Goal: Information Seeking & Learning: Check status

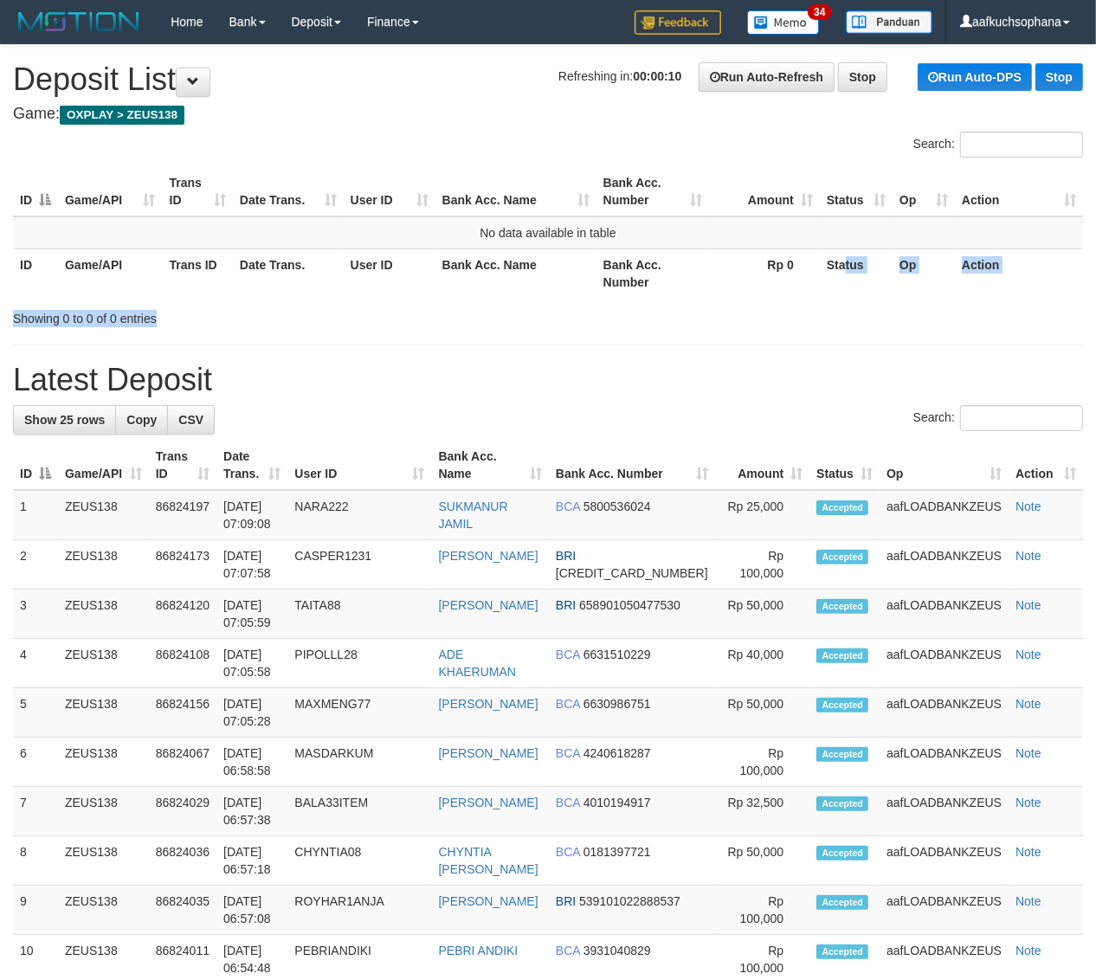
click at [806, 304] on div "Search: ID Game/API Trans ID Date Trans. User ID Bank Acc. Name Bank Acc. Numbe…" at bounding box center [548, 230] width 1070 height 196
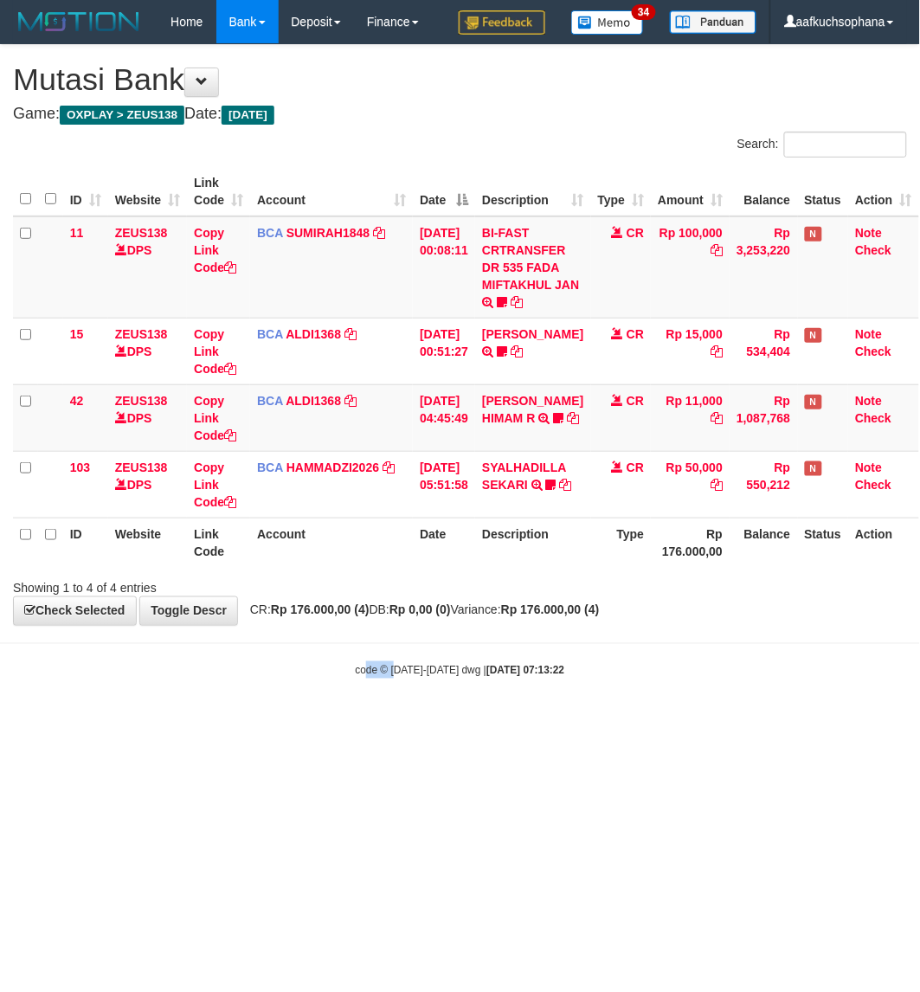
click at [390, 722] on html "Toggle navigation Home Bank Account List Load By Website Group [OXPLAY] ZEUS138…" at bounding box center [460, 361] width 920 height 722
click at [398, 722] on html "Toggle navigation Home Bank Account List Load By Website Group [OXPLAY] ZEUS138…" at bounding box center [460, 361] width 920 height 722
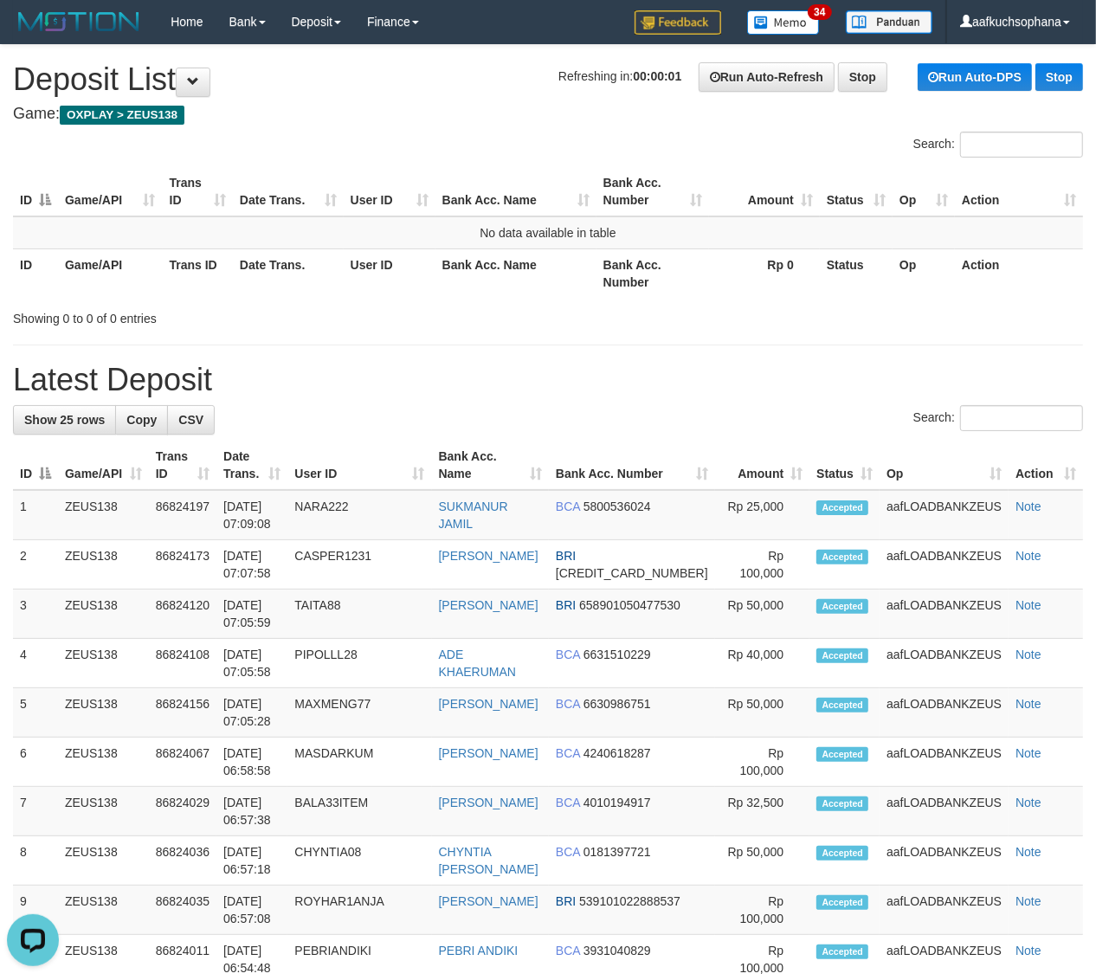
drag, startPoint x: 751, startPoint y: 360, endPoint x: 796, endPoint y: 385, distance: 52.3
click at [758, 364] on div "**********" at bounding box center [548, 951] width 1096 height 1812
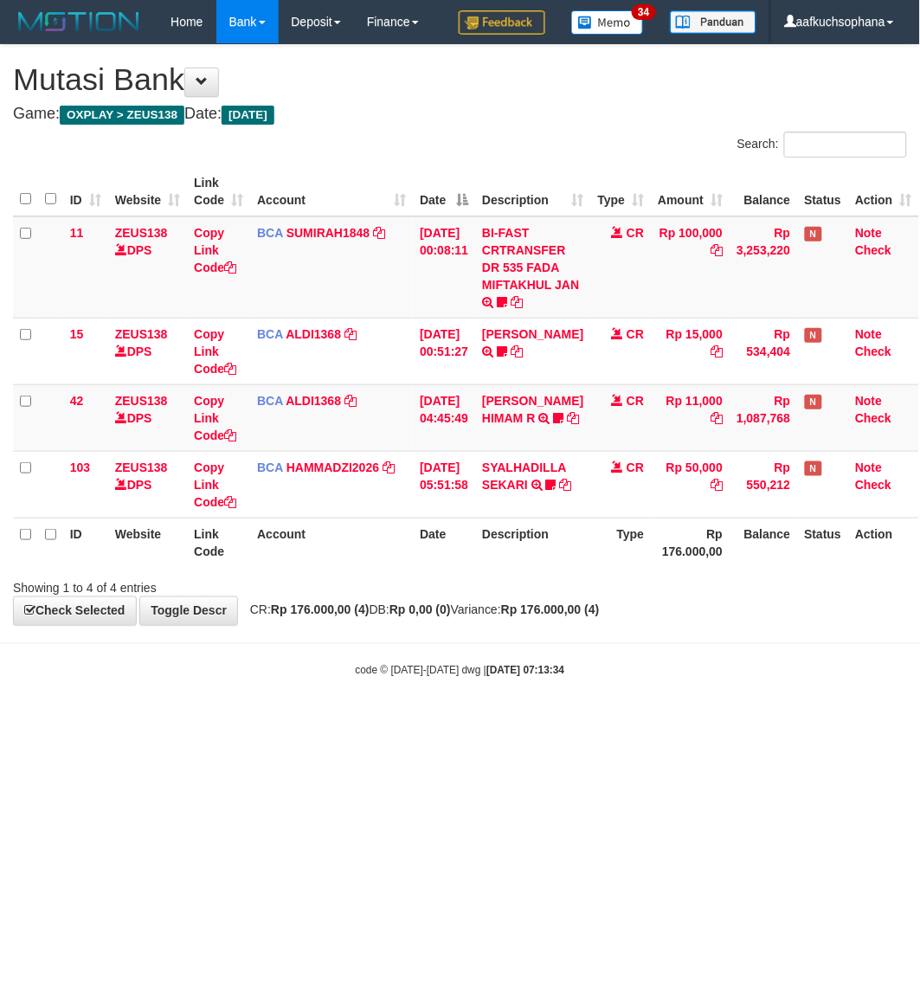
click at [520, 722] on html "Toggle navigation Home Bank Account List Load By Website Group [OXPLAY] ZEUS138…" at bounding box center [460, 361] width 920 height 722
drag, startPoint x: 515, startPoint y: 864, endPoint x: 522, endPoint y: 870, distance: 9.2
click at [522, 722] on html "Toggle navigation Home Bank Account List Load By Website Group [OXPLAY] ZEUS138…" at bounding box center [460, 361] width 920 height 722
drag, startPoint x: 228, startPoint y: 892, endPoint x: 229, endPoint y: 873, distance: 20.0
click at [228, 722] on html "Toggle navigation Home Bank Account List Load By Website Group [OXPLAY] ZEUS138…" at bounding box center [460, 361] width 920 height 722
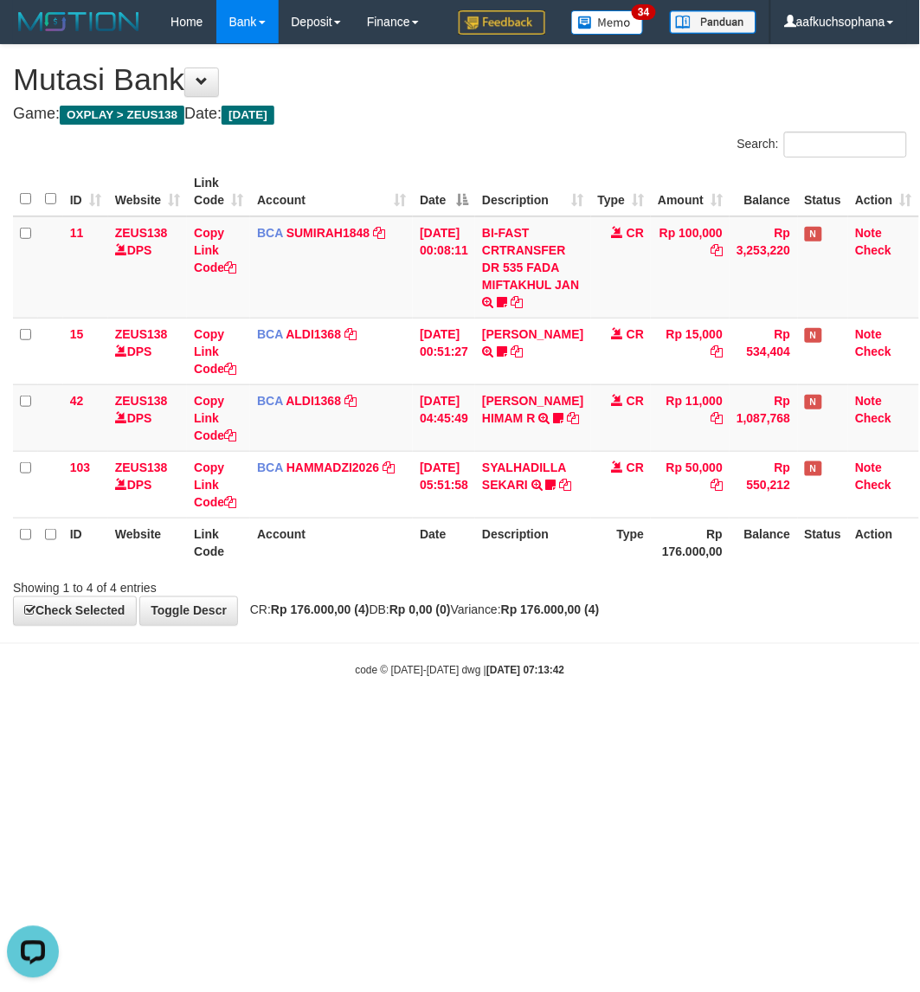
click at [515, 722] on html "Toggle navigation Home Bank Account List Load By Website Group [OXPLAY] ZEUS138…" at bounding box center [460, 361] width 920 height 722
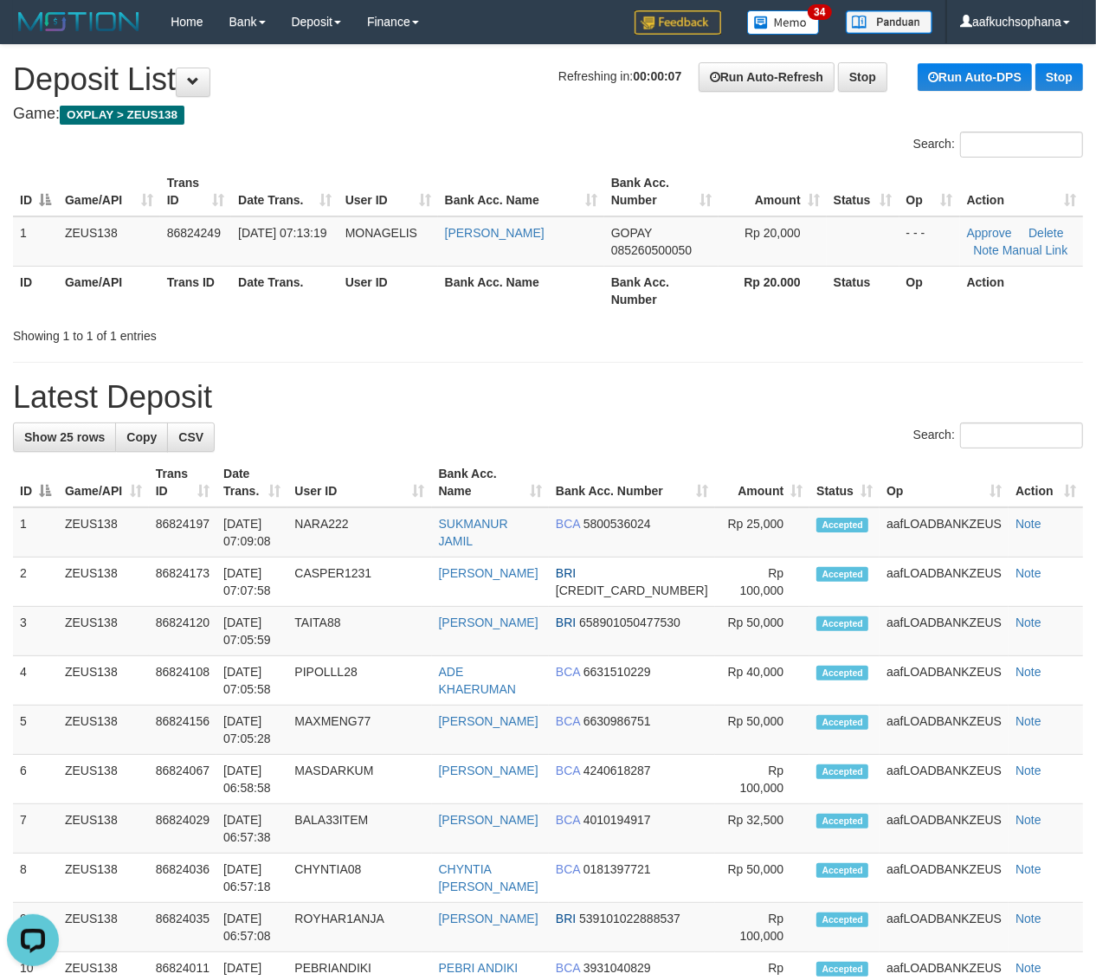
click at [838, 379] on div "**********" at bounding box center [548, 959] width 1096 height 1829
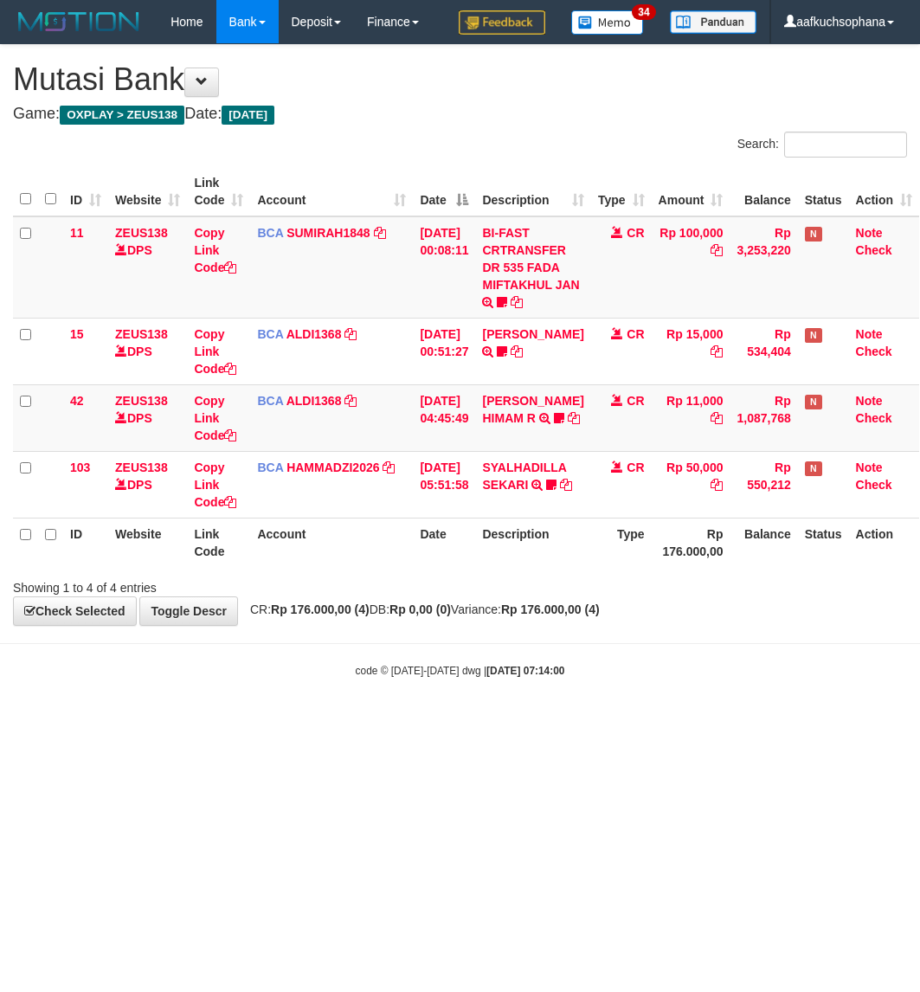
click at [632, 699] on body "Toggle navigation Home Bank Account List Load By Website Group [OXPLAY] ZEUS138…" at bounding box center [460, 361] width 920 height 722
drag, startPoint x: 628, startPoint y: 733, endPoint x: 166, endPoint y: 563, distance: 491.9
click at [617, 722] on html "Toggle navigation Home Bank Account List Load By Website Group [OXPLAY] ZEUS138…" at bounding box center [460, 361] width 920 height 722
drag, startPoint x: 509, startPoint y: 793, endPoint x: 511, endPoint y: 783, distance: 9.7
click at [511, 722] on html "Toggle navigation Home Bank Account List Load By Website Group [OXPLAY] ZEUS138…" at bounding box center [460, 361] width 920 height 722
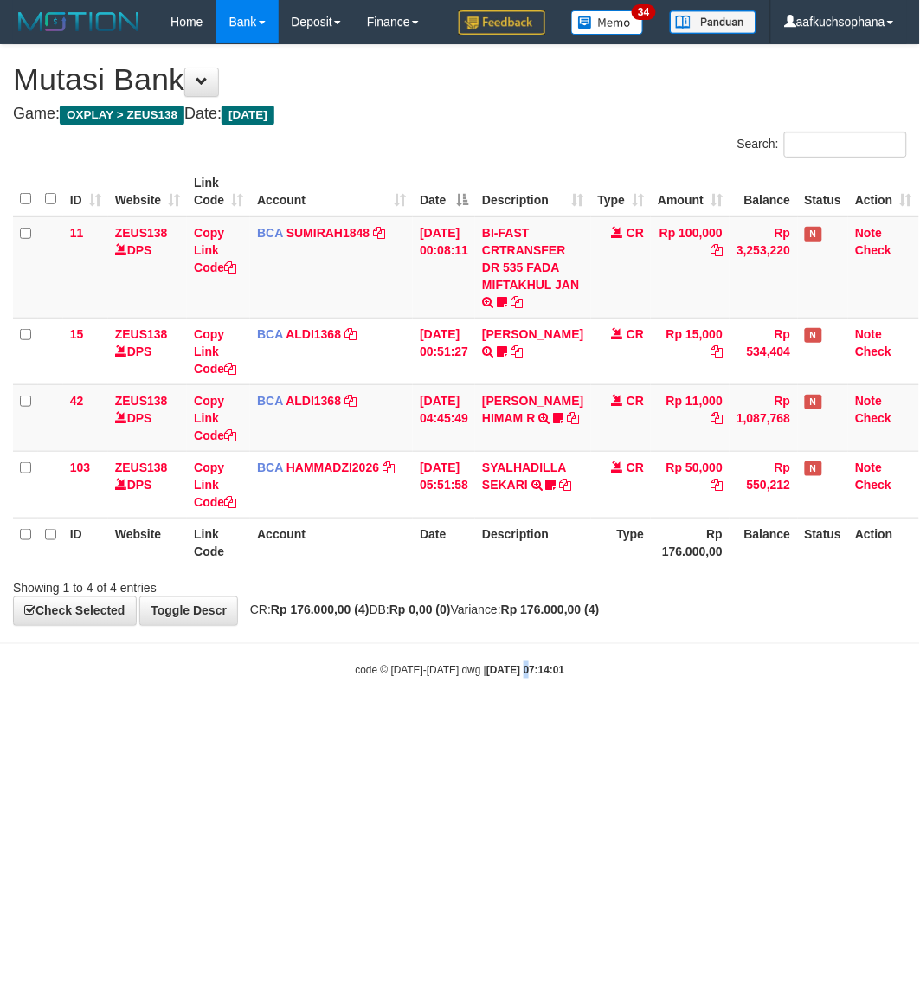
click at [511, 722] on html "Toggle navigation Home Bank Account List Load By Website Group [OXPLAY] ZEUS138…" at bounding box center [460, 361] width 920 height 722
click at [616, 722] on html "Toggle navigation Home Bank Account List Load By Website Group [OXPLAY] ZEUS138…" at bounding box center [460, 361] width 920 height 722
drag, startPoint x: 624, startPoint y: 906, endPoint x: 578, endPoint y: 874, distance: 56.0
click at [581, 722] on html "Toggle navigation Home Bank Account List Load By Website Group [OXPLAY] ZEUS138…" at bounding box center [460, 361] width 920 height 722
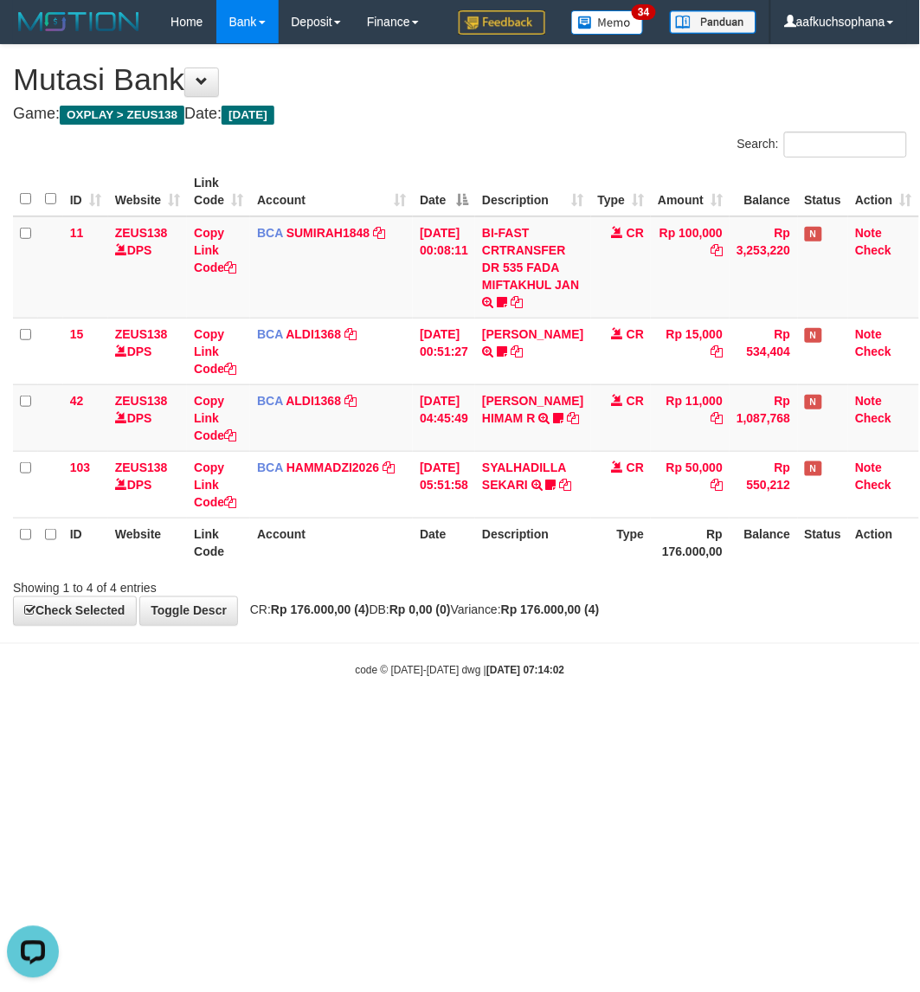
drag, startPoint x: 578, startPoint y: 874, endPoint x: 767, endPoint y: 775, distance: 213.4
click at [587, 722] on html "Toggle navigation Home Bank Account List Load By Website Group [OXPLAY] ZEUS138…" at bounding box center [460, 361] width 920 height 722
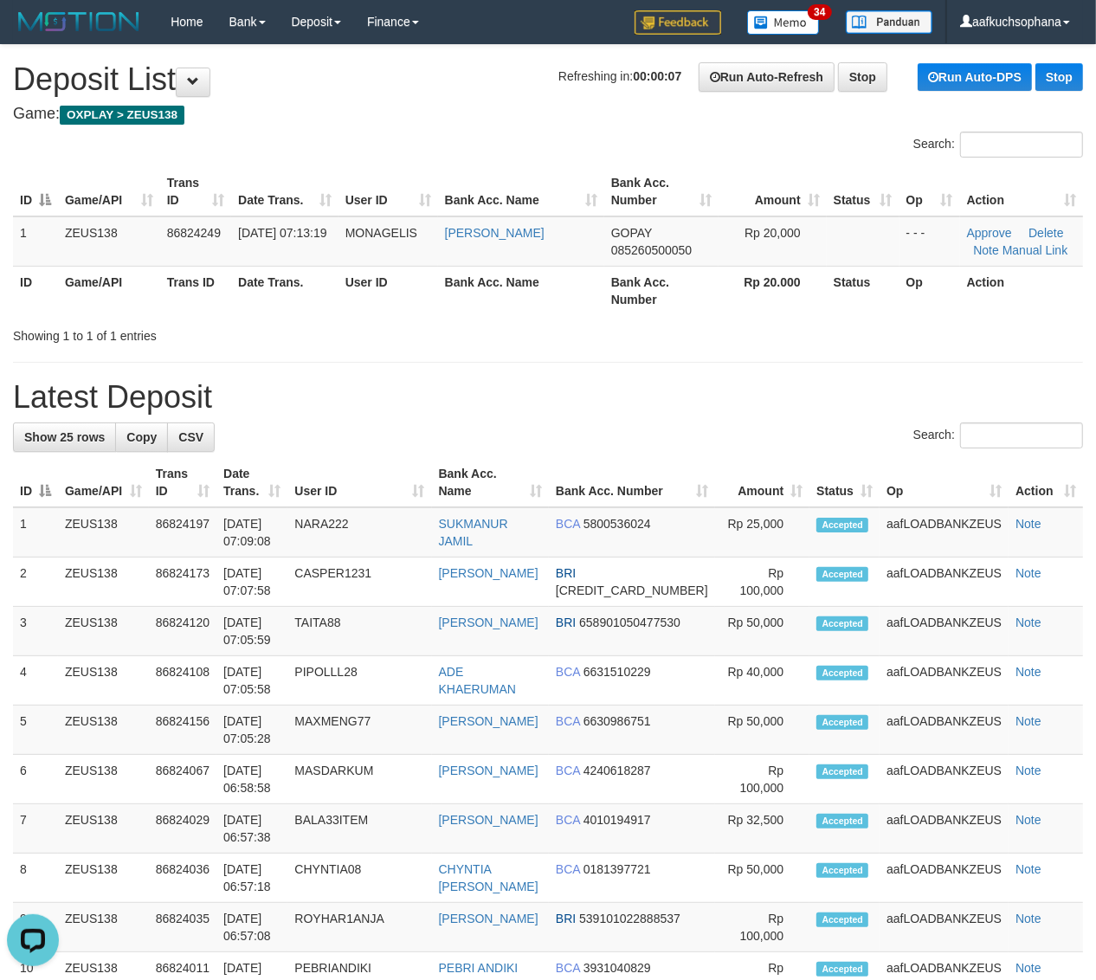
click at [740, 340] on div "Showing 1 to 1 of 1 entries" at bounding box center [548, 332] width 1096 height 24
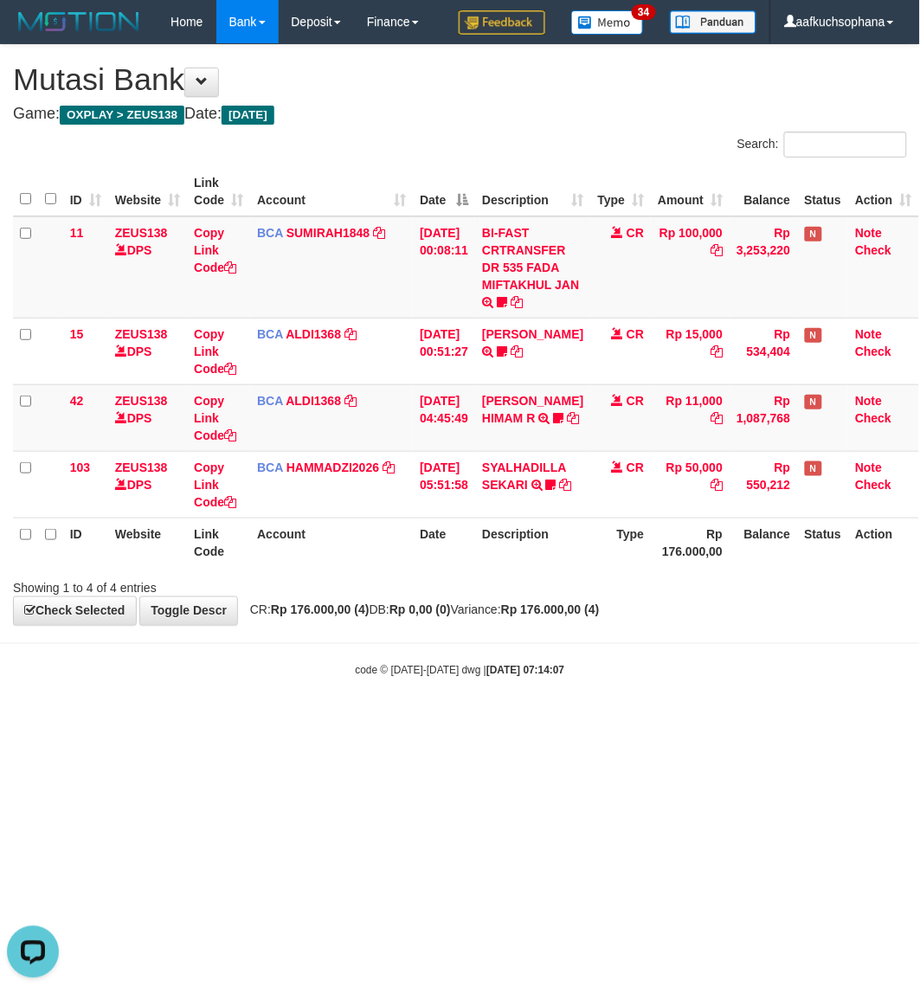
drag, startPoint x: 255, startPoint y: 768, endPoint x: 235, endPoint y: 756, distance: 24.1
click at [244, 722] on html "Toggle navigation Home Bank Account List Load By Website Group [OXPLAY] ZEUS138…" at bounding box center [460, 361] width 920 height 722
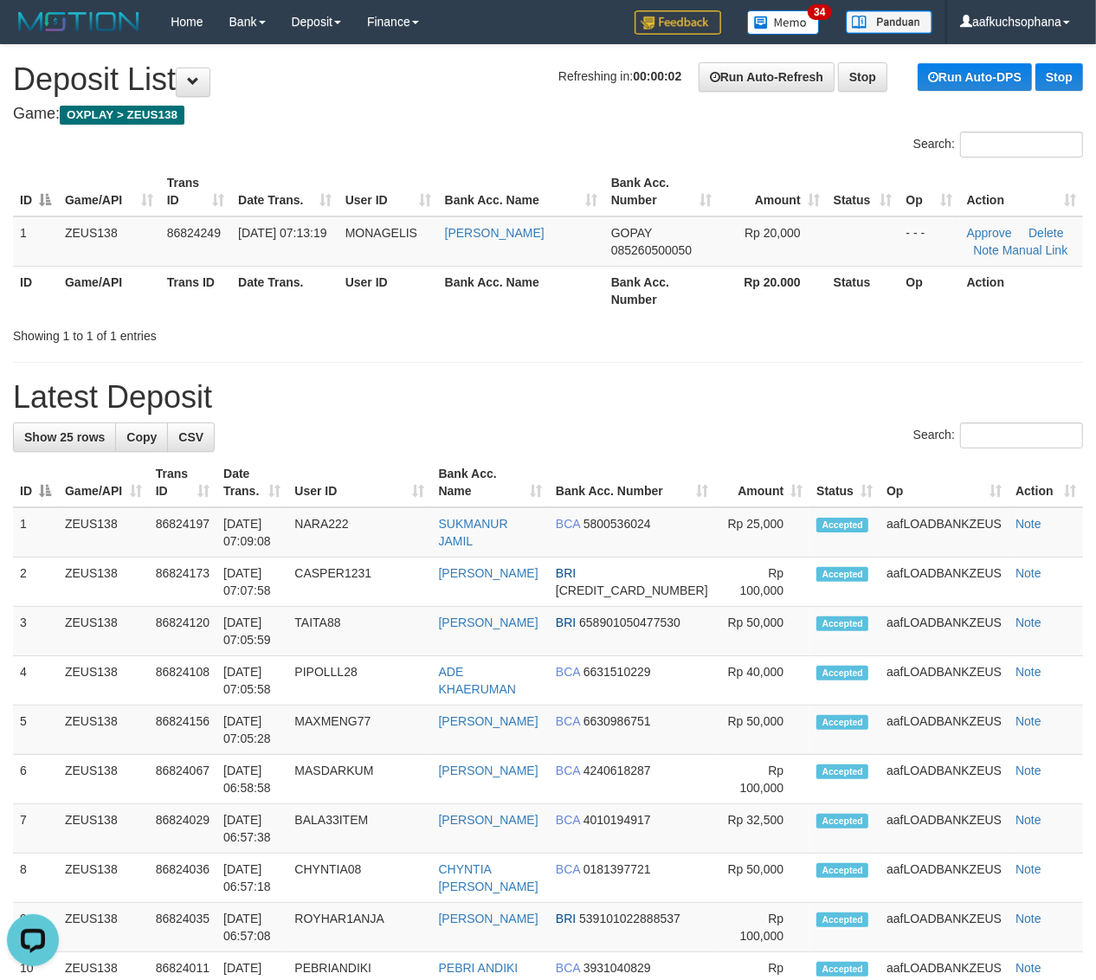
drag, startPoint x: 755, startPoint y: 353, endPoint x: 797, endPoint y: 386, distance: 53.7
click at [758, 355] on div "**********" at bounding box center [548, 959] width 1096 height 1829
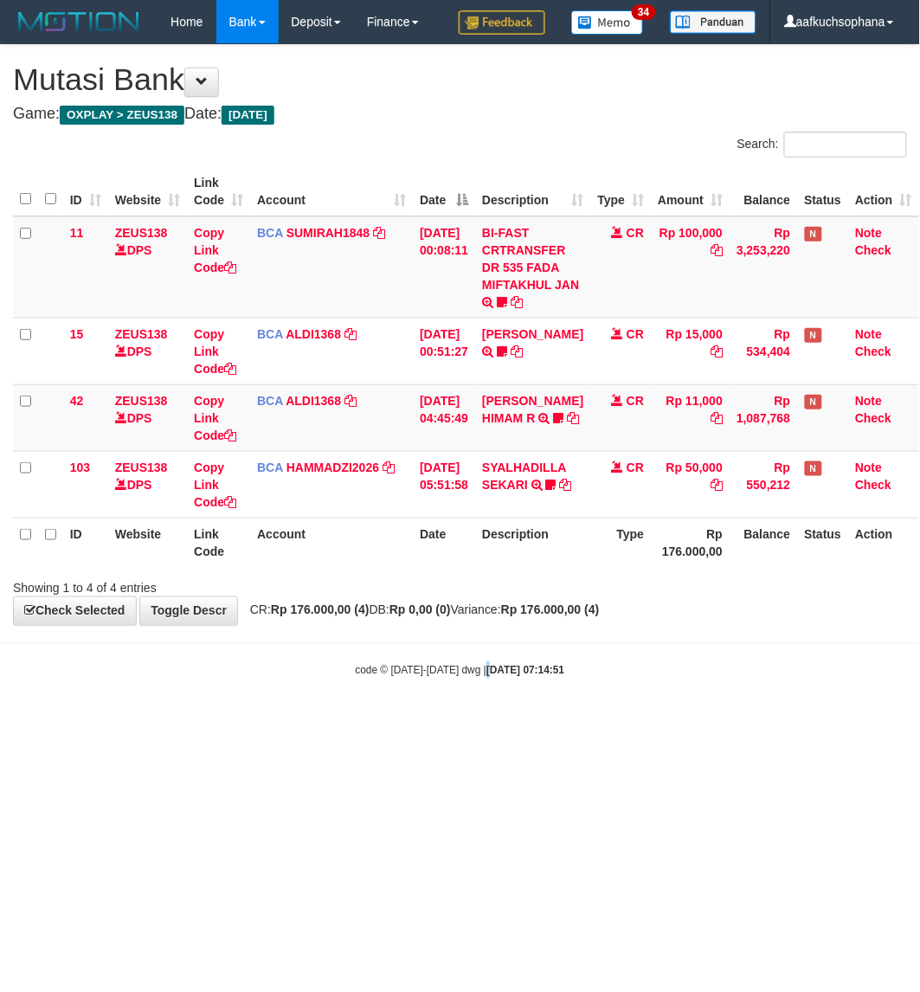
click at [477, 699] on body "Toggle navigation Home Bank Account List Load By Website Group [OXPLAY] ZEUS138…" at bounding box center [460, 361] width 920 height 722
click at [474, 697] on body "Toggle navigation Home Bank Account List Load By Website Group [OXPLAY] ZEUS138…" at bounding box center [460, 361] width 920 height 722
click at [517, 722] on html "Toggle navigation Home Bank Account List Load By Website Group [OXPLAY] ZEUS138…" at bounding box center [460, 361] width 920 height 722
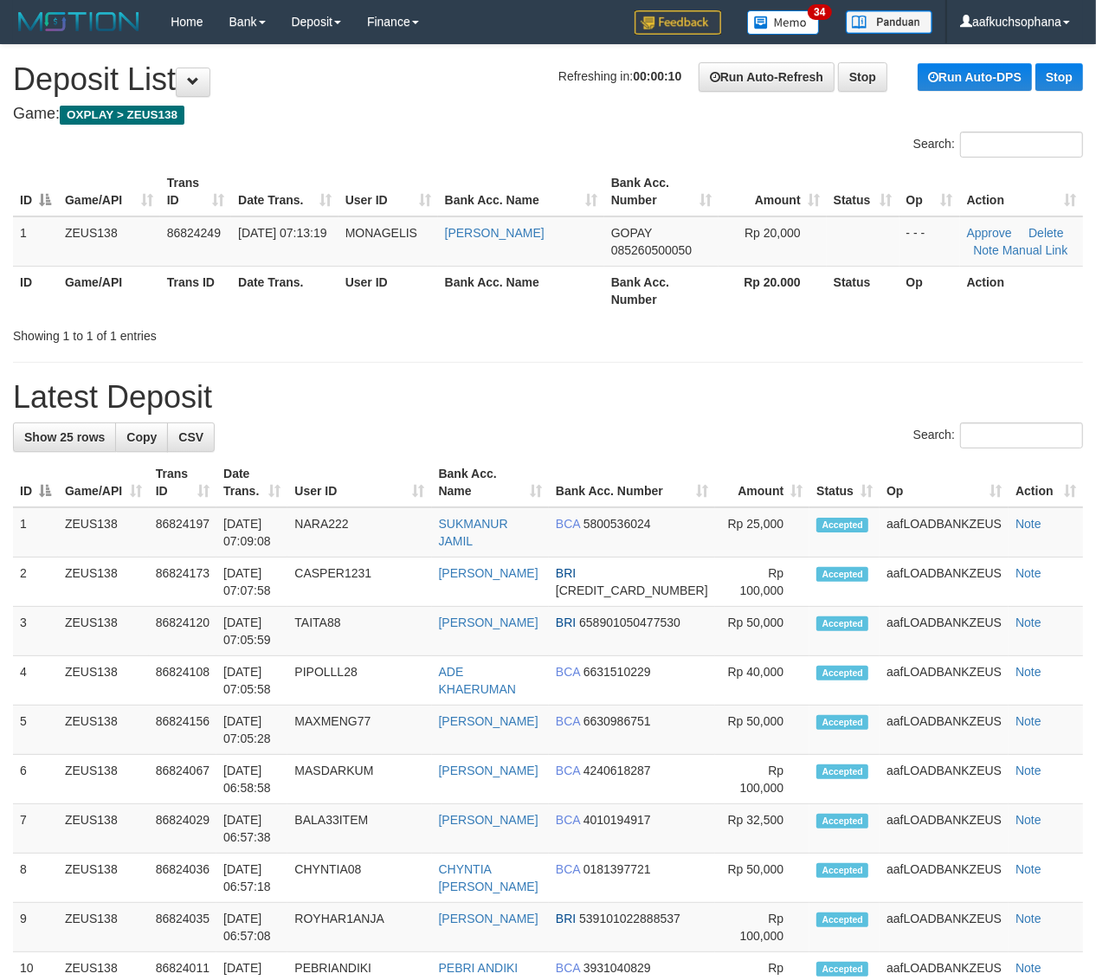
drag, startPoint x: 894, startPoint y: 359, endPoint x: 966, endPoint y: 398, distance: 81.7
click at [898, 364] on div "**********" at bounding box center [548, 959] width 1096 height 1829
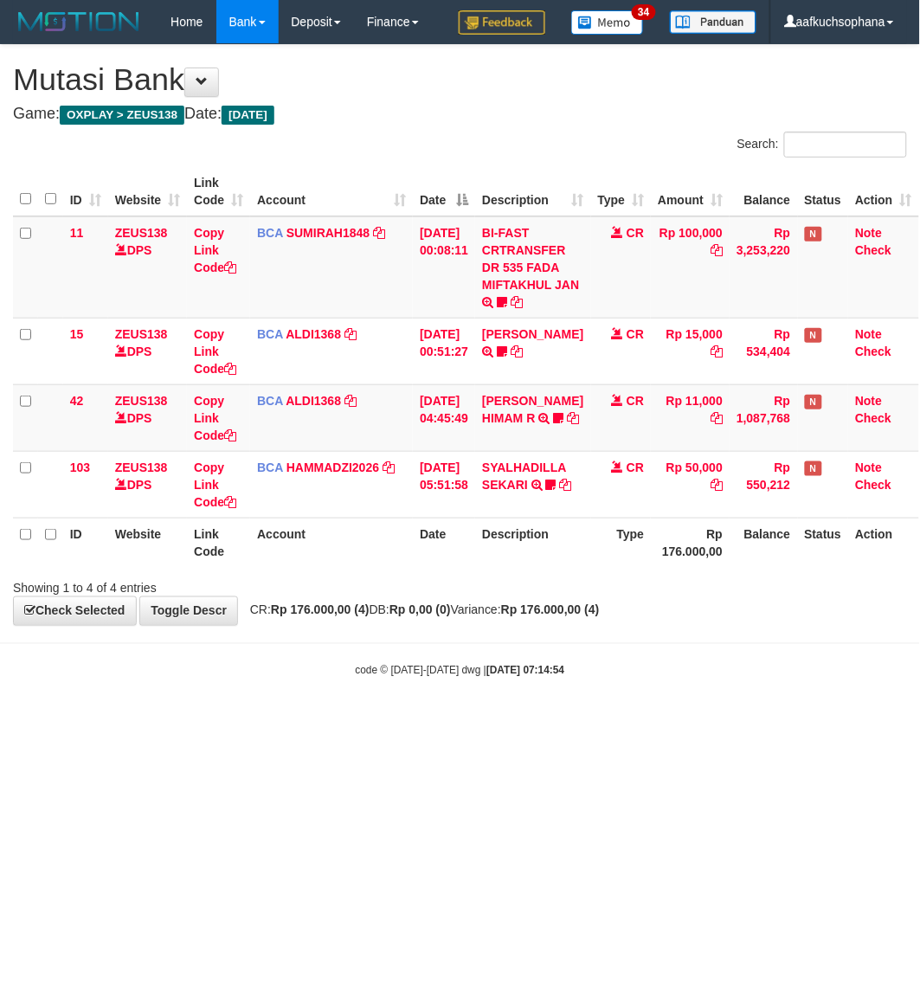
click at [564, 722] on html "Toggle navigation Home Bank Account List Load By Website Group [OXPLAY] ZEUS138…" at bounding box center [460, 361] width 920 height 722
drag, startPoint x: 300, startPoint y: 779, endPoint x: 7, endPoint y: 515, distance: 394.7
click at [294, 722] on html "Toggle navigation Home Bank Account List Load By Website Group [OXPLAY] ZEUS138…" at bounding box center [460, 361] width 920 height 722
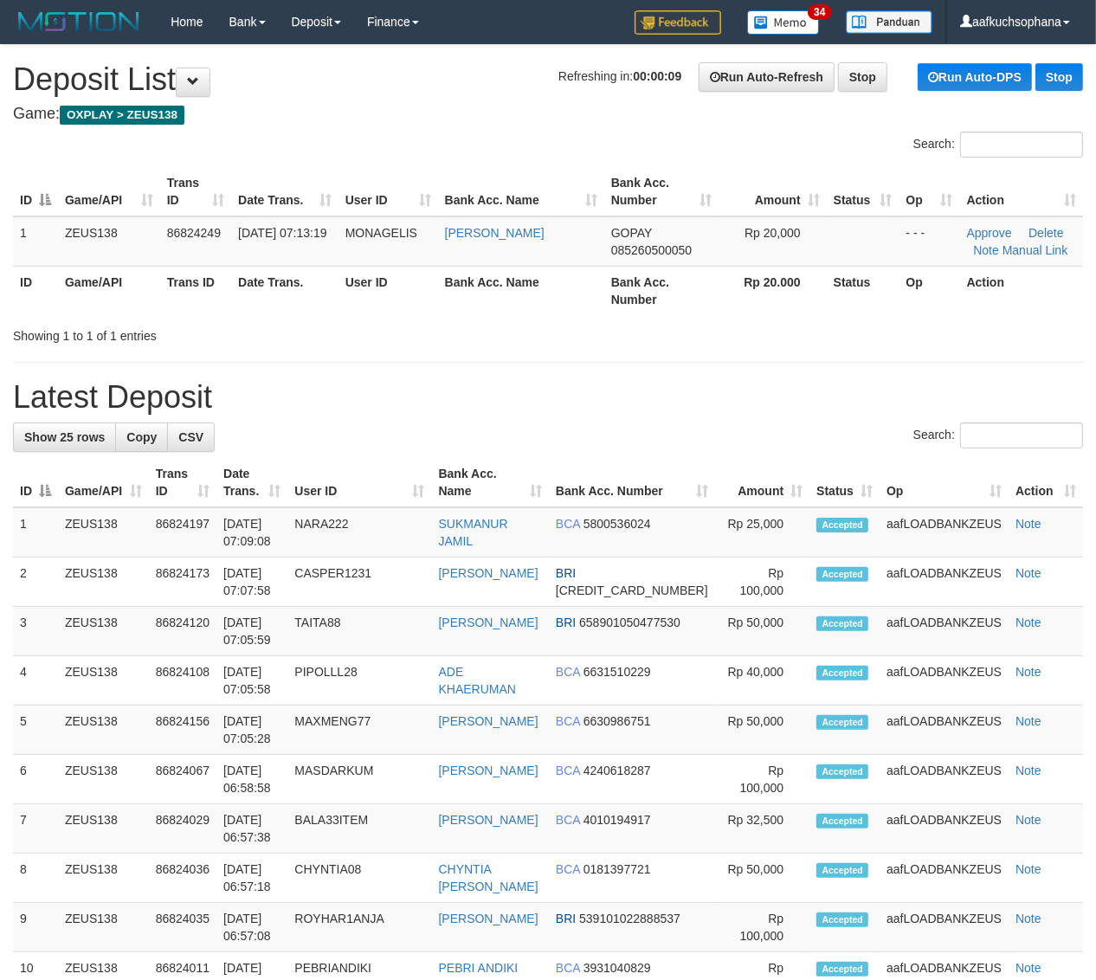
click at [797, 362] on hr at bounding box center [548, 362] width 1070 height 1
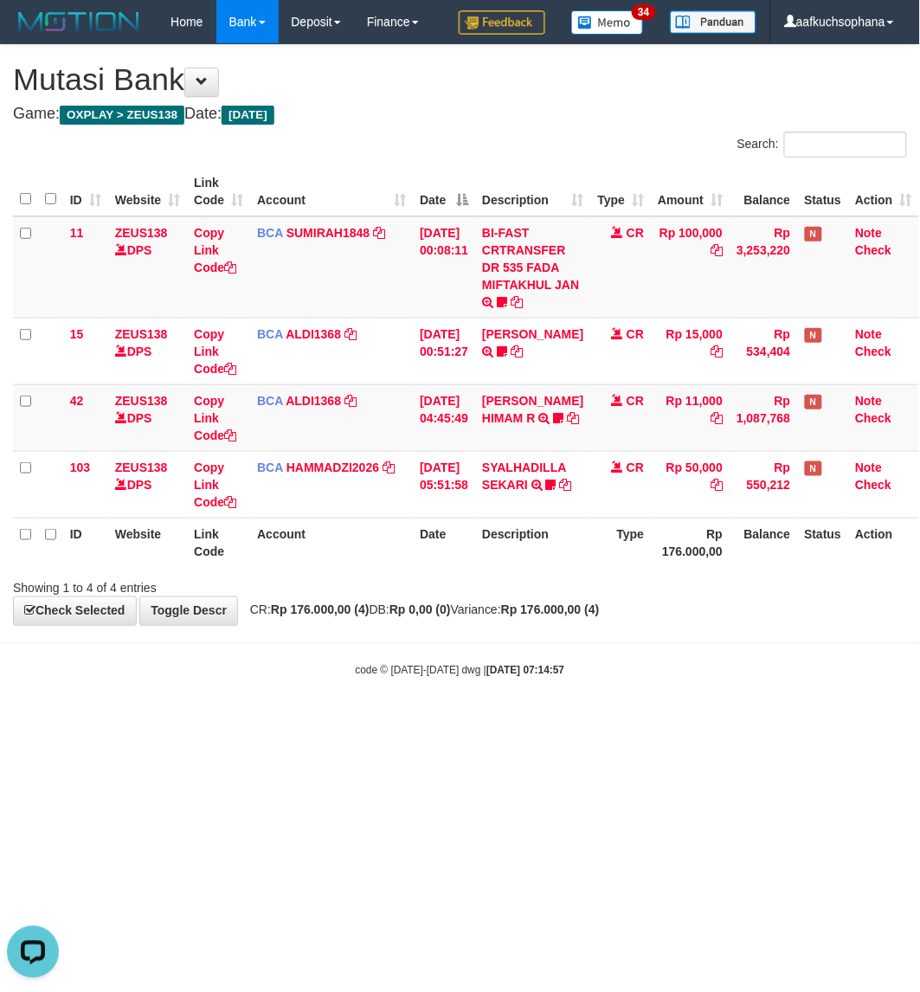
drag, startPoint x: 596, startPoint y: 776, endPoint x: 570, endPoint y: 780, distance: 26.2
click at [589, 722] on html "Toggle navigation Home Bank Account List Load By Website Group [OXPLAY] ZEUS138…" at bounding box center [460, 361] width 920 height 722
click at [570, 722] on html "Toggle navigation Home Bank Account List Load By Website Group [OXPLAY] ZEUS138…" at bounding box center [460, 361] width 920 height 722
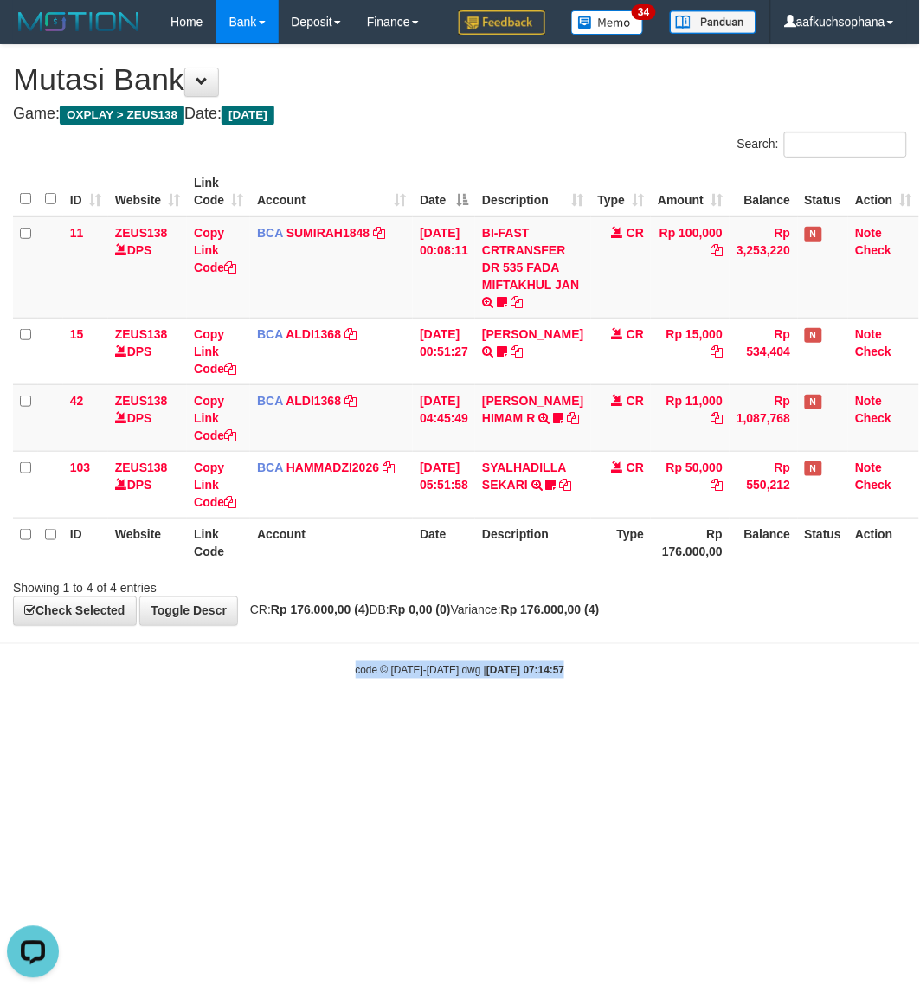
click at [570, 722] on html "Toggle navigation Home Bank Account List Load By Website Group [OXPLAY] ZEUS138…" at bounding box center [460, 361] width 920 height 722
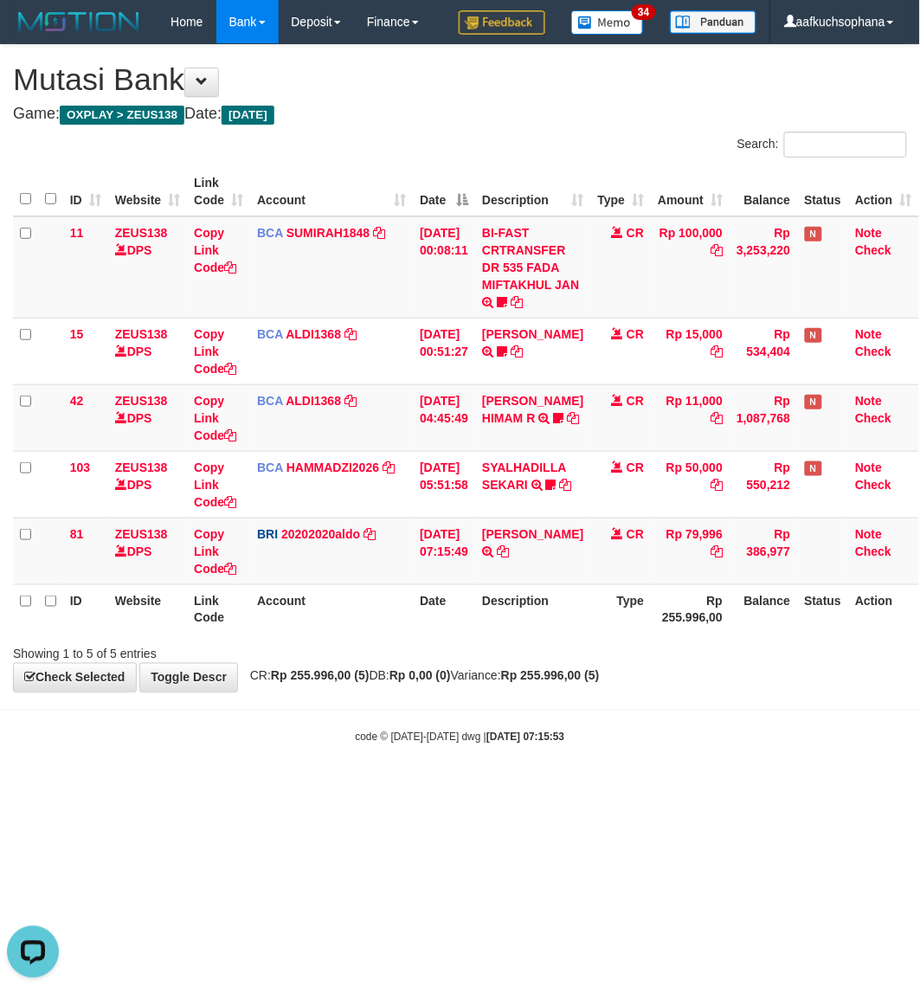
click at [489, 789] on html "Toggle navigation Home Bank Account List Load By Website Group [OXPLAY] ZEUS138…" at bounding box center [460, 394] width 920 height 789
click at [490, 789] on html "Toggle navigation Home Bank Account List Load By Website Group [OXPLAY] ZEUS138…" at bounding box center [460, 394] width 920 height 789
click at [496, 789] on html "Toggle navigation Home Bank Account List Load By Website Group [OXPLAY] ZEUS138…" at bounding box center [460, 394] width 920 height 789
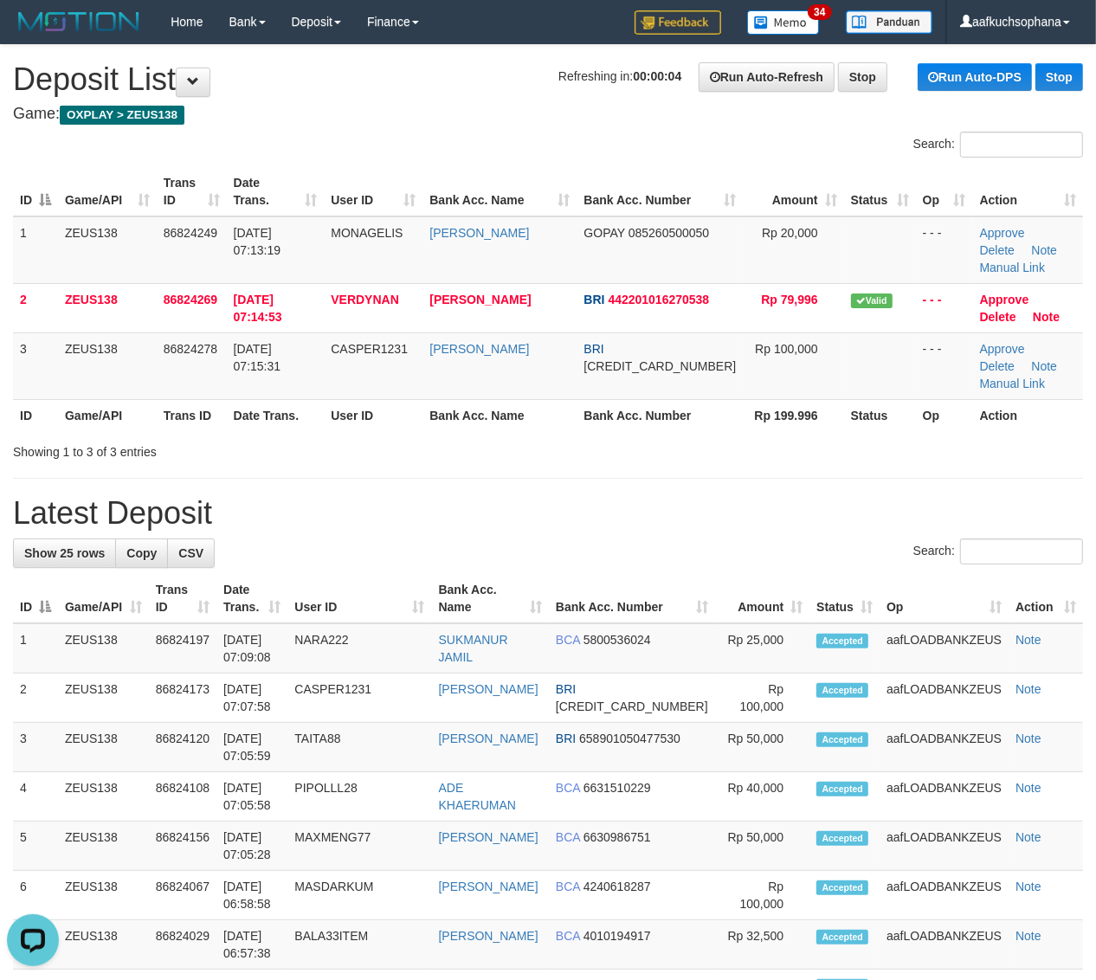
drag, startPoint x: 849, startPoint y: 491, endPoint x: 1111, endPoint y: 545, distance: 267.0
click at [850, 496] on h1 "Latest Deposit" at bounding box center [548, 513] width 1070 height 35
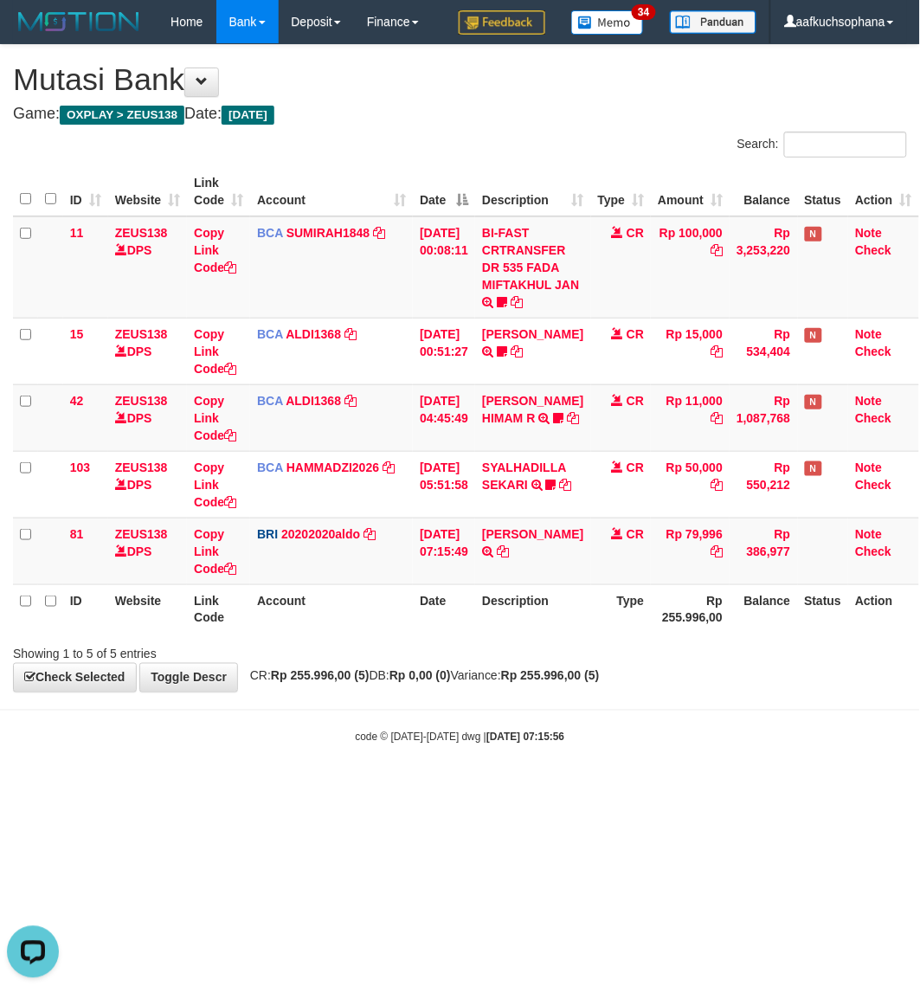
click at [245, 789] on html "Toggle navigation Home Bank Account List Load By Website Group [OXPLAY] ZEUS138…" at bounding box center [460, 394] width 920 height 789
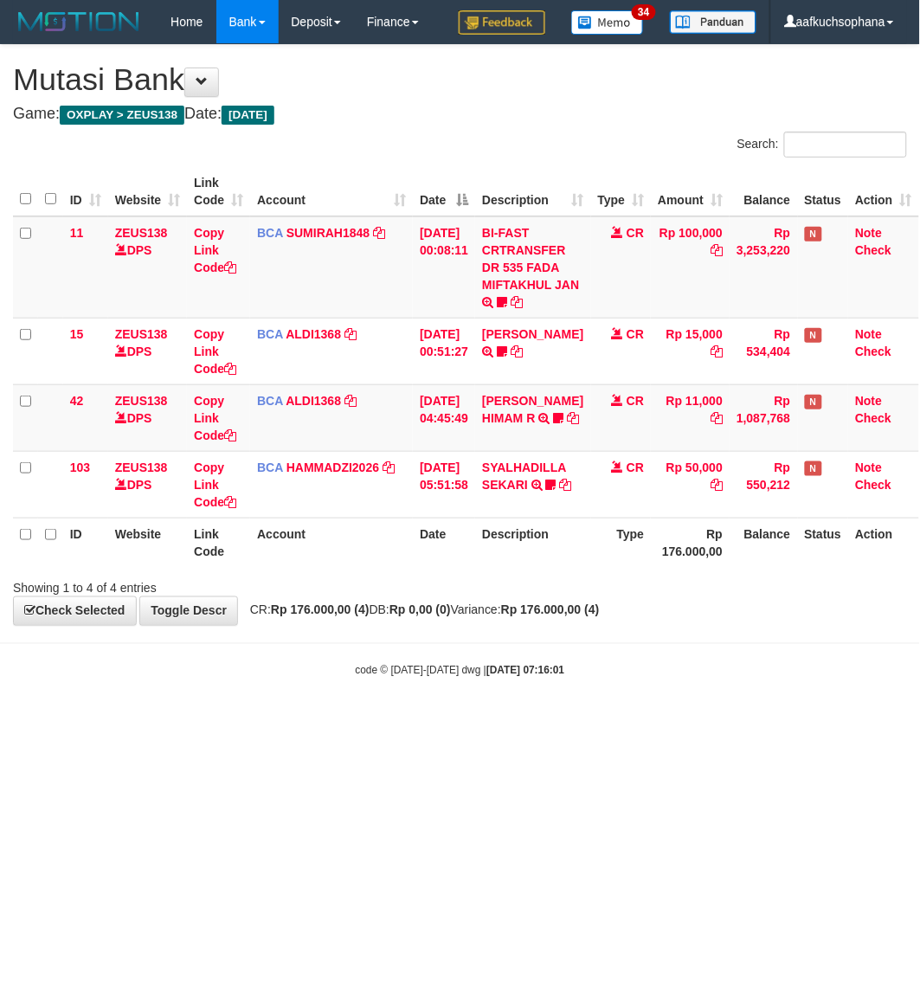
click at [699, 722] on html "Toggle navigation Home Bank Account List Load By Website Group [OXPLAY] ZEUS138…" at bounding box center [460, 361] width 920 height 722
click at [651, 722] on html "Toggle navigation Home Bank Account List Load By Website Group [OXPLAY] ZEUS138…" at bounding box center [460, 361] width 920 height 722
drag, startPoint x: 505, startPoint y: 681, endPoint x: 506, endPoint y: 668, distance: 13.1
click at [504, 681] on body "Toggle navigation Home Bank Account List Load By Website Group [OXPLAY] ZEUS138…" at bounding box center [460, 361] width 920 height 722
click at [377, 722] on html "Toggle navigation Home Bank Account List Load By Website Group [OXPLAY] ZEUS138…" at bounding box center [460, 361] width 920 height 722
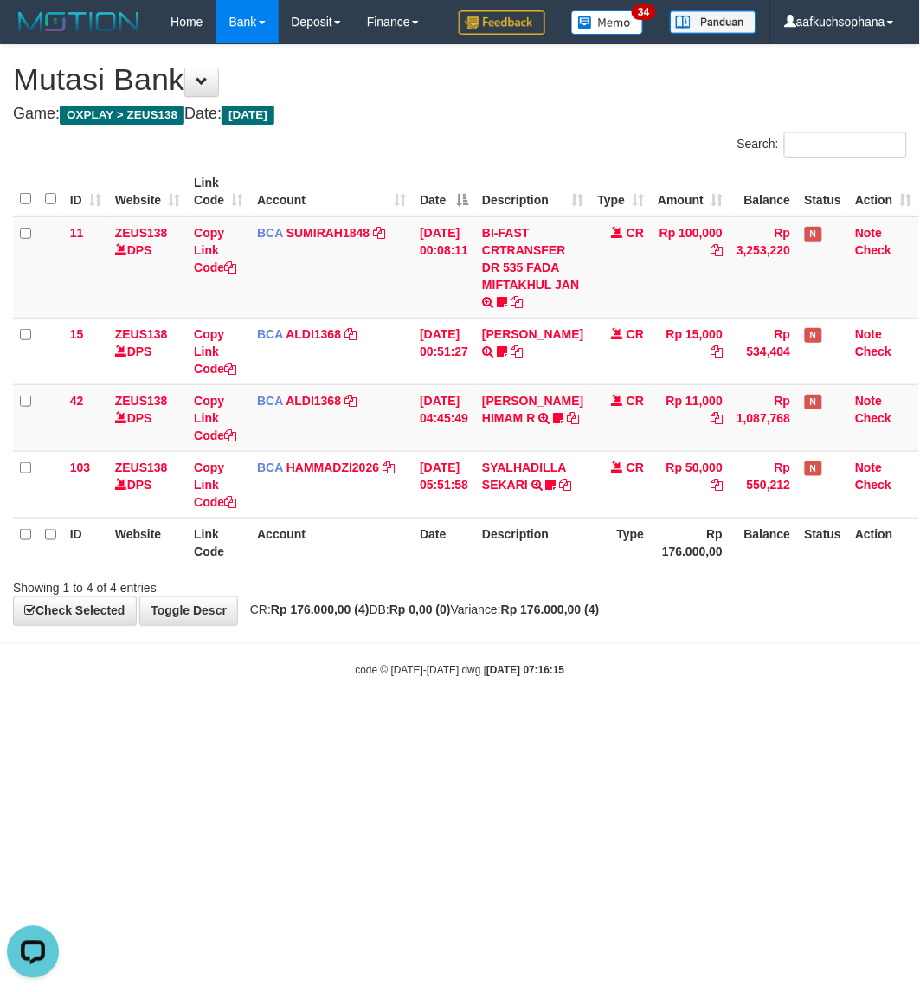
drag, startPoint x: 377, startPoint y: 773, endPoint x: 396, endPoint y: 762, distance: 21.4
click at [379, 722] on html "Toggle navigation Home Bank Account List Load By Website Group [OXPLAY] ZEUS138…" at bounding box center [460, 361] width 920 height 722
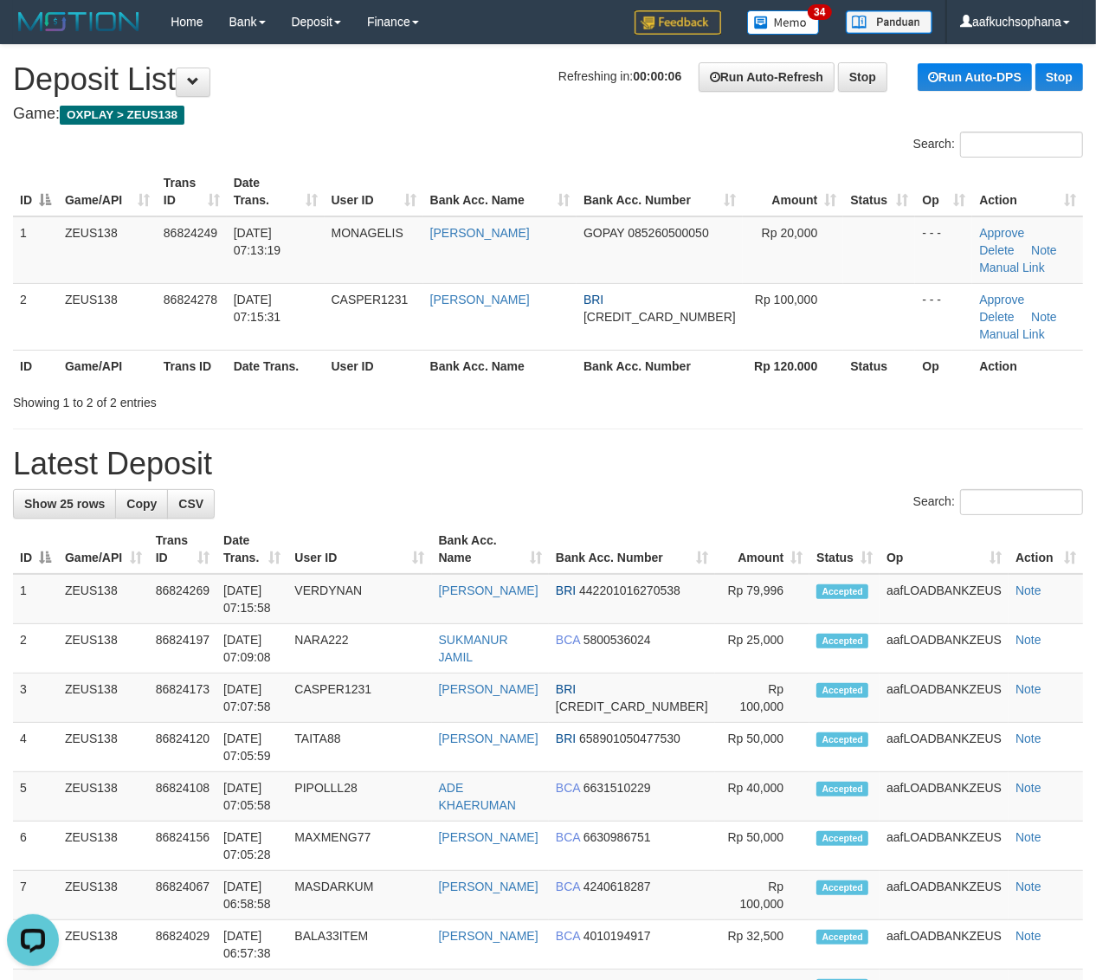
drag, startPoint x: 783, startPoint y: 412, endPoint x: 828, endPoint y: 408, distance: 45.2
click at [783, 447] on h1 "Latest Deposit" at bounding box center [548, 464] width 1070 height 35
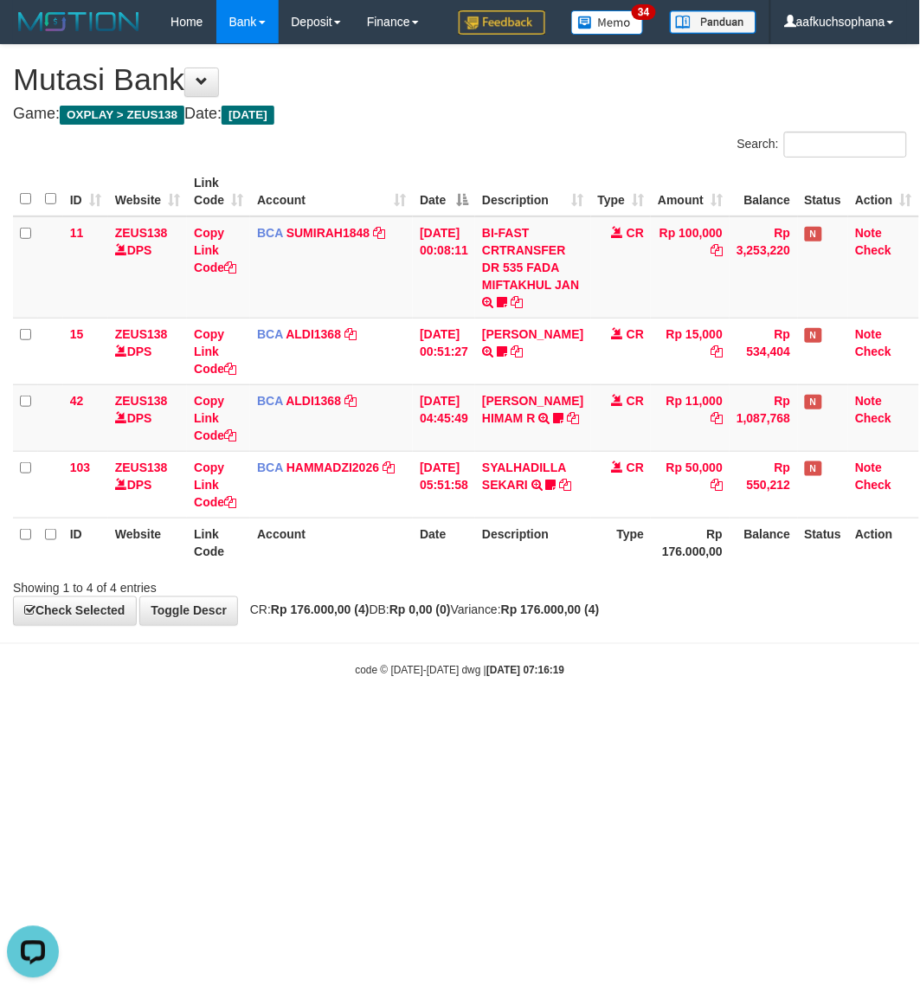
drag, startPoint x: 366, startPoint y: 814, endPoint x: 274, endPoint y: 753, distance: 110.0
click at [364, 722] on html "Toggle navigation Home Bank Account List Load By Website Group [OXPLAY] ZEUS138…" at bounding box center [460, 361] width 920 height 722
drag, startPoint x: 322, startPoint y: 616, endPoint x: 331, endPoint y: 620, distance: 9.3
click at [317, 623] on div "**********" at bounding box center [460, 335] width 920 height 580
drag, startPoint x: 345, startPoint y: 789, endPoint x: 208, endPoint y: 760, distance: 139.9
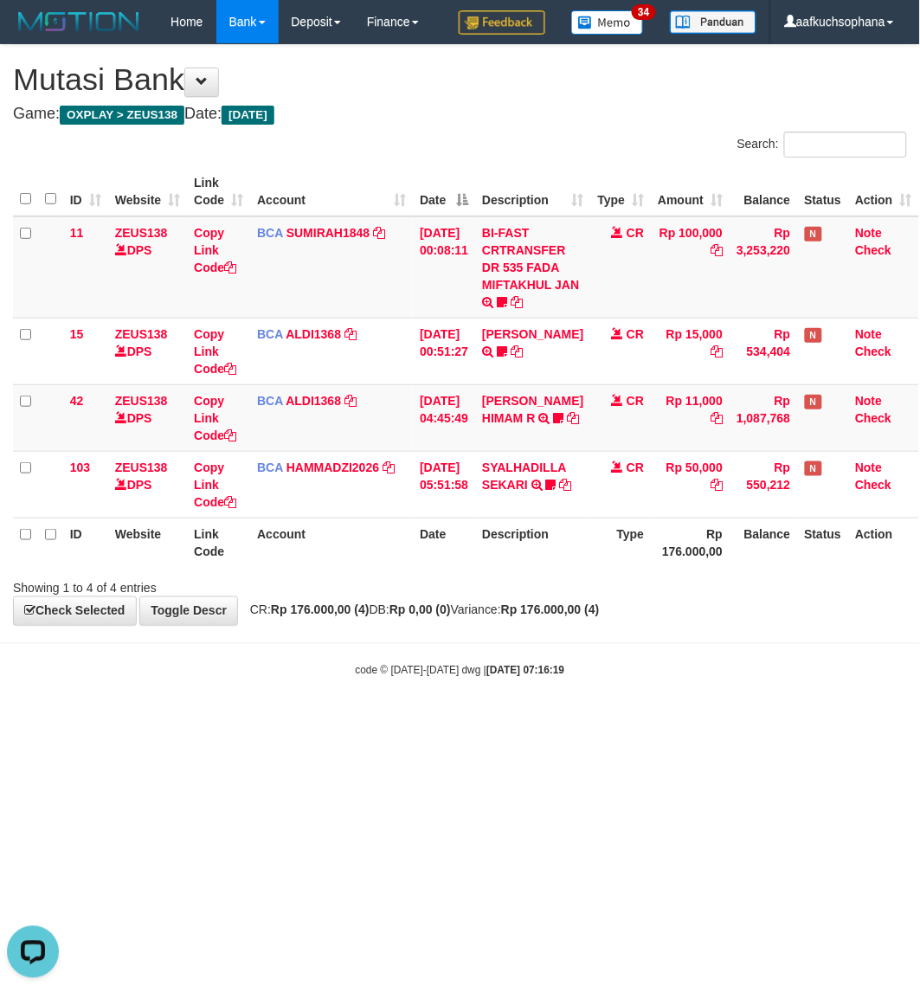
click at [342, 722] on html "Toggle navigation Home Bank Account List Load By Website Group [OXPLAY] ZEUS138…" at bounding box center [460, 361] width 920 height 722
click at [58, 722] on html "Toggle navigation Home Bank Account List Load By Website Group [OXPLAY] ZEUS138…" at bounding box center [460, 361] width 920 height 722
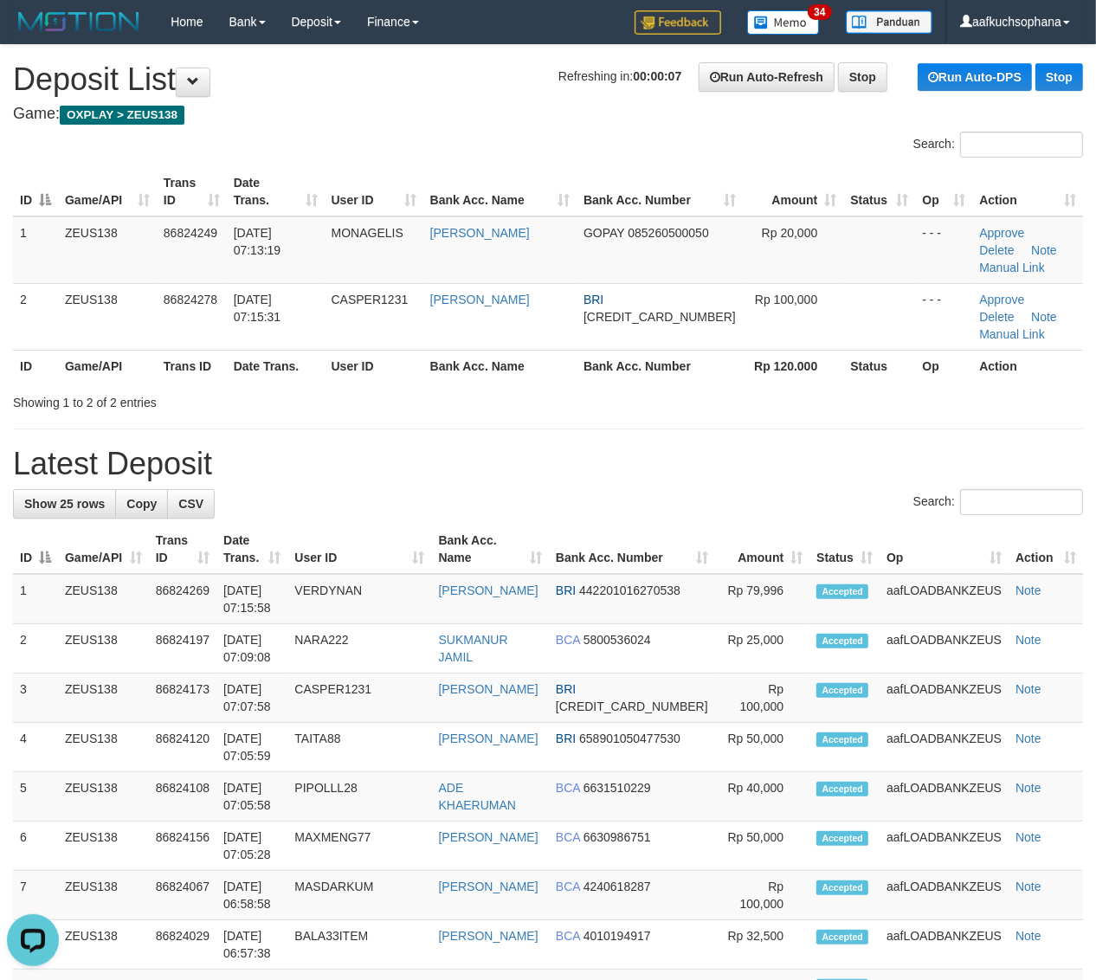
drag, startPoint x: 803, startPoint y: 444, endPoint x: 1110, endPoint y: 508, distance: 313.1
click at [807, 447] on h1 "Latest Deposit" at bounding box center [548, 464] width 1070 height 35
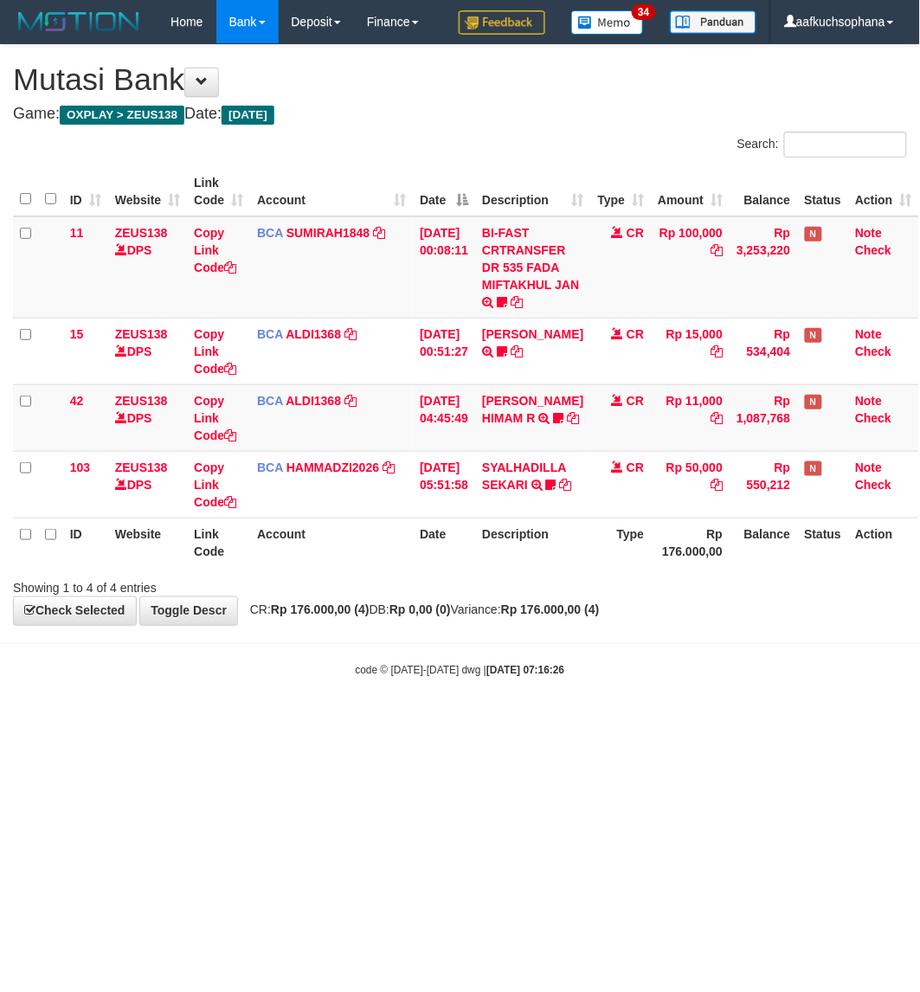
drag, startPoint x: 604, startPoint y: 720, endPoint x: 919, endPoint y: 667, distance: 319.6
click at [606, 720] on body "Toggle navigation Home Bank Account List Load By Website Group [OXPLAY] ZEUS138…" at bounding box center [460, 361] width 920 height 722
drag, startPoint x: 173, startPoint y: 777, endPoint x: 483, endPoint y: 641, distance: 338.7
click at [192, 722] on html "Toggle navigation Home Bank Account List Load By Website Group [OXPLAY] ZEUS138…" at bounding box center [460, 361] width 920 height 722
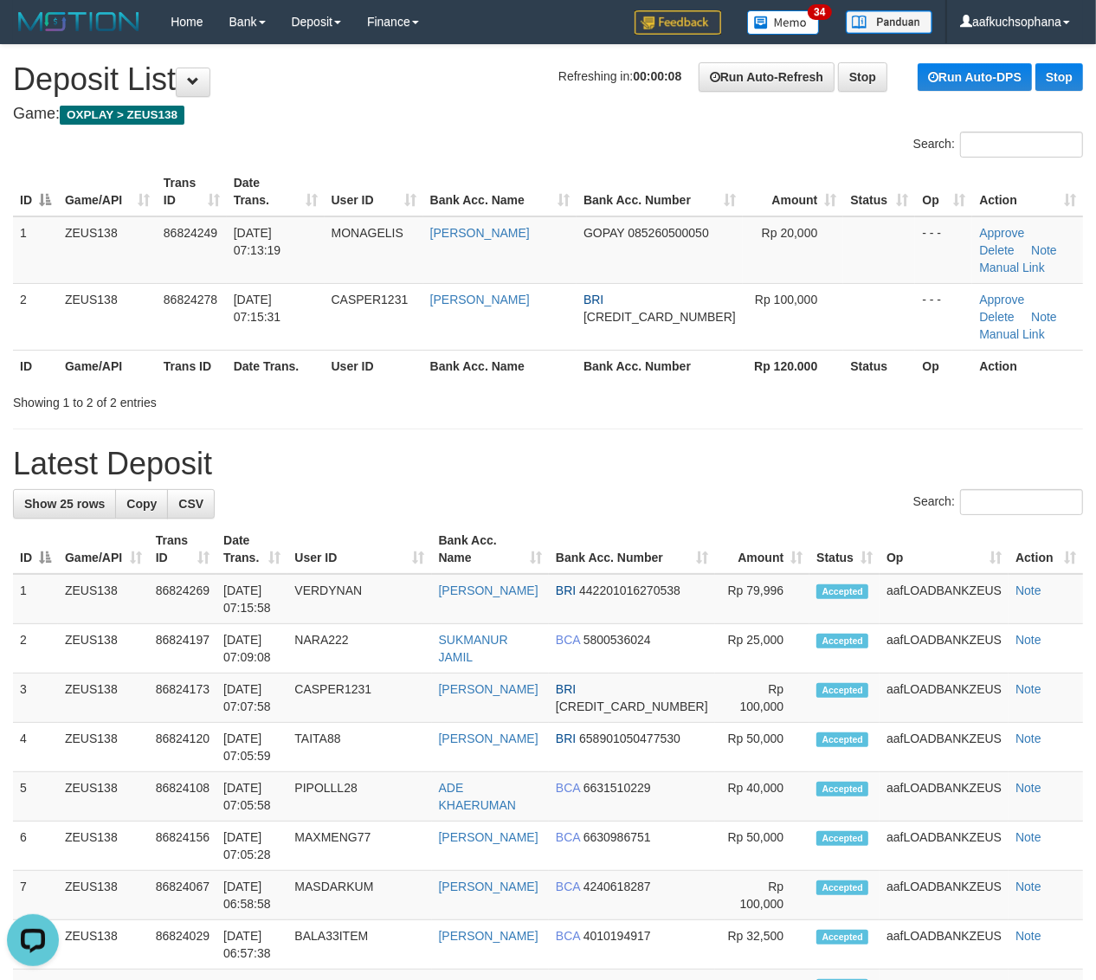
click at [932, 403] on div "**********" at bounding box center [548, 993] width 1096 height 1896
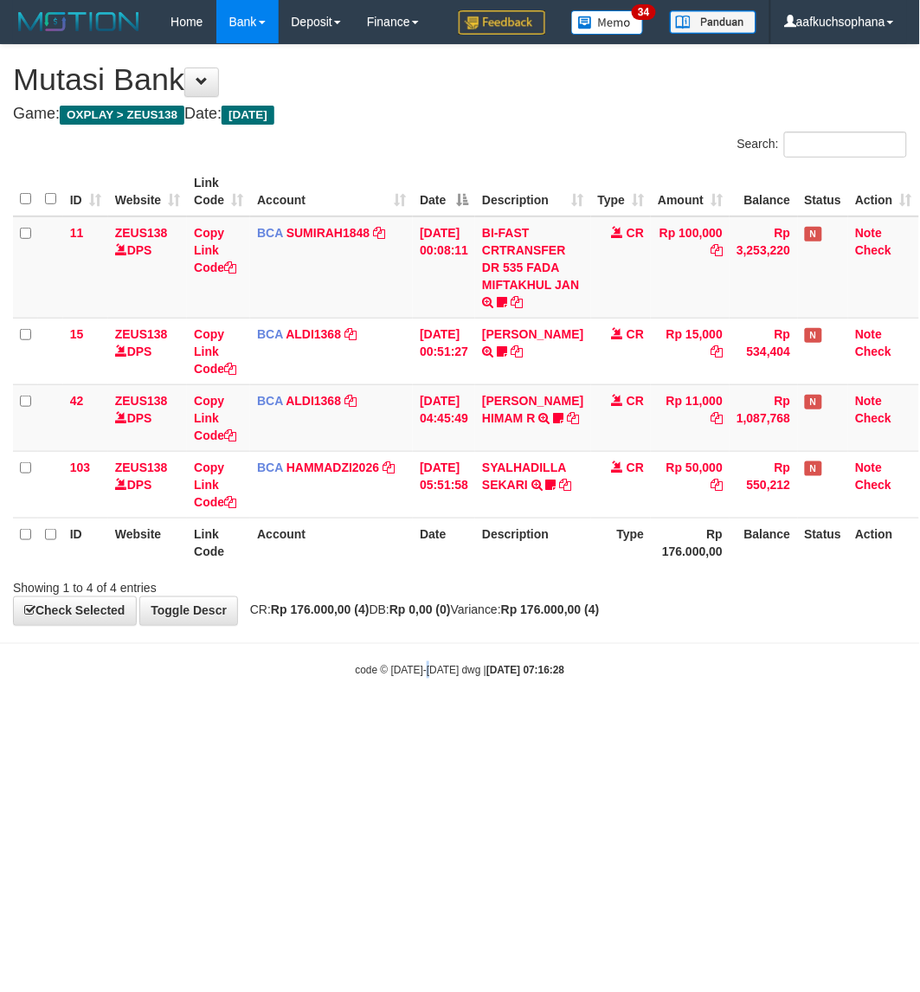
drag, startPoint x: 429, startPoint y: 753, endPoint x: 85, endPoint y: 558, distance: 395.8
click at [405, 722] on html "Toggle navigation Home Bank Account List Load By Website Group [OXPLAY] ZEUS138…" at bounding box center [460, 361] width 920 height 722
click at [395, 722] on html "Toggle navigation Home Bank Account List Load By Website Group [OXPLAY] ZEUS138…" at bounding box center [460, 361] width 920 height 722
drag, startPoint x: 390, startPoint y: 786, endPoint x: 779, endPoint y: 636, distance: 416.5
click at [396, 722] on html "Toggle navigation Home Bank Account List Load By Website Group [OXPLAY] ZEUS138…" at bounding box center [460, 361] width 920 height 722
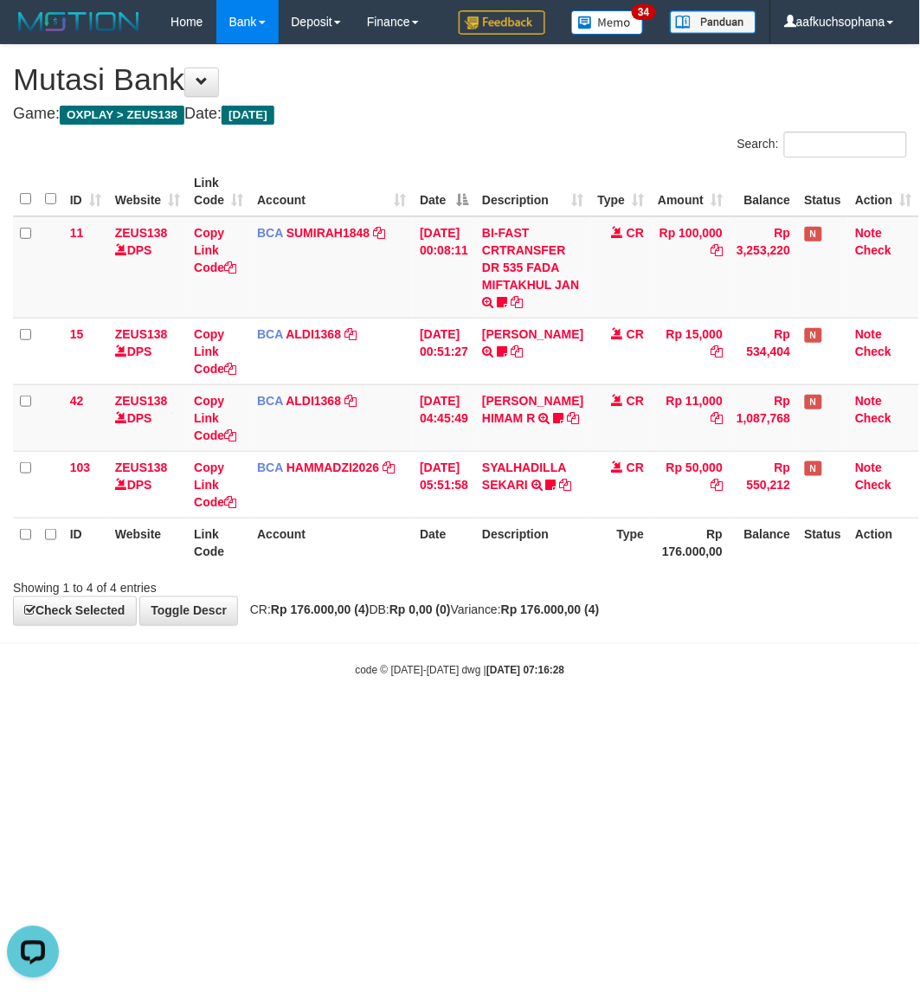
click at [743, 722] on html "Toggle navigation Home Bank Account List Load By Website Group [OXPLAY] ZEUS138…" at bounding box center [460, 361] width 920 height 722
click at [738, 722] on html "Toggle navigation Home Bank Account List Load By Website Group [OXPLAY] ZEUS138…" at bounding box center [460, 361] width 920 height 722
click at [214, 722] on html "Toggle navigation Home Bank Account List Load By Website Group [OXPLAY] ZEUS138…" at bounding box center [460, 361] width 920 height 722
click at [343, 722] on html "Toggle navigation Home Bank Account List Load By Website Group [OXPLAY] ZEUS138…" at bounding box center [460, 361] width 920 height 722
click at [340, 722] on html "Toggle navigation Home Bank Account List Load By Website Group [OXPLAY] ZEUS138…" at bounding box center [460, 361] width 920 height 722
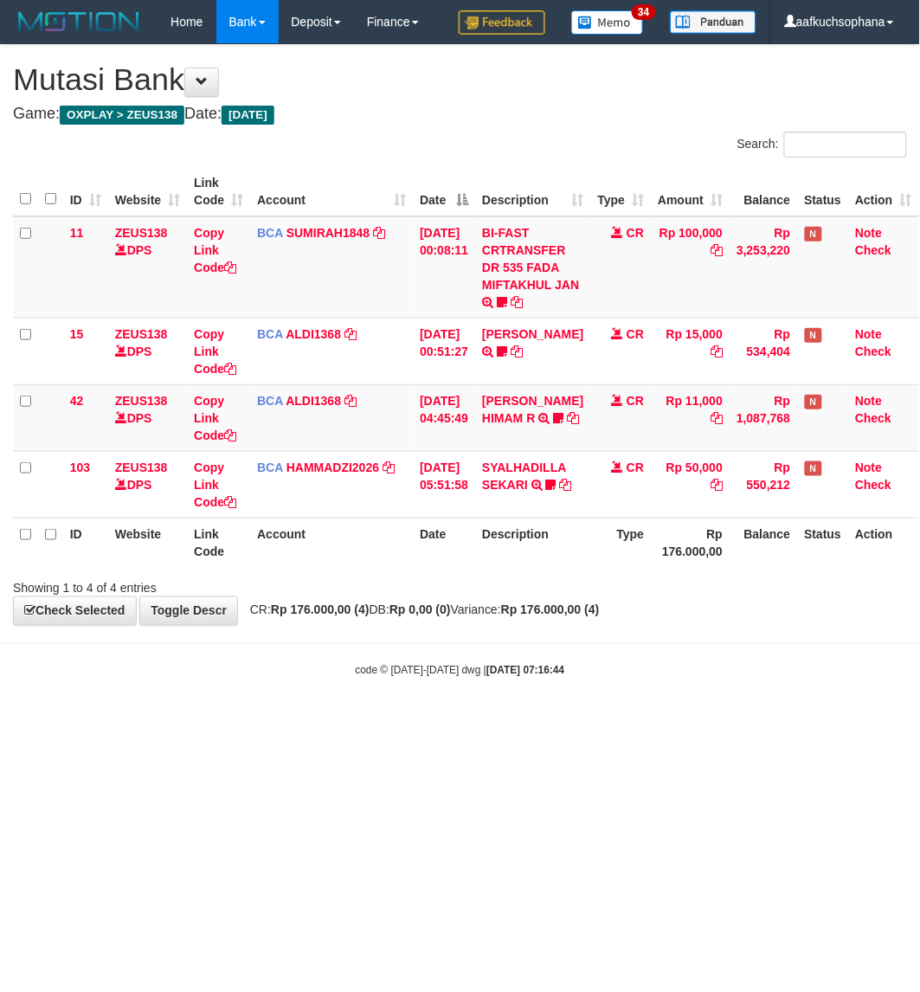
click at [538, 722] on html "Toggle navigation Home Bank Account List Load By Website Group [OXPLAY] ZEUS138…" at bounding box center [460, 361] width 920 height 722
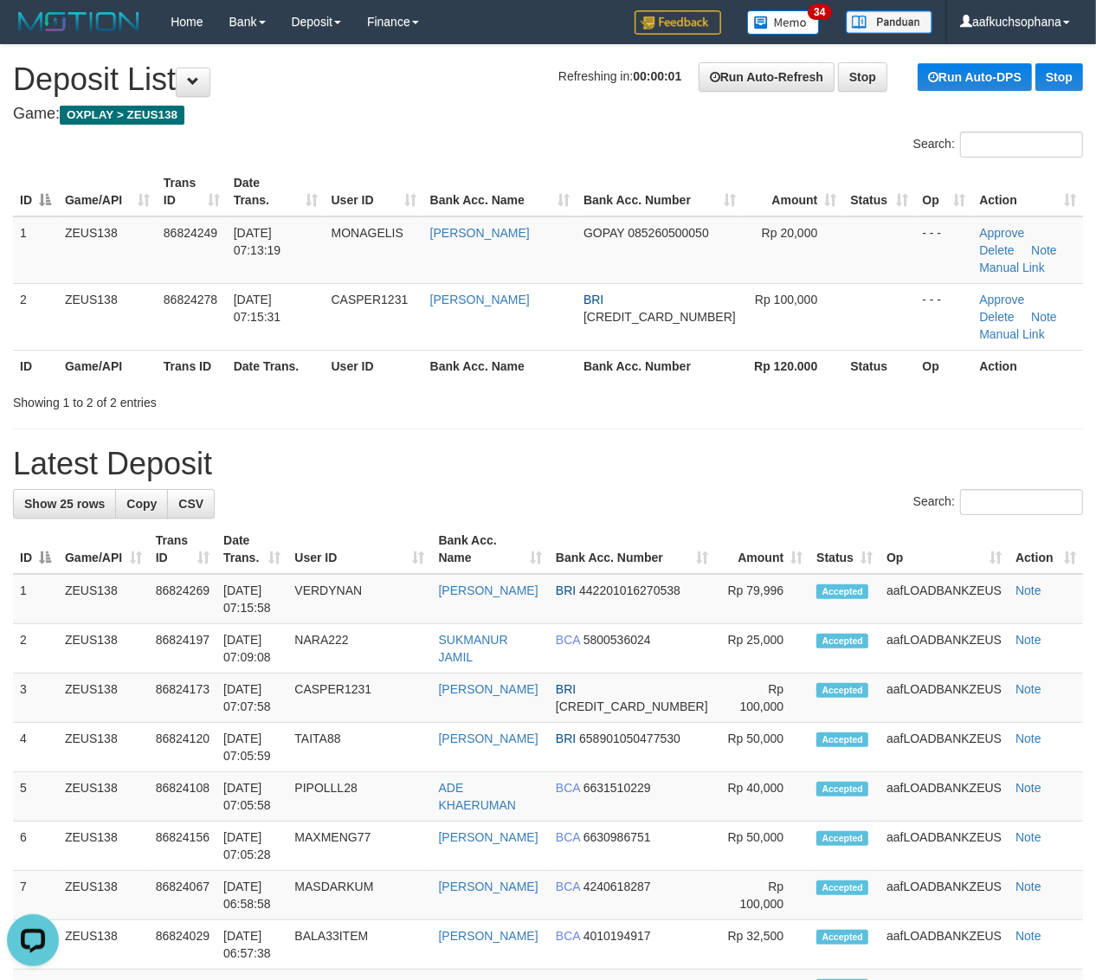
drag, startPoint x: 965, startPoint y: 398, endPoint x: 1108, endPoint y: 457, distance: 154.5
click at [968, 398] on div "**********" at bounding box center [548, 993] width 1096 height 1896
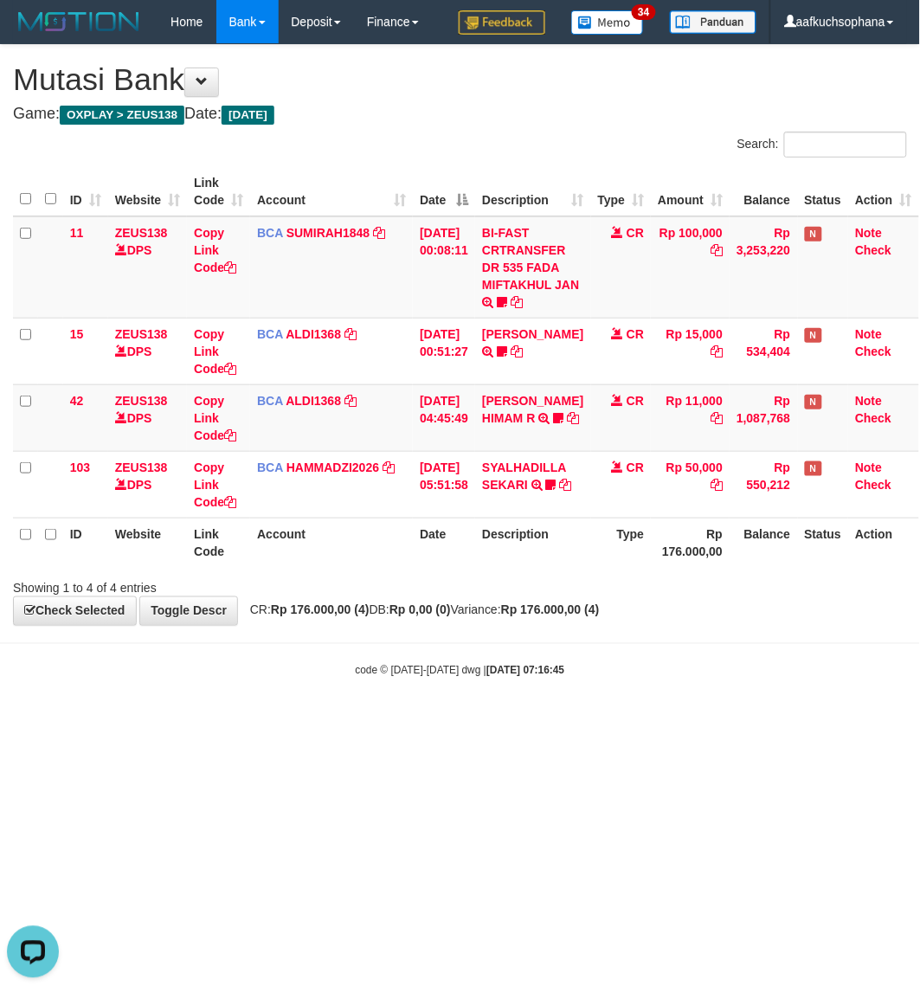
drag, startPoint x: 785, startPoint y: 564, endPoint x: 767, endPoint y: 552, distance: 21.4
click at [780, 563] on th "Balance" at bounding box center [764, 542] width 68 height 49
drag, startPoint x: 499, startPoint y: 703, endPoint x: 482, endPoint y: 694, distance: 18.6
click at [494, 702] on body "Toggle navigation Home Bank Account List Load By Website Group [OXPLAY] ZEUS138…" at bounding box center [460, 361] width 920 height 722
click at [480, 722] on html "Toggle navigation Home Bank Account List Load By Website Group [OXPLAY] ZEUS138…" at bounding box center [460, 361] width 920 height 722
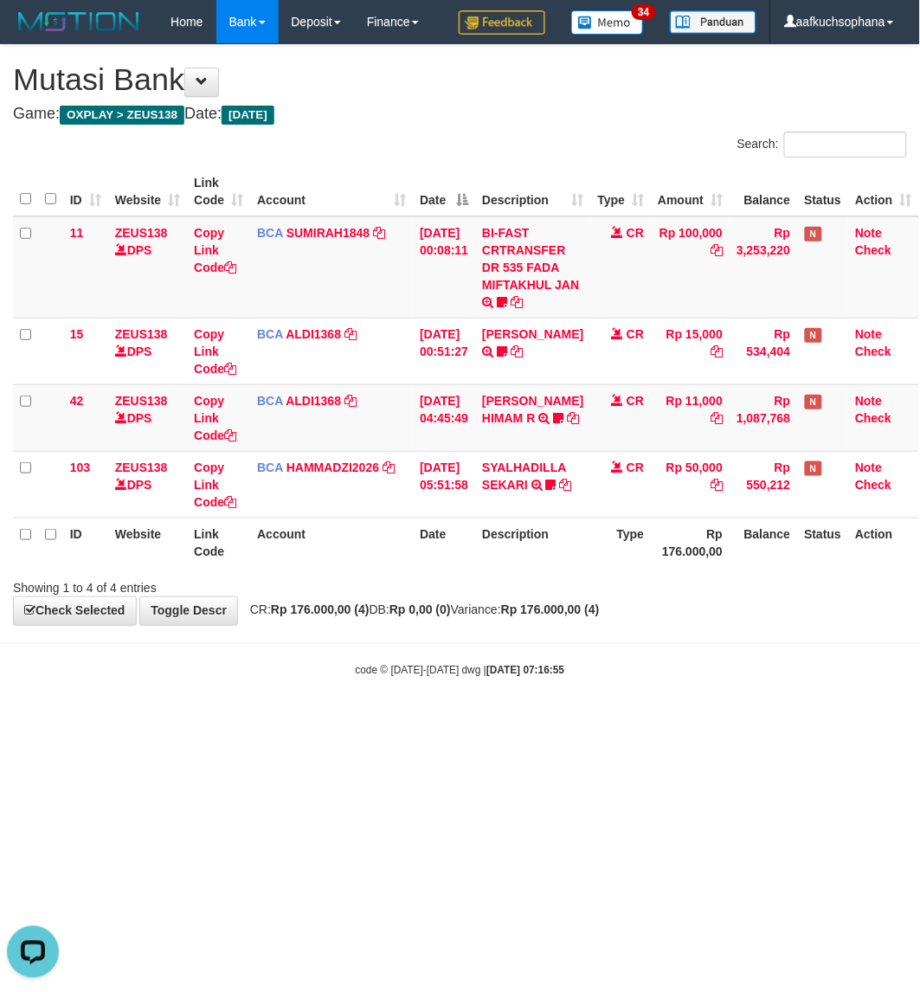
drag, startPoint x: 542, startPoint y: 745, endPoint x: 534, endPoint y: 736, distance: 12.3
click at [538, 722] on html "Toggle navigation Home Bank Account List Load By Website Group [OXPLAY] ZEUS138…" at bounding box center [460, 361] width 920 height 722
click at [513, 722] on html "Toggle navigation Home Bank Account List Load By Website Group [OXPLAY] ZEUS138…" at bounding box center [460, 361] width 920 height 722
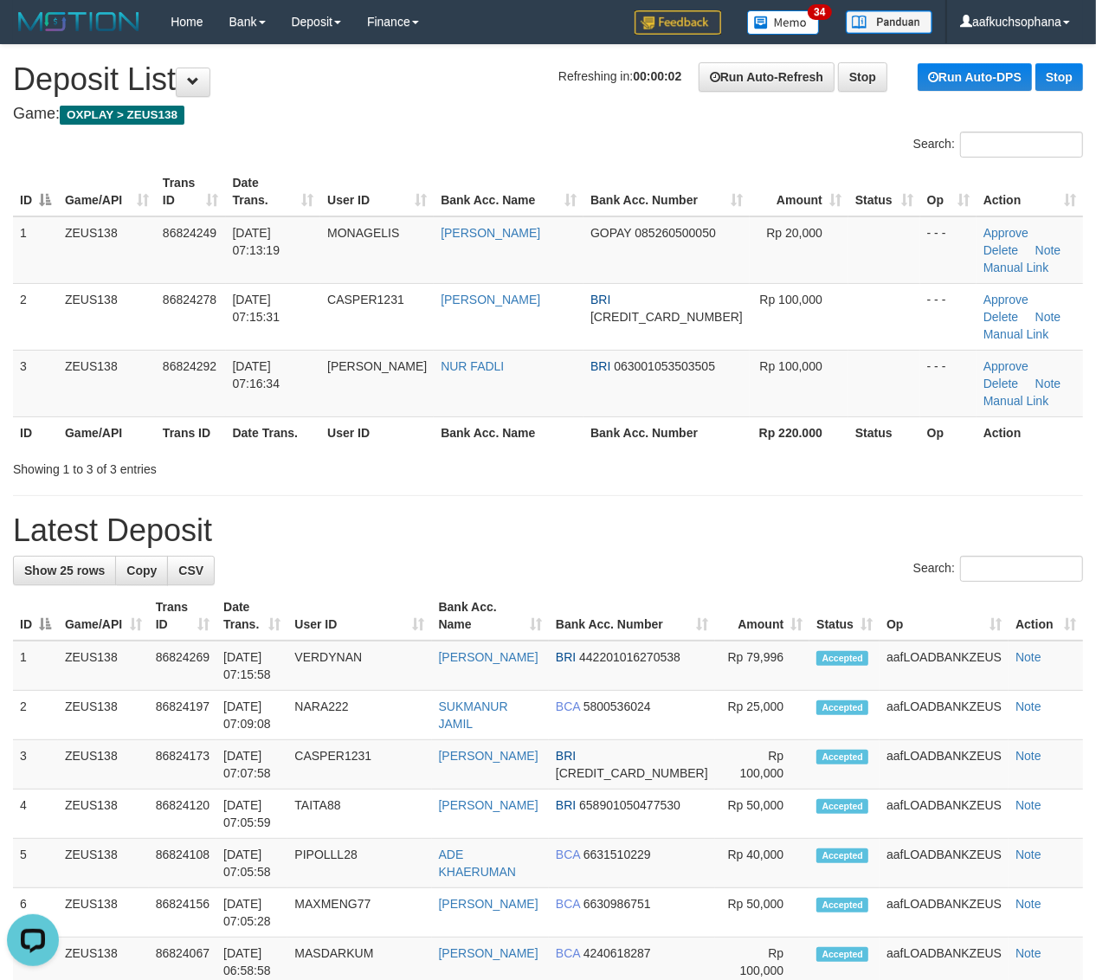
click at [448, 454] on div "Showing 1 to 3 of 3 entries" at bounding box center [228, 466] width 457 height 24
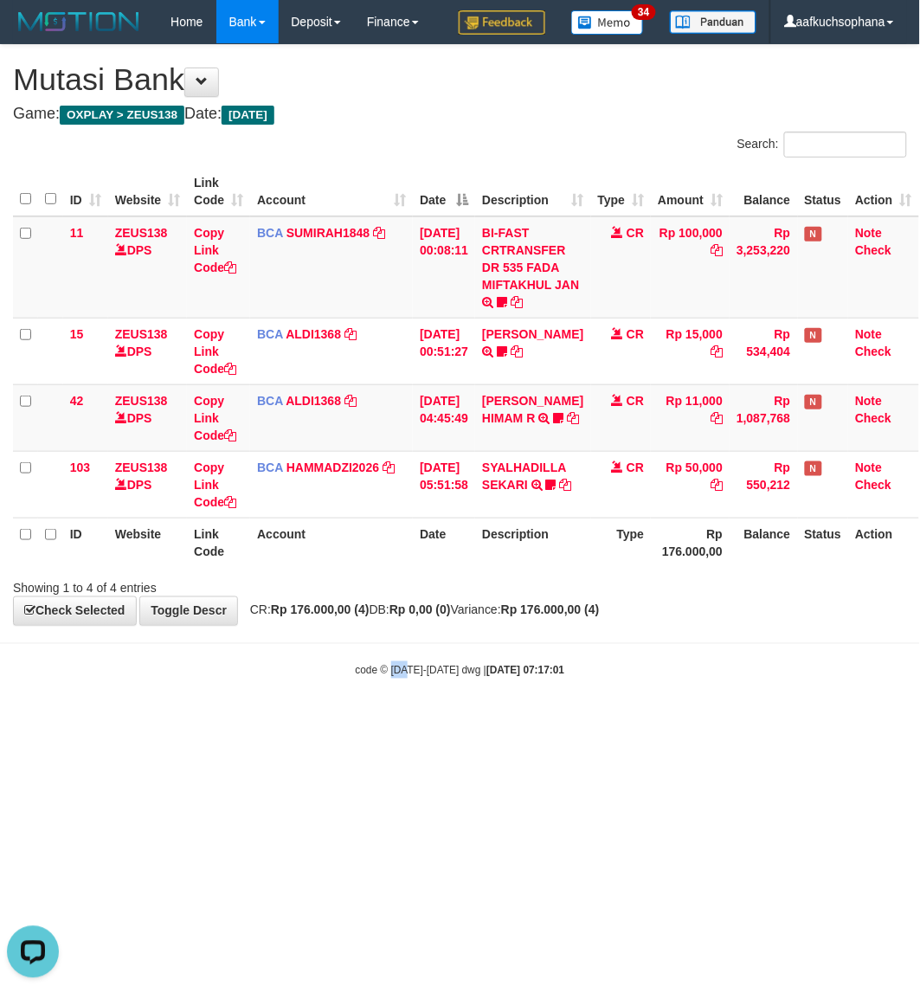
drag, startPoint x: 407, startPoint y: 729, endPoint x: 388, endPoint y: 704, distance: 31.5
click at [390, 722] on html "Toggle navigation Home Bank Account List Load By Website Group [OXPLAY] ZEUS138…" at bounding box center [460, 361] width 920 height 722
click at [438, 722] on html "Toggle navigation Home Bank Account List Load By Website Group [OXPLAY] ZEUS138…" at bounding box center [460, 361] width 920 height 722
click at [478, 722] on html "Toggle navigation Home Bank Account List Load By Website Group [OXPLAY] ZEUS138…" at bounding box center [460, 361] width 920 height 722
click at [268, 703] on body "Toggle navigation Home Bank Account List Load By Website Group [OXPLAY] ZEUS138…" at bounding box center [460, 361] width 920 height 722
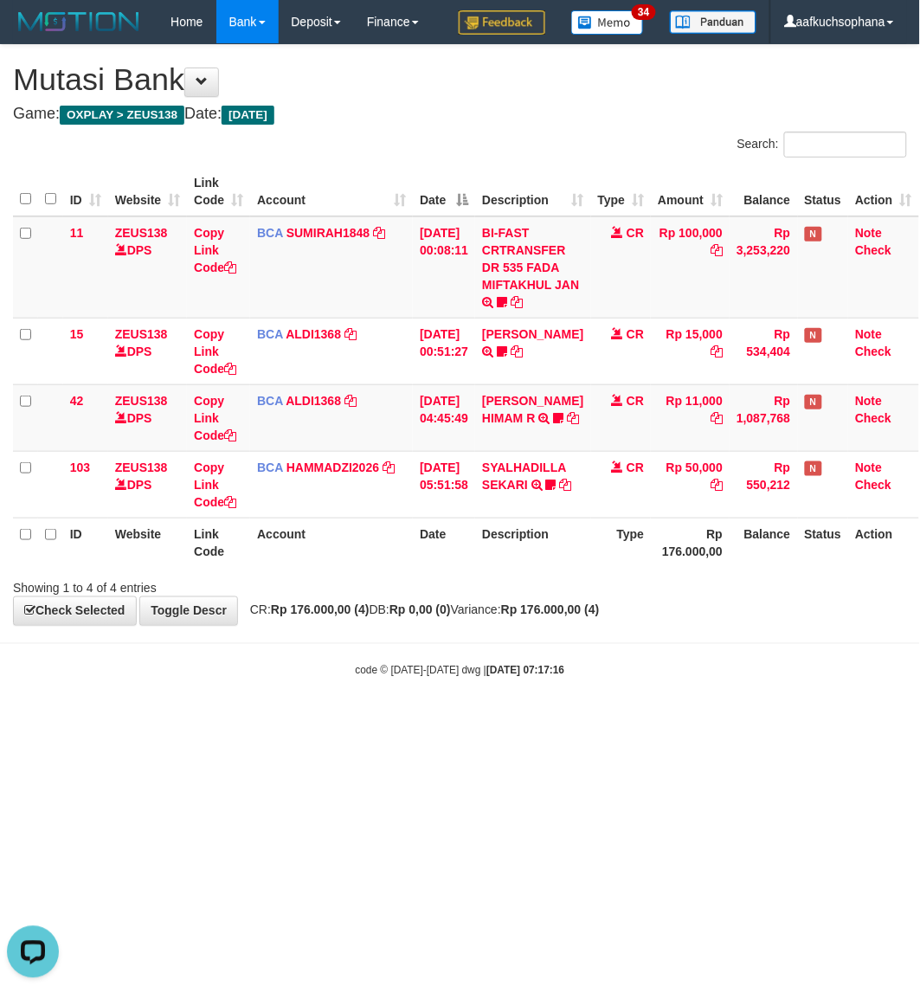
click at [268, 703] on body "Toggle navigation Home Bank Account List Load By Website Group [OXPLAY] ZEUS138…" at bounding box center [460, 361] width 920 height 722
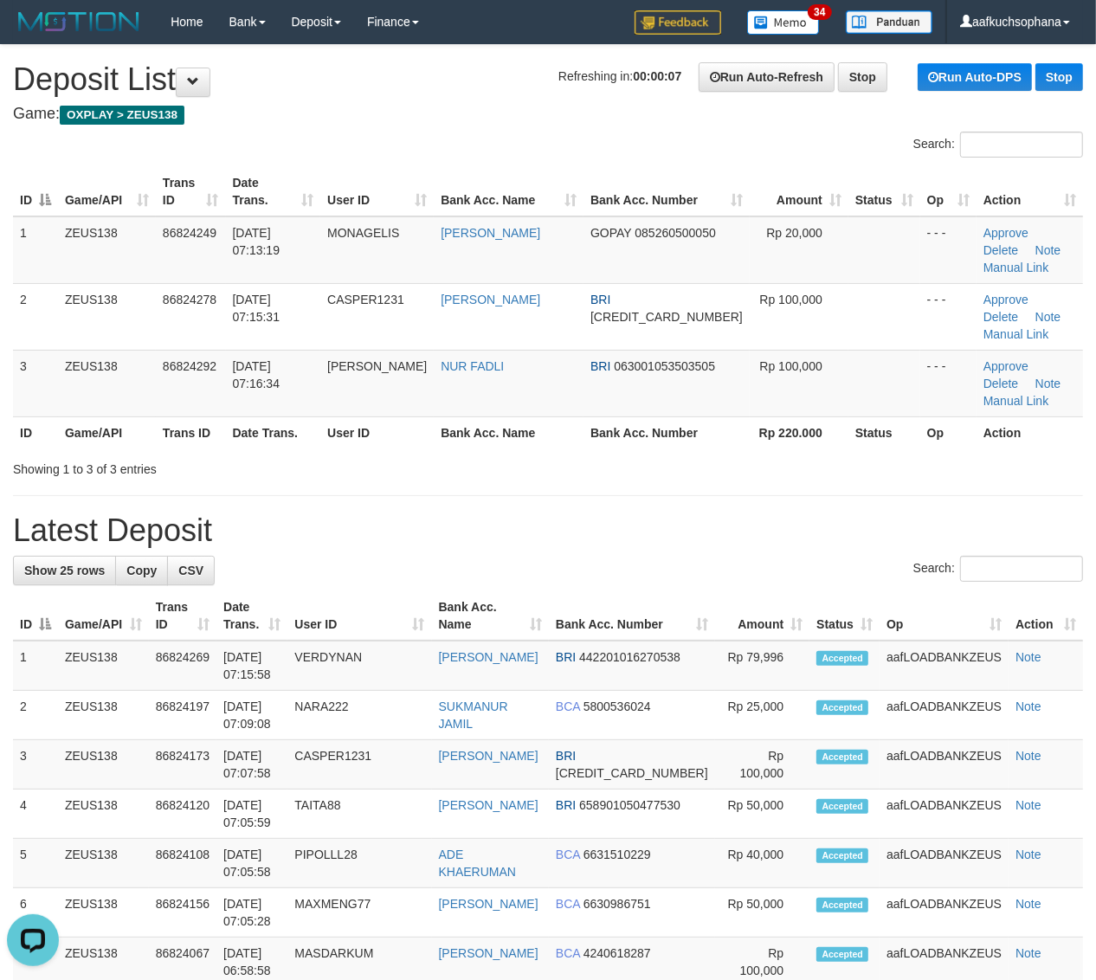
drag, startPoint x: 711, startPoint y: 429, endPoint x: 742, endPoint y: 440, distance: 32.8
drag, startPoint x: 751, startPoint y: 418, endPoint x: 936, endPoint y: 457, distance: 189.3
click at [749, 454] on div "Showing 1 to 3 of 3 entries" at bounding box center [548, 466] width 1096 height 24
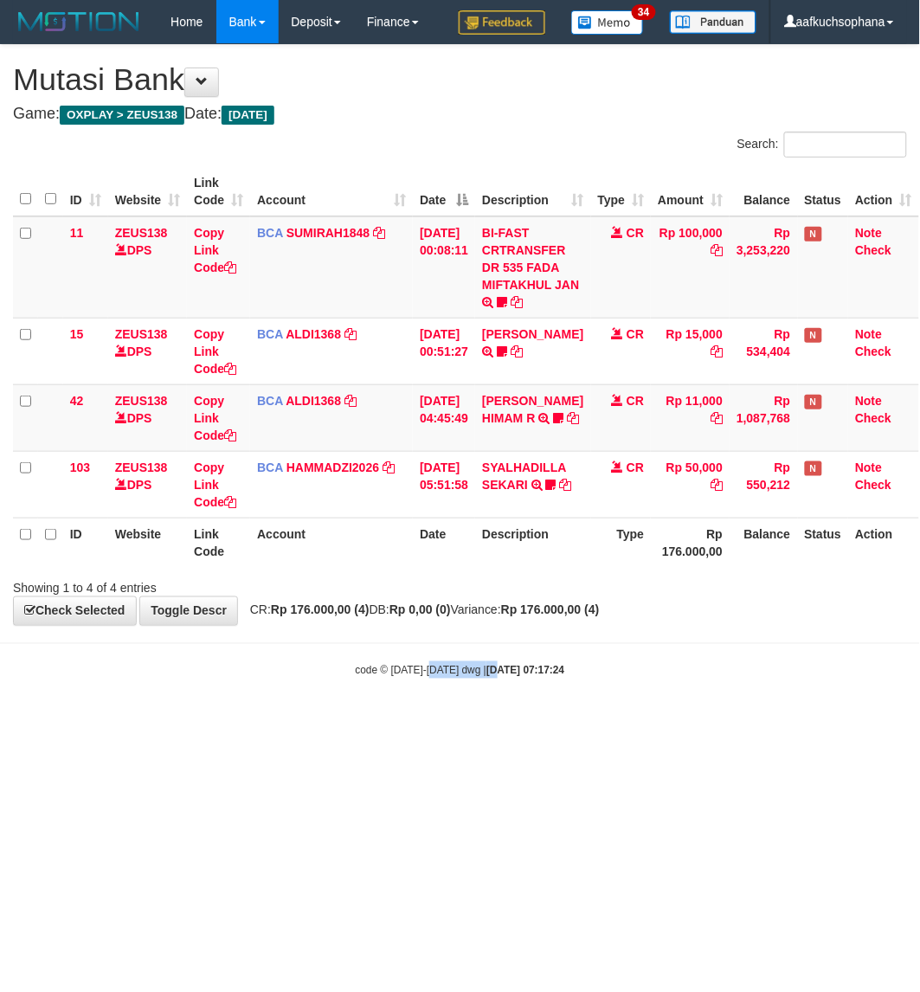
click at [483, 722] on html "Toggle navigation Home Bank Account List Load By Website Group [OXPLAY] ZEUS138…" at bounding box center [460, 361] width 920 height 722
drag, startPoint x: 96, startPoint y: 784, endPoint x: 2, endPoint y: 716, distance: 116.5
click at [88, 722] on html "Toggle navigation Home Bank Account List Load By Website Group [OXPLAY] ZEUS138…" at bounding box center [460, 361] width 920 height 722
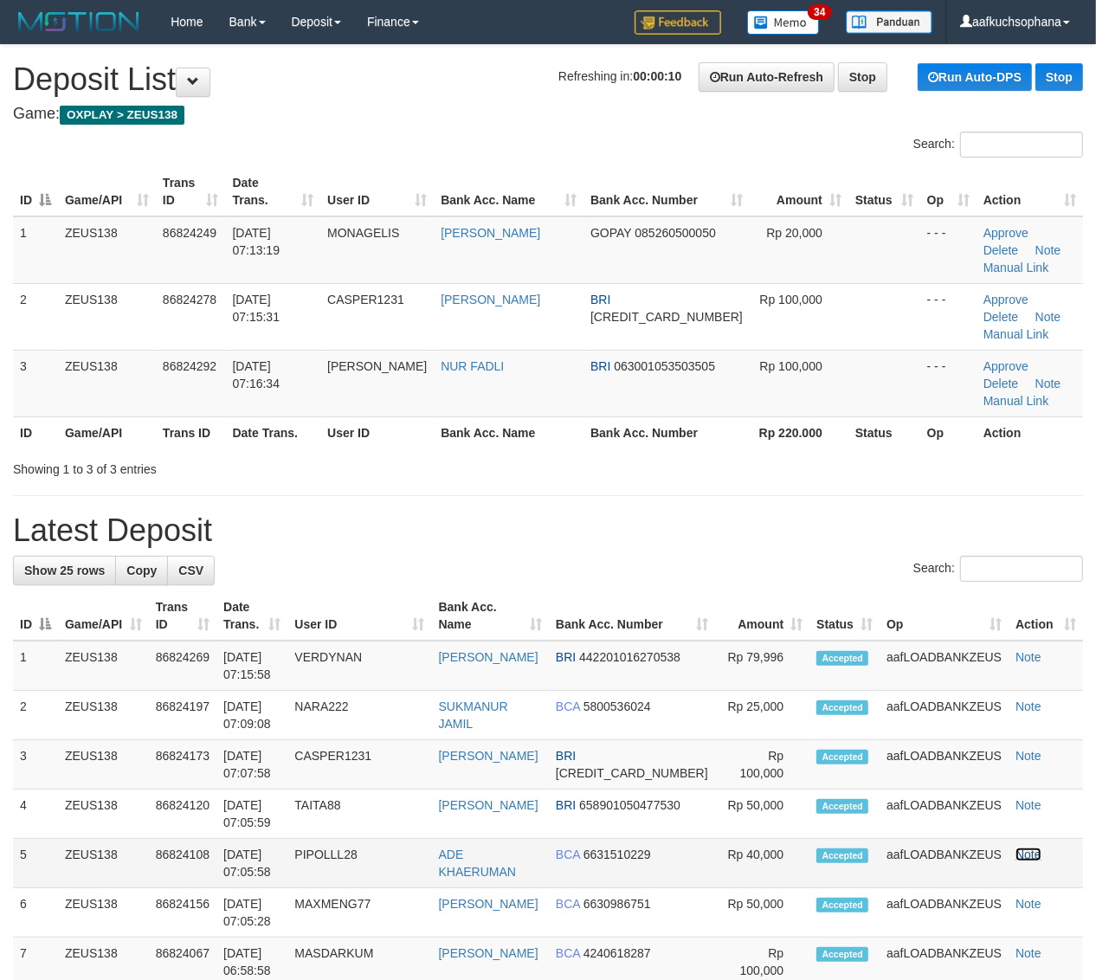
drag, startPoint x: 1000, startPoint y: 809, endPoint x: 972, endPoint y: 789, distance: 34.1
click at [1015, 847] on link "Note" at bounding box center [1028, 854] width 26 height 14
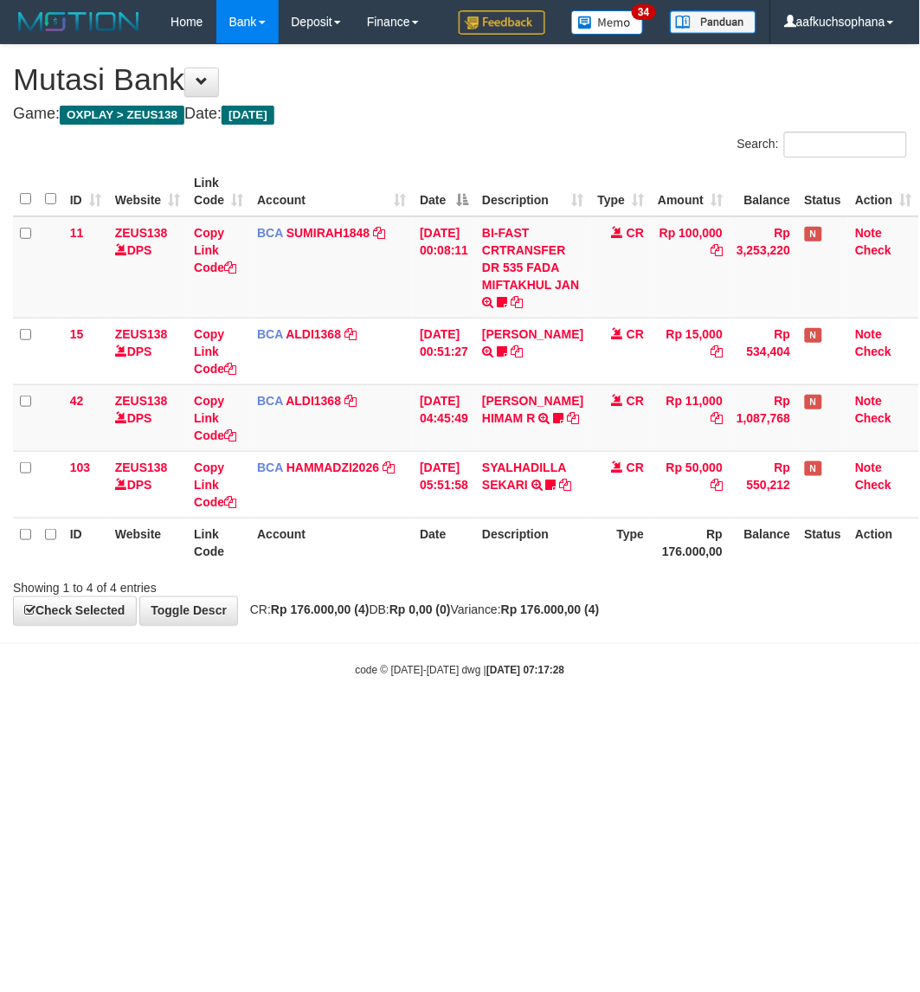
drag, startPoint x: 323, startPoint y: 727, endPoint x: 319, endPoint y: 737, distance: 10.5
click at [325, 722] on html "Toggle navigation Home Bank Account List Load By Website Group [OXPLAY] ZEUS138…" at bounding box center [460, 361] width 920 height 722
drag, startPoint x: 319, startPoint y: 737, endPoint x: 303, endPoint y: 703, distance: 37.2
click at [316, 722] on html "Toggle navigation Home Bank Account List Load By Website Group [OXPLAY] ZEUS138…" at bounding box center [460, 361] width 920 height 722
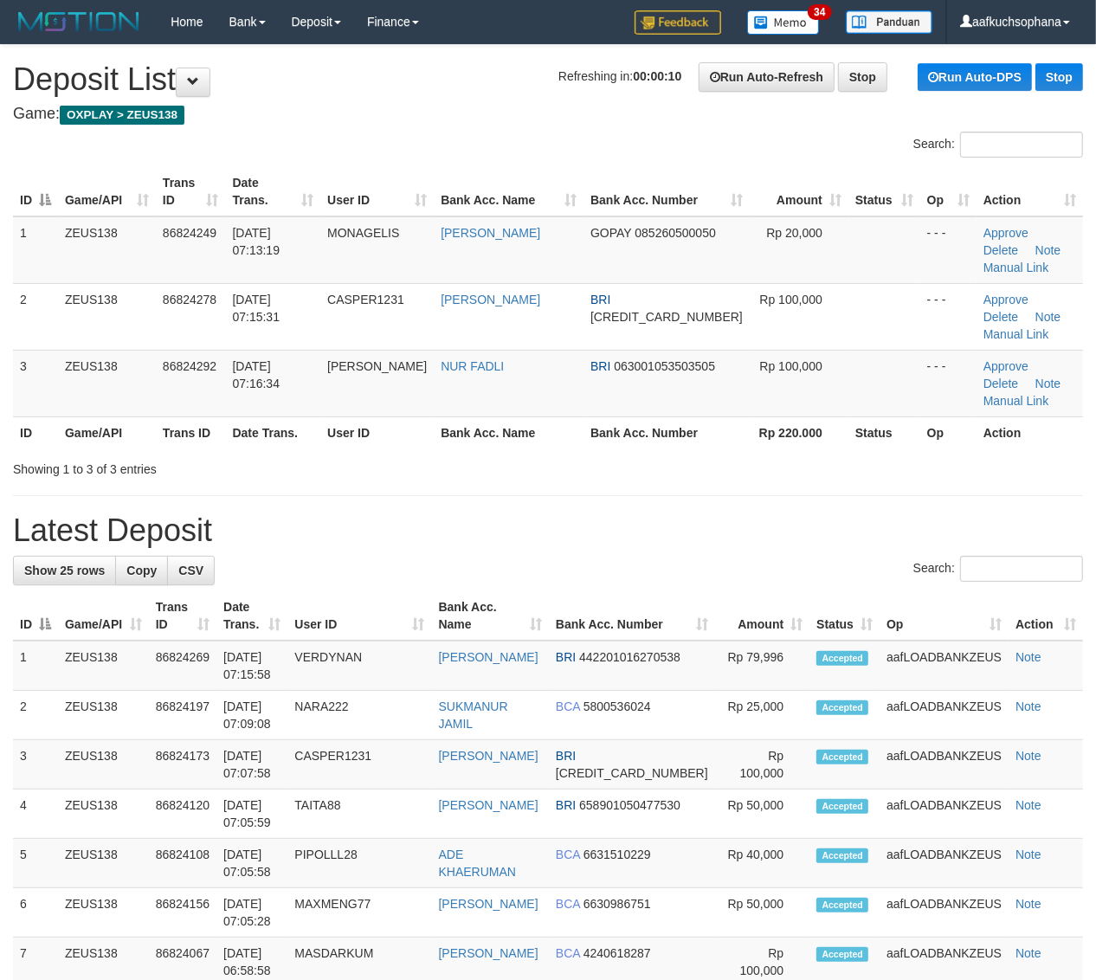
click at [932, 454] on div "Showing 1 to 3 of 3 entries" at bounding box center [548, 466] width 1096 height 24
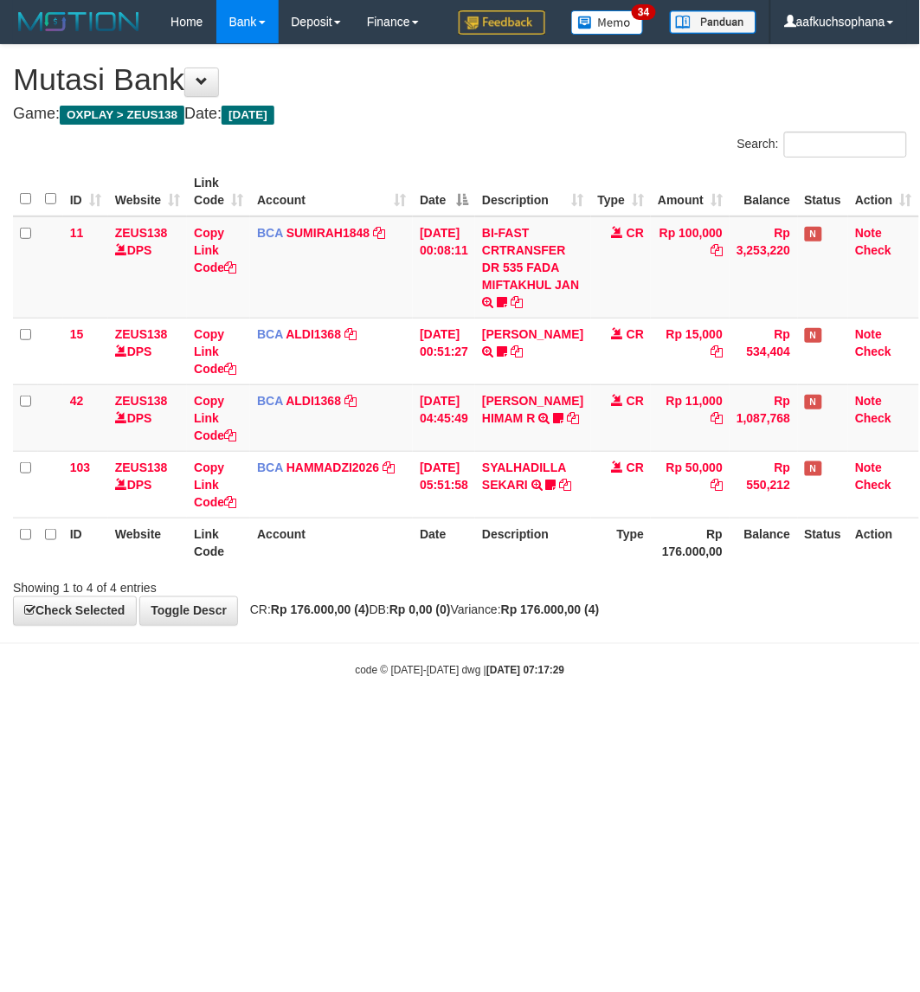
drag, startPoint x: 209, startPoint y: 673, endPoint x: 332, endPoint y: 617, distance: 134.8
click at [232, 671] on div "code © 2012-2018 dwg | 2025/08/31 07:17:29" at bounding box center [460, 669] width 920 height 17
click at [524, 722] on html "Toggle navigation Home Bank Account List Load By Website Group [OXPLAY] ZEUS138…" at bounding box center [460, 361] width 920 height 722
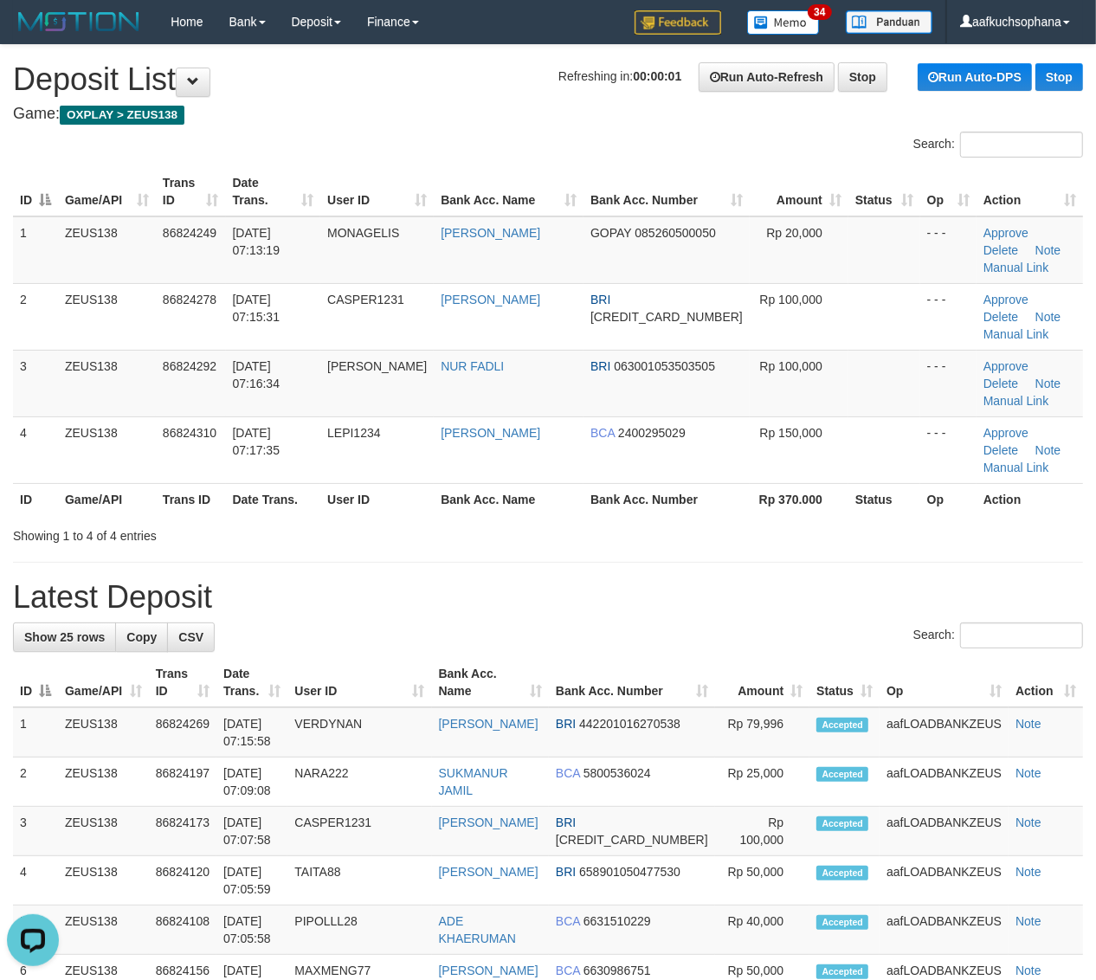
click at [946, 520] on div "Showing 1 to 4 of 4 entries" at bounding box center [548, 532] width 1096 height 24
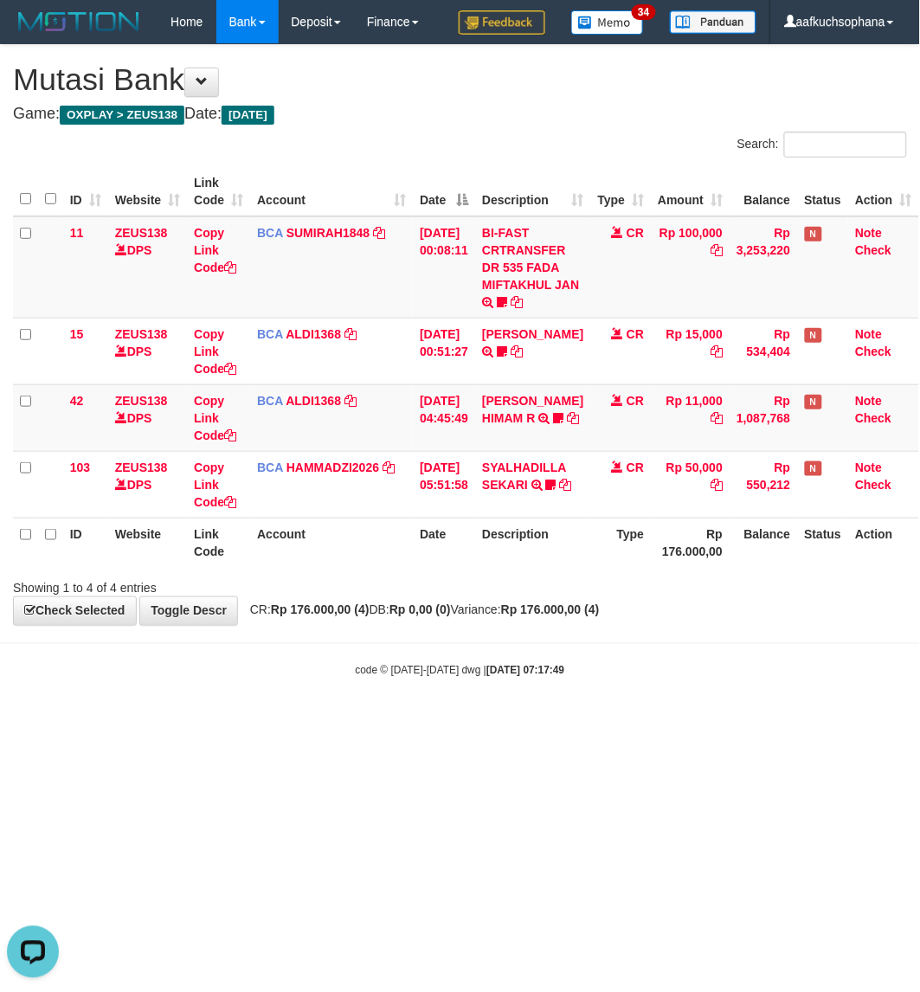
click at [277, 684] on body "Toggle navigation Home Bank Account List Load By Website Group [OXPLAY] ZEUS138…" at bounding box center [460, 361] width 920 height 722
drag, startPoint x: 278, startPoint y: 684, endPoint x: 321, endPoint y: 677, distance: 43.8
click at [283, 685] on body "Toggle navigation Home Bank Account List Load By Website Group [OXPLAY] ZEUS138…" at bounding box center [460, 361] width 920 height 722
drag, startPoint x: 444, startPoint y: 867, endPoint x: 446, endPoint y: 855, distance: 11.4
click at [444, 722] on html "Toggle navigation Home Bank Account List Load By Website Group [OXPLAY] ZEUS138…" at bounding box center [460, 361] width 920 height 722
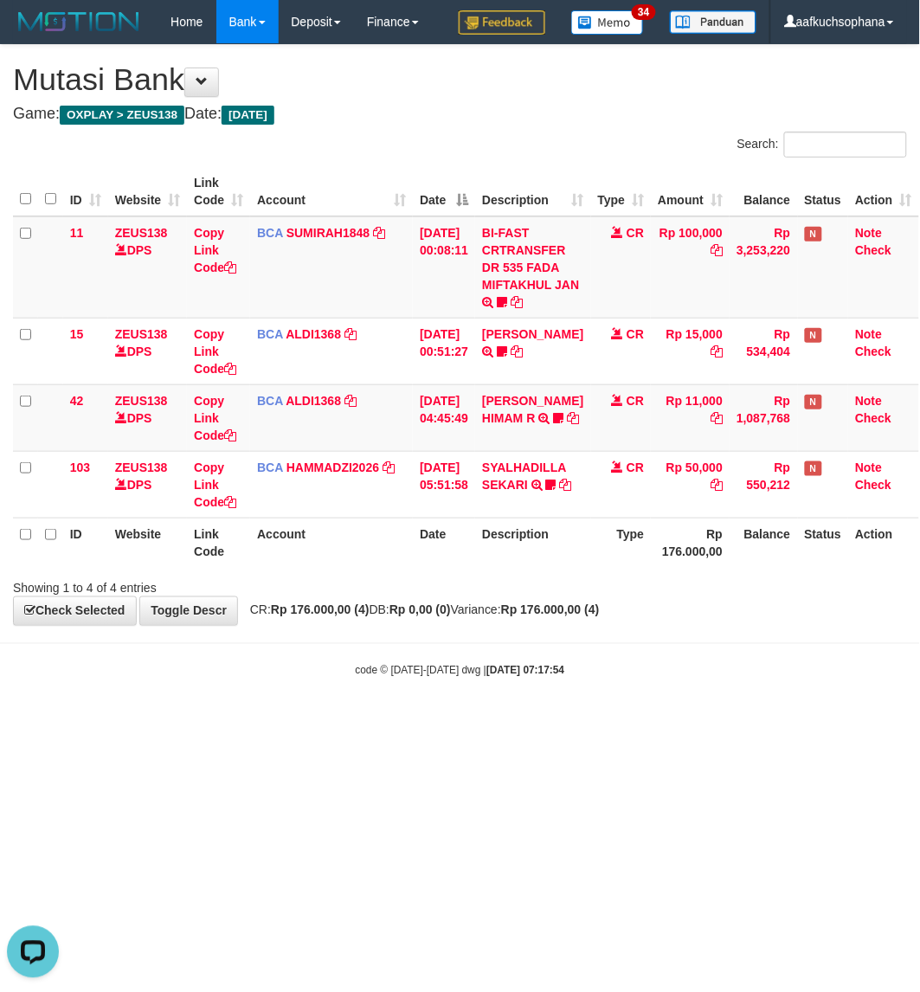
drag, startPoint x: 437, startPoint y: 767, endPoint x: 385, endPoint y: 707, distance: 79.2
click at [434, 722] on html "Toggle navigation Home Bank Account List Load By Website Group [OXPLAY] ZEUS138…" at bounding box center [460, 361] width 920 height 722
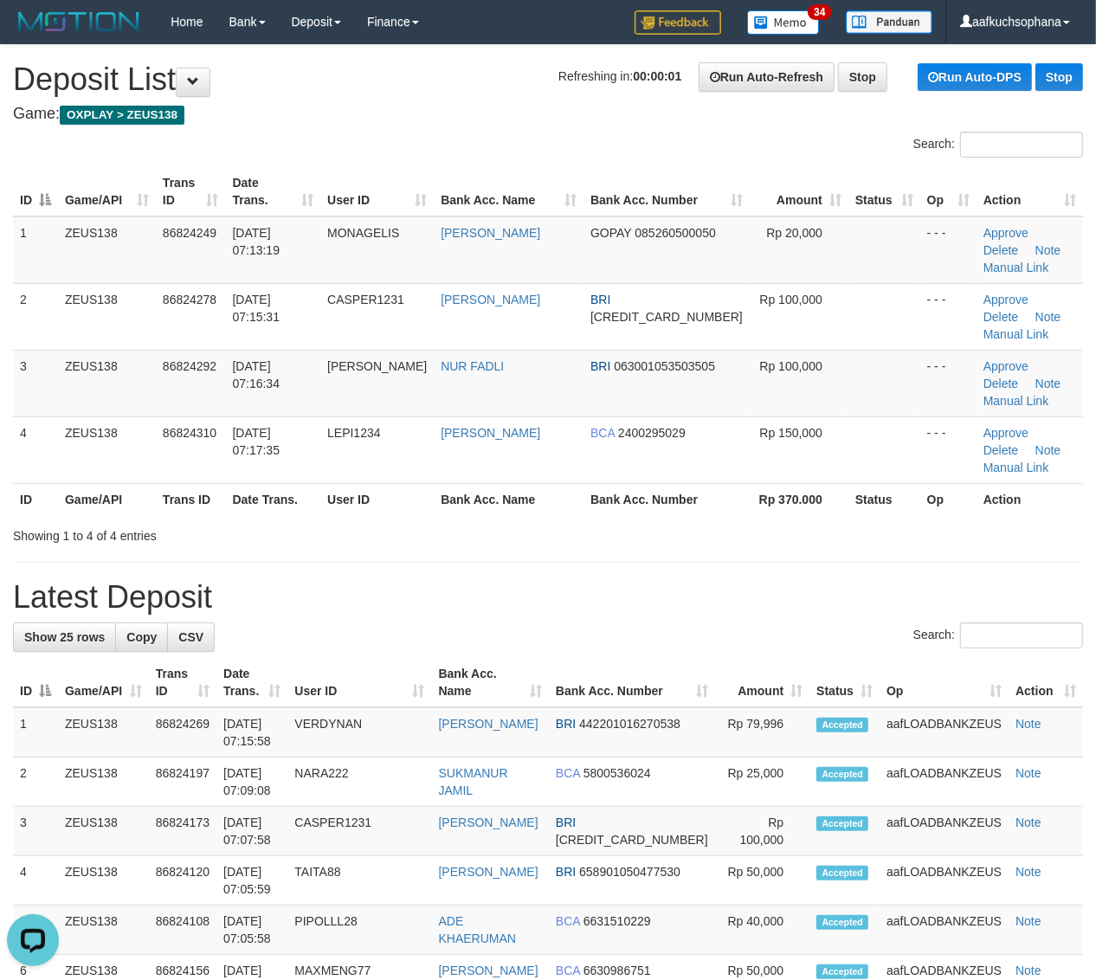
click at [809, 580] on h1 "Latest Deposit" at bounding box center [548, 597] width 1070 height 35
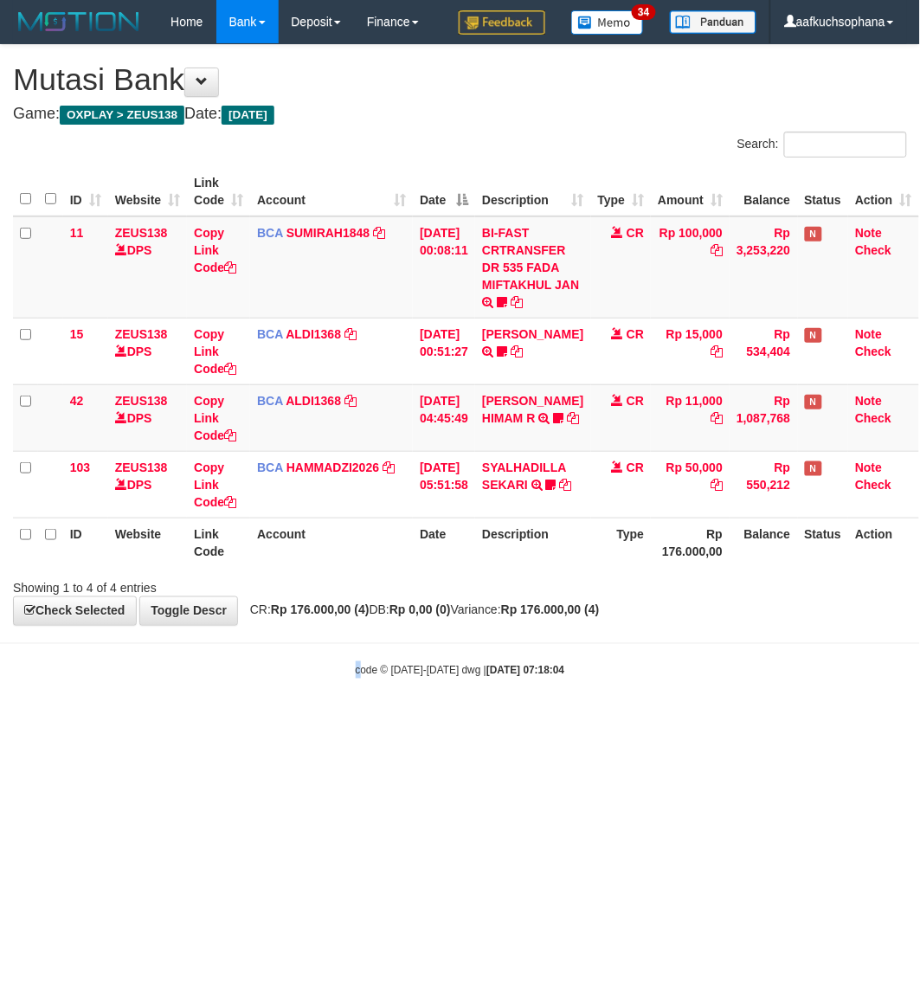
click at [353, 722] on html "Toggle navigation Home Bank Account List Load By Website Group [OXPLAY] ZEUS138…" at bounding box center [460, 361] width 920 height 722
click at [351, 722] on html "Toggle navigation Home Bank Account List Load By Website Group [OXPLAY] ZEUS138…" at bounding box center [460, 361] width 920 height 722
click at [335, 722] on html "Toggle navigation Home Bank Account List Load By Website Group [OXPLAY] ZEUS138…" at bounding box center [460, 361] width 920 height 722
drag, startPoint x: 252, startPoint y: 842, endPoint x: 231, endPoint y: 850, distance: 22.2
click at [242, 722] on html "Toggle navigation Home Bank Account List Load By Website Group [OXPLAY] ZEUS138…" at bounding box center [460, 361] width 920 height 722
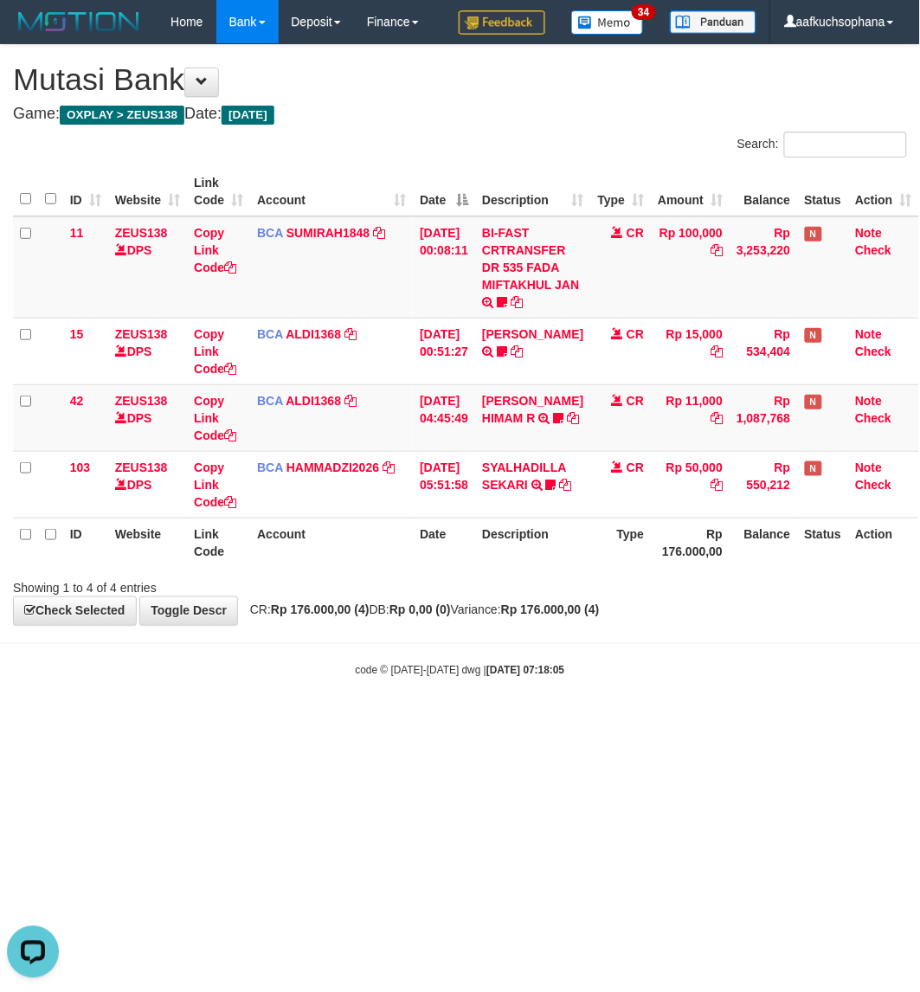
click at [231, 722] on html "Toggle navigation Home Bank Account List Load By Website Group [OXPLAY] ZEUS138…" at bounding box center [460, 361] width 920 height 722
click at [388, 722] on html "Toggle navigation Home Bank Account List Load By Website Group [OXPLAY] ZEUS138…" at bounding box center [460, 361] width 920 height 722
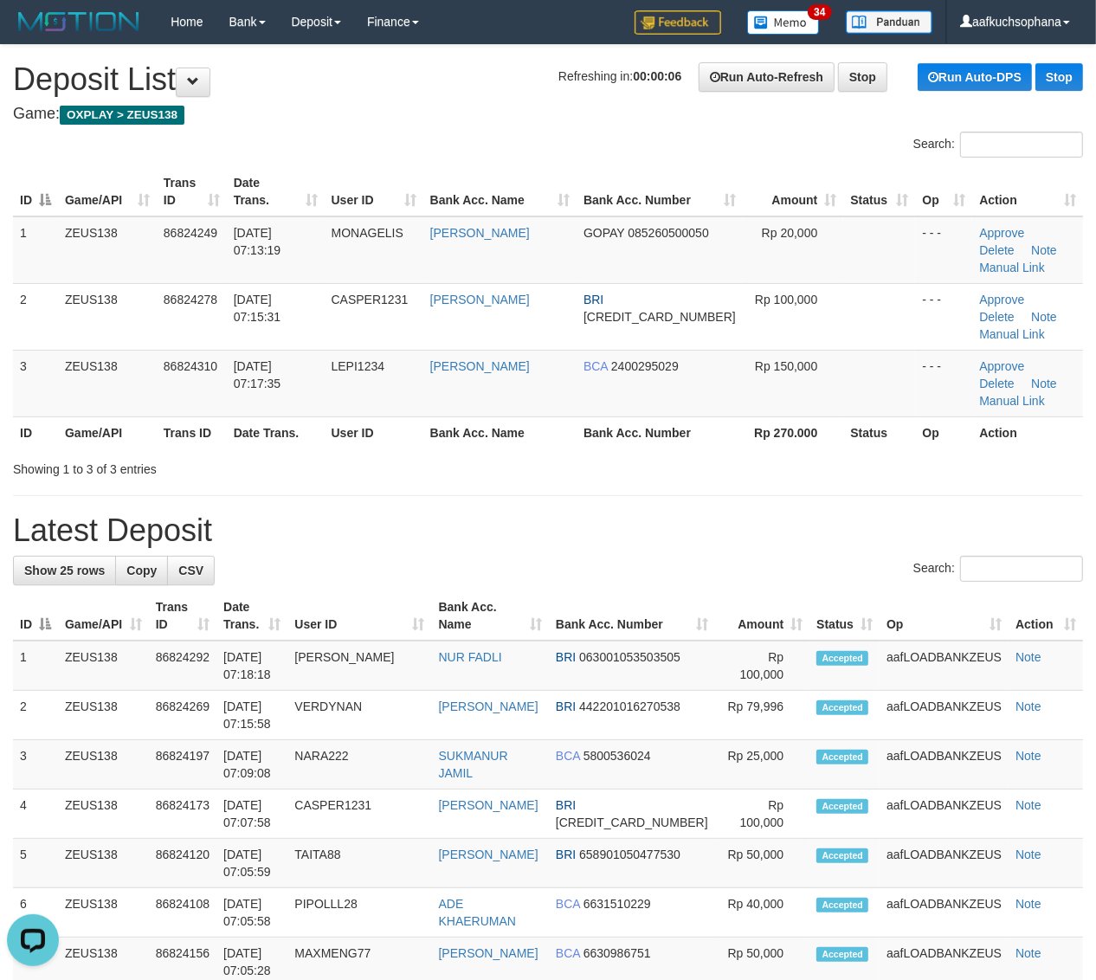
drag, startPoint x: 902, startPoint y: 483, endPoint x: 1050, endPoint y: 578, distance: 176.0
click at [901, 513] on h1 "Latest Deposit" at bounding box center [548, 530] width 1070 height 35
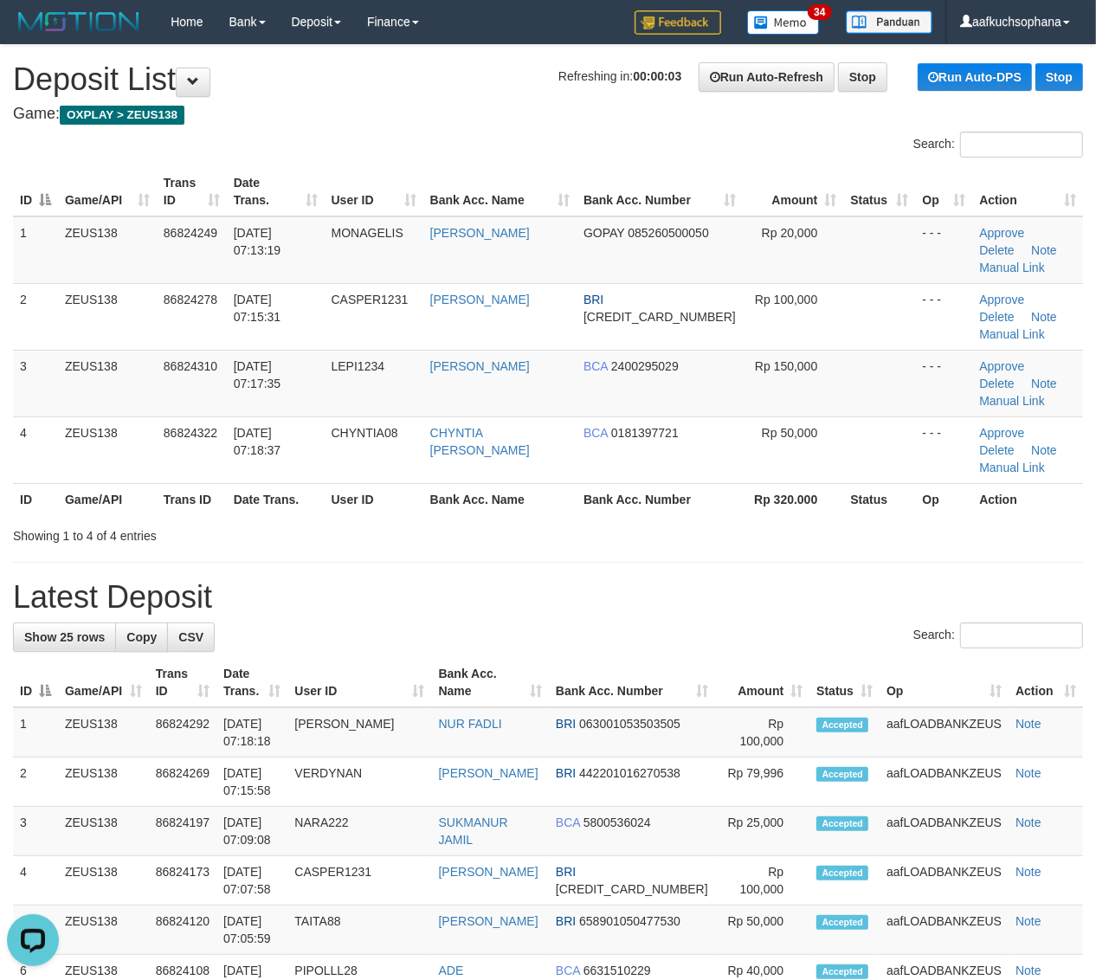
click at [975, 483] on th "Action" at bounding box center [1027, 499] width 111 height 32
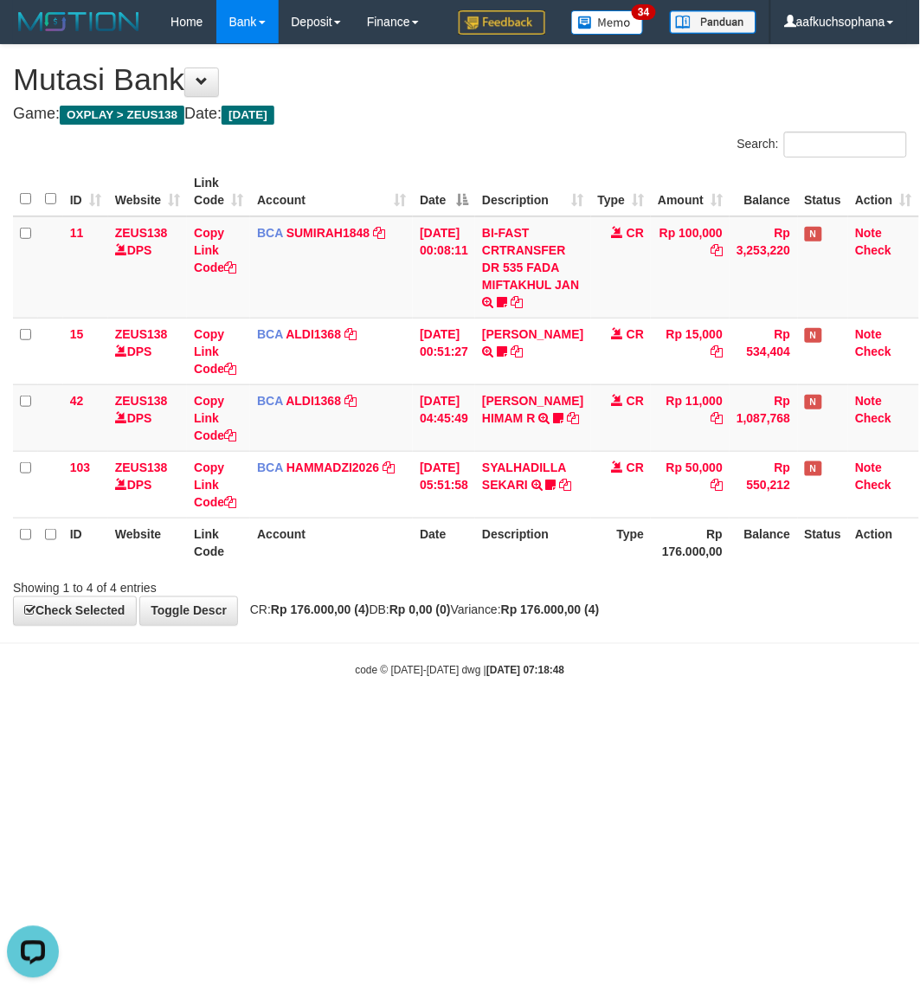
drag, startPoint x: 594, startPoint y: 682, endPoint x: 370, endPoint y: 568, distance: 251.6
click at [583, 682] on body "Toggle navigation Home Bank Account List Load By Website Group [OXPLAY] ZEUS138…" at bounding box center [460, 361] width 920 height 722
click at [446, 722] on html "Toggle navigation Home Bank Account List Load By Website Group [OXPLAY] ZEUS138…" at bounding box center [460, 361] width 920 height 722
drag, startPoint x: 435, startPoint y: 798, endPoint x: 430, endPoint y: 790, distance: 9.4
click at [435, 722] on html "Toggle navigation Home Bank Account List Load By Website Group [OXPLAY] ZEUS138…" at bounding box center [460, 361] width 920 height 722
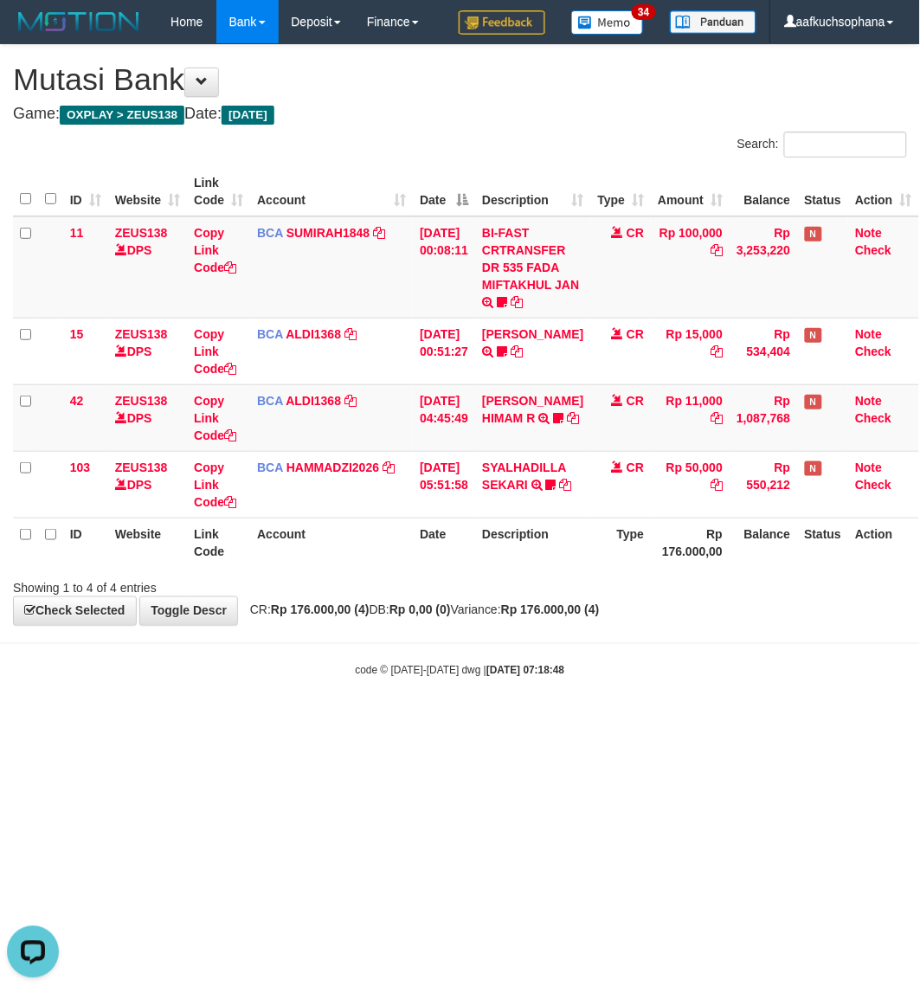
click at [430, 722] on html "Toggle navigation Home Bank Account List Load By Website Group [OXPLAY] ZEUS138…" at bounding box center [460, 361] width 920 height 722
drag, startPoint x: 479, startPoint y: 763, endPoint x: 550, endPoint y: 724, distance: 81.4
click at [480, 722] on html "Toggle navigation Home Bank Account List Load By Website Group [OXPLAY] ZEUS138…" at bounding box center [460, 361] width 920 height 722
drag, startPoint x: 388, startPoint y: 797, endPoint x: 364, endPoint y: 795, distance: 24.4
click at [383, 722] on html "Toggle navigation Home Bank Account List Load By Website Group [OXPLAY] ZEUS138…" at bounding box center [460, 361] width 920 height 722
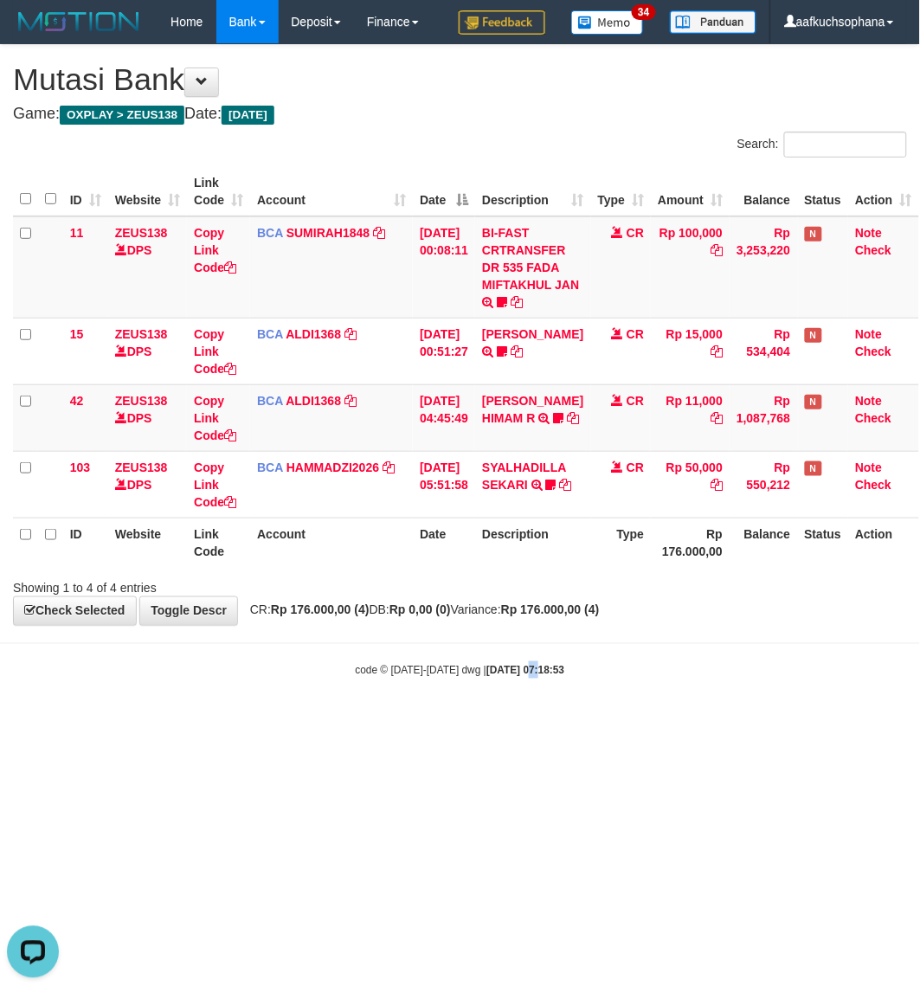
drag, startPoint x: 519, startPoint y: 721, endPoint x: 716, endPoint y: 596, distance: 233.2
click at [511, 722] on html "Toggle navigation Home Bank Account List Load By Website Group [OXPLAY] ZEUS138…" at bounding box center [460, 361] width 920 height 722
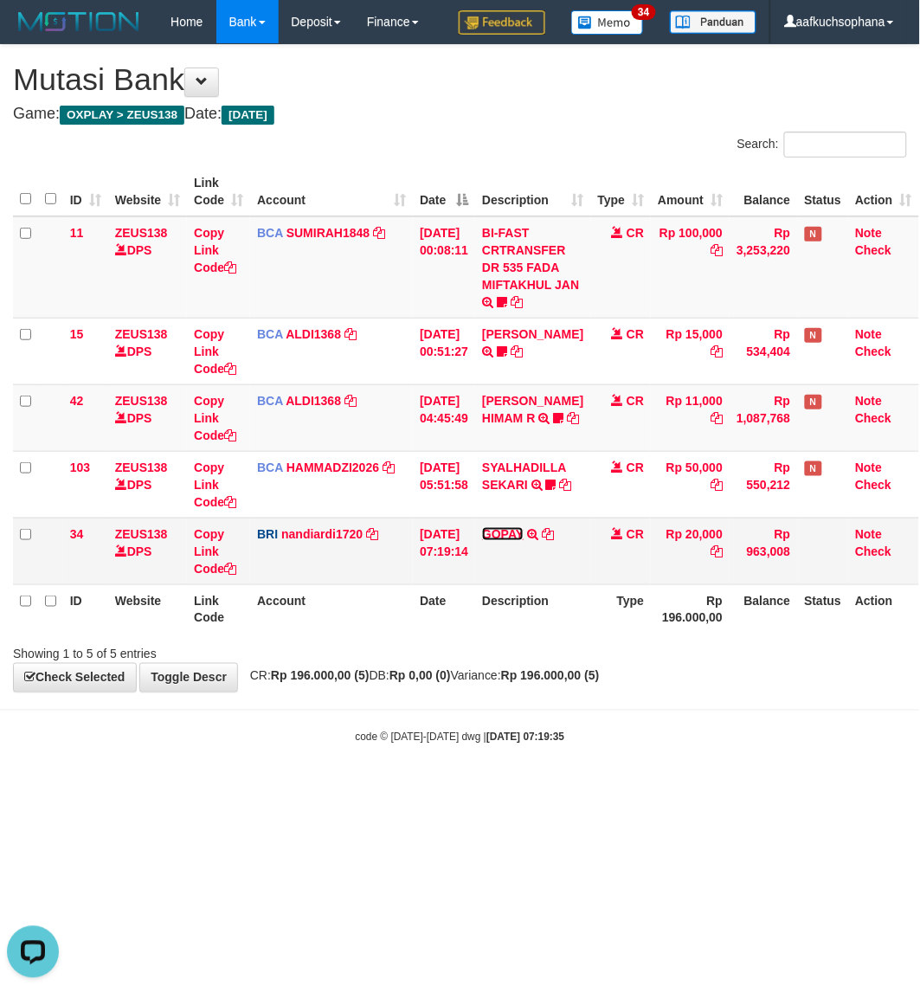
drag, startPoint x: 525, startPoint y: 529, endPoint x: 503, endPoint y: 567, distance: 43.8
click at [524, 529] on link "GOPAY" at bounding box center [503, 534] width 42 height 14
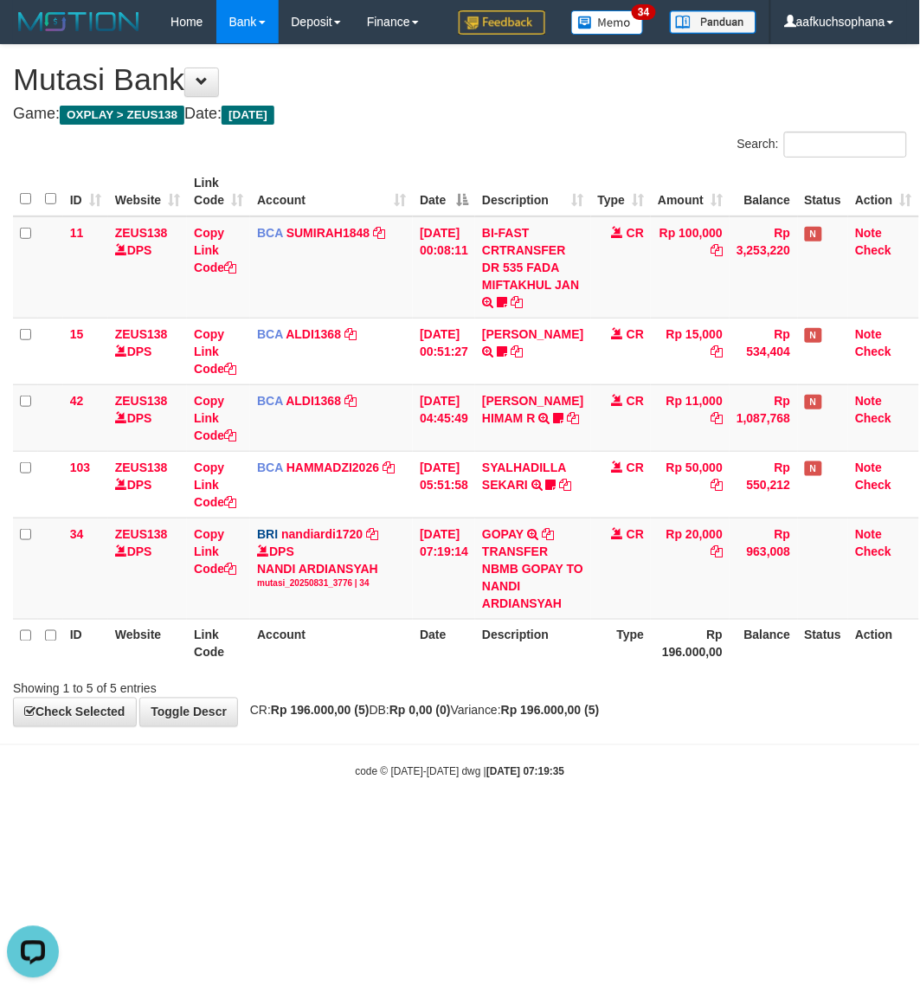
drag, startPoint x: 659, startPoint y: 845, endPoint x: 651, endPoint y: 841, distance: 8.9
click at [654, 823] on html "Toggle navigation Home Bank Account List Load By Website Group [OXPLAY] ZEUS138…" at bounding box center [460, 411] width 920 height 823
drag, startPoint x: 424, startPoint y: 719, endPoint x: 425, endPoint y: 728, distance: 8.7
click at [418, 724] on div "**********" at bounding box center [460, 385] width 920 height 681
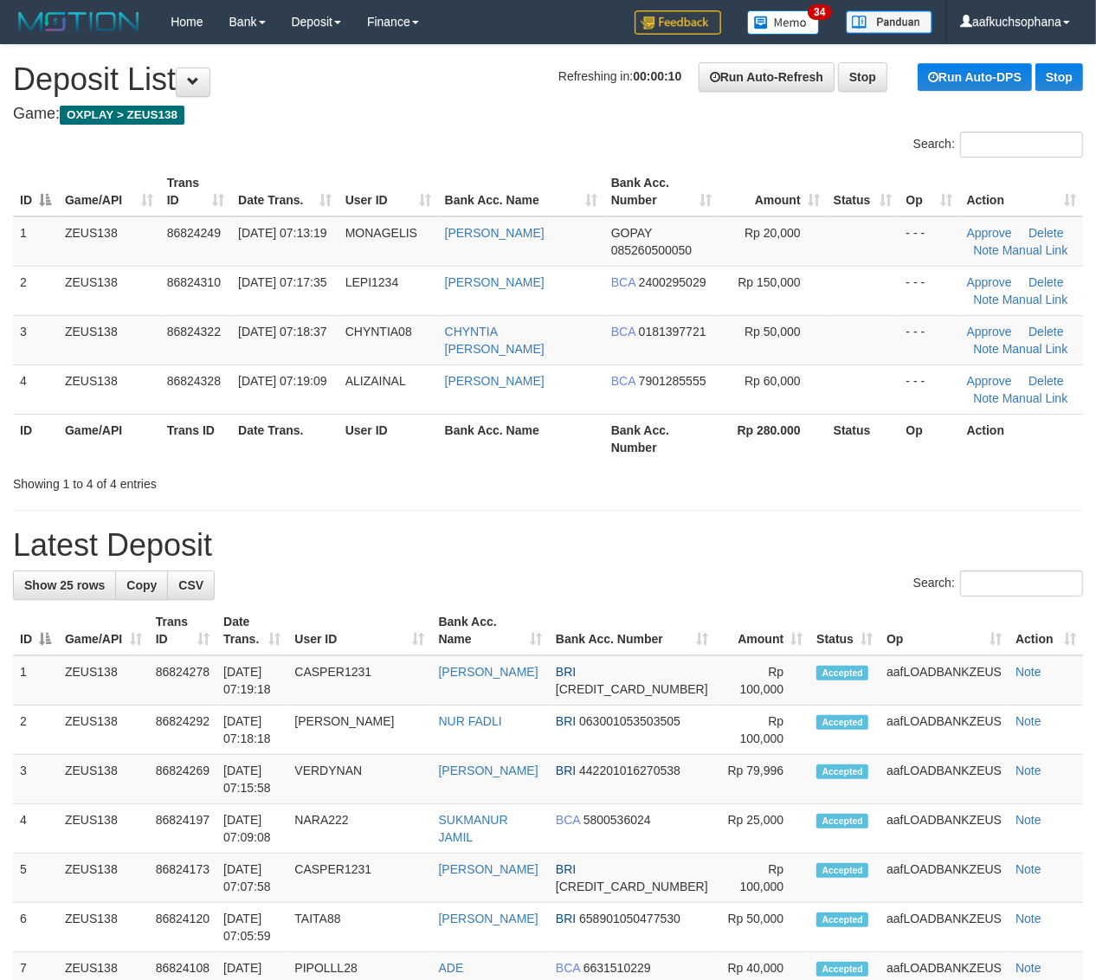
drag, startPoint x: 851, startPoint y: 480, endPoint x: 1111, endPoint y: 470, distance: 259.9
click at [870, 476] on div "Showing 1 to 4 of 4 entries" at bounding box center [548, 480] width 1096 height 24
click at [387, 245] on td "MONAGELIS" at bounding box center [388, 241] width 100 height 50
copy span "MONAGELIS"
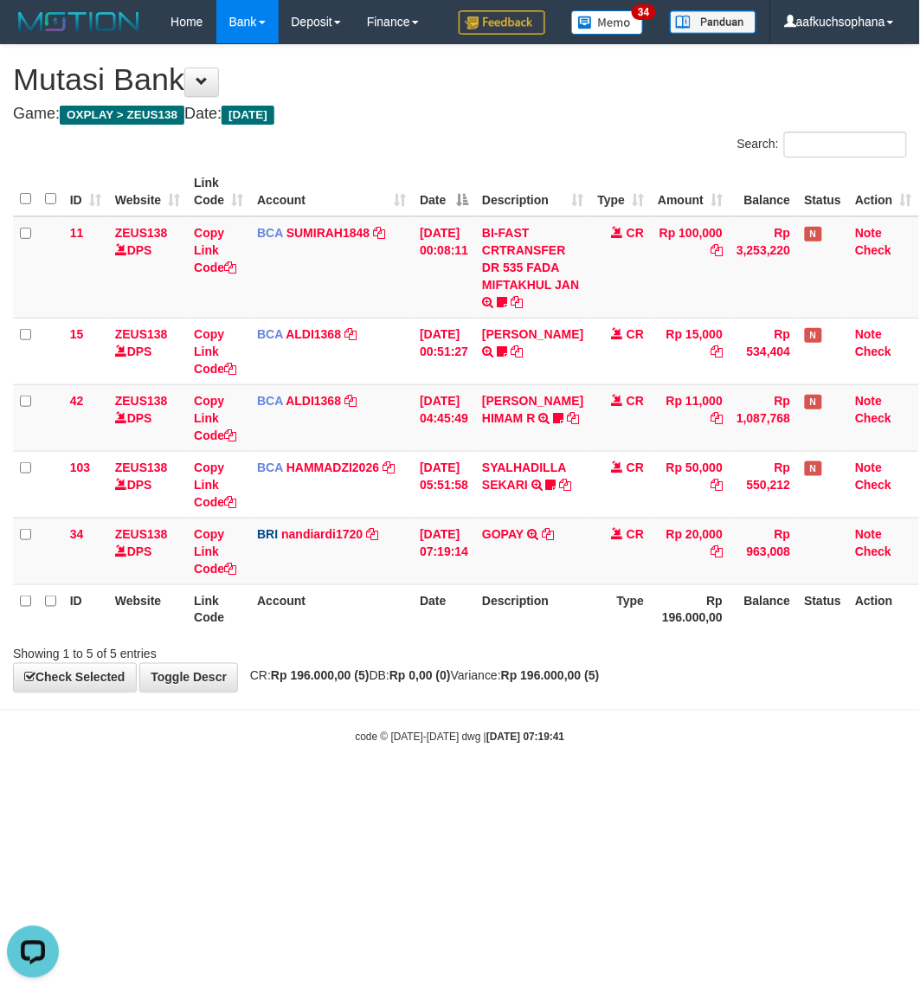
drag, startPoint x: 734, startPoint y: 776, endPoint x: 768, endPoint y: 742, distance: 47.7
click at [728, 776] on body "Toggle navigation Home Bank Account List Load By Website Group [OXPLAY] ZEUS138…" at bounding box center [460, 394] width 920 height 789
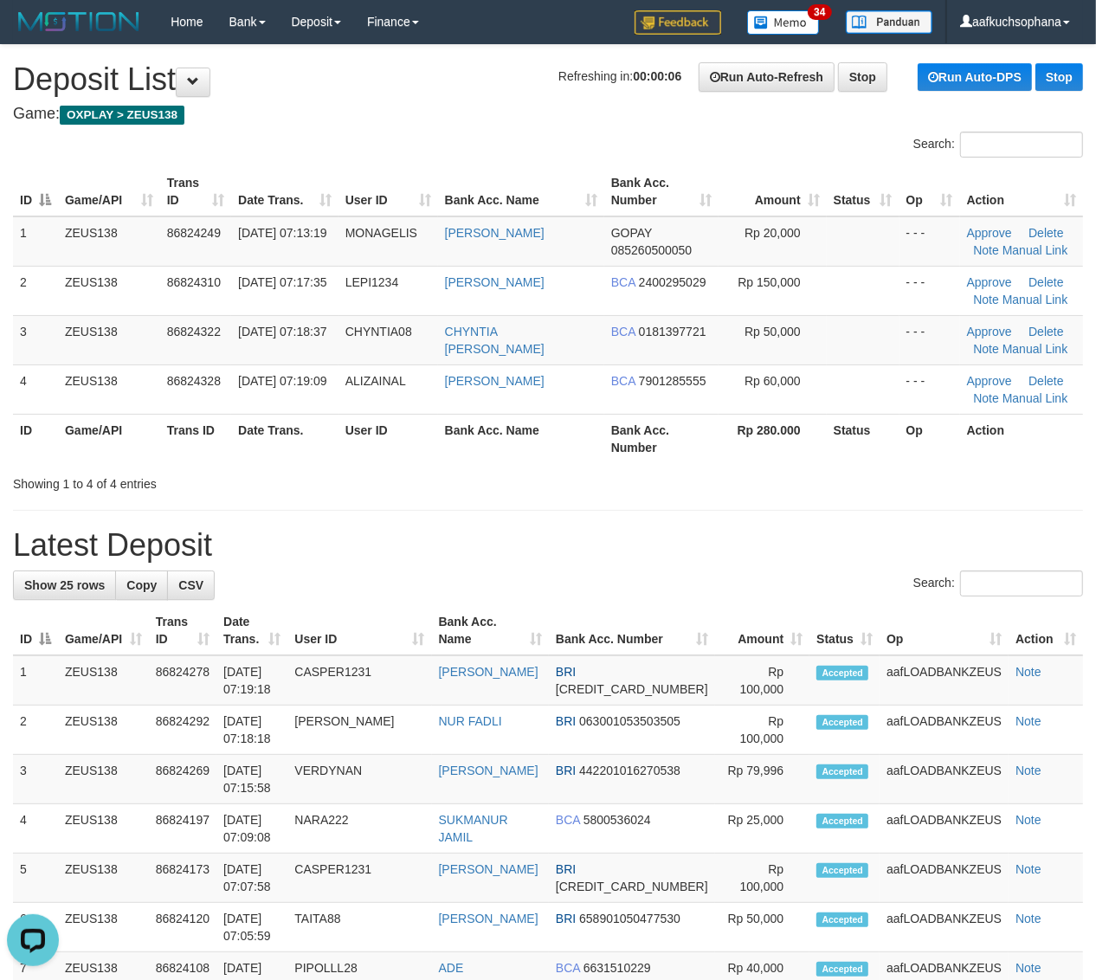
drag, startPoint x: 821, startPoint y: 489, endPoint x: 1105, endPoint y: 565, distance: 294.0
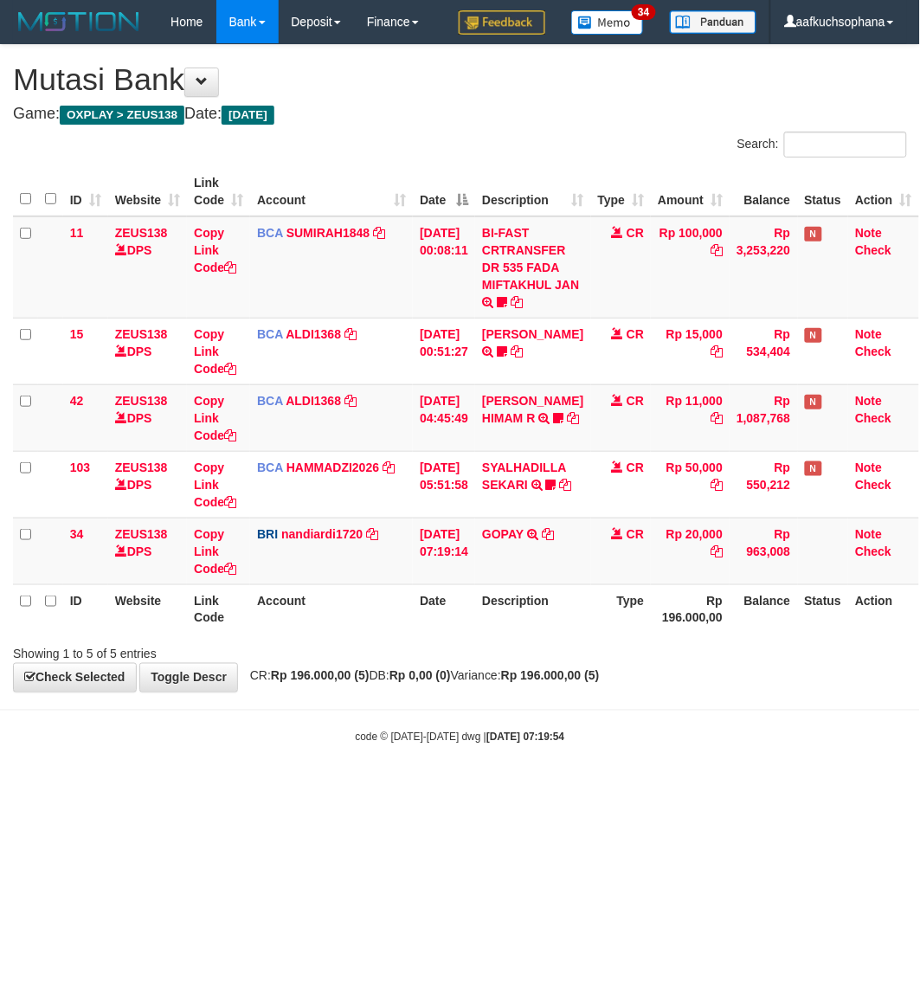
drag, startPoint x: 274, startPoint y: 841, endPoint x: 6, endPoint y: 645, distance: 332.6
click at [265, 789] on html "Toggle navigation Home Bank Account List Load By Website Group [OXPLAY] ZEUS138…" at bounding box center [460, 394] width 920 height 789
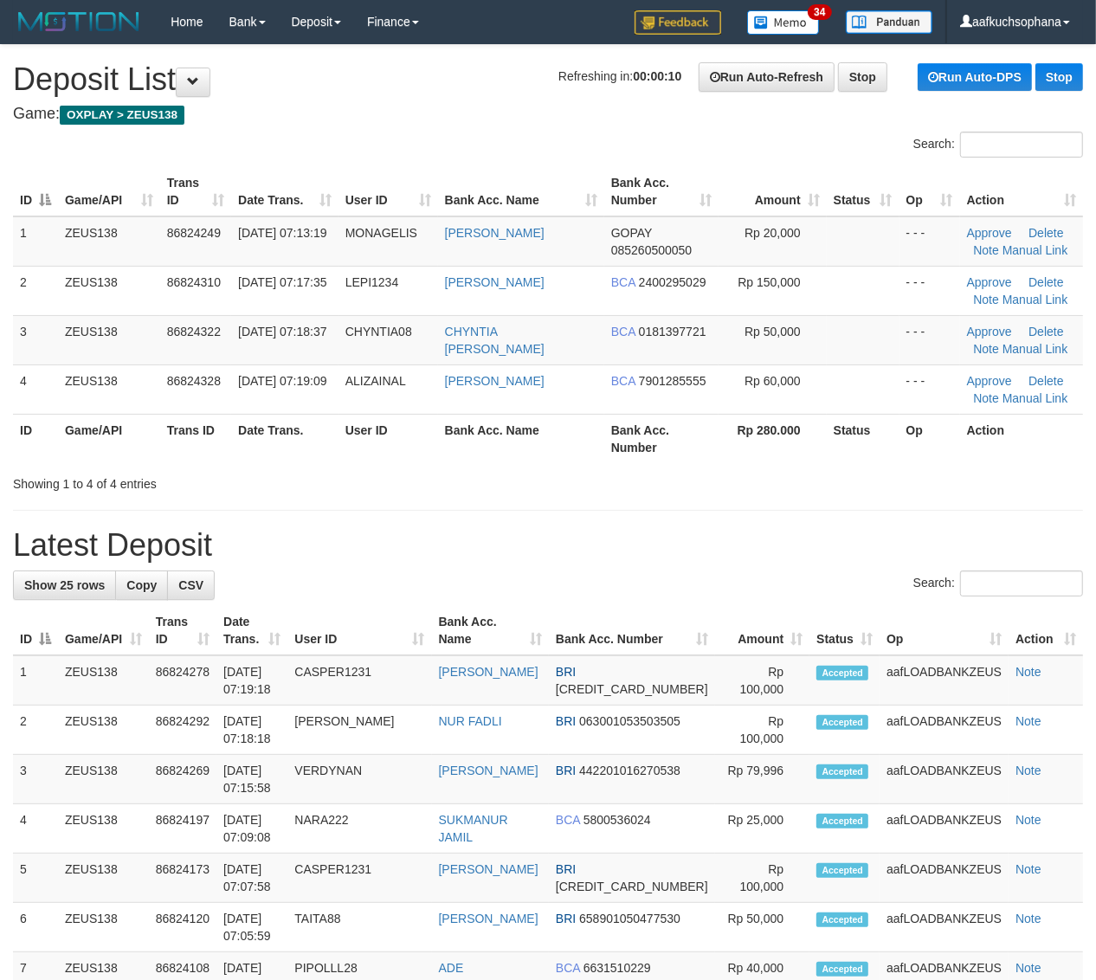
drag, startPoint x: 824, startPoint y: 494, endPoint x: 1111, endPoint y: 590, distance: 302.2
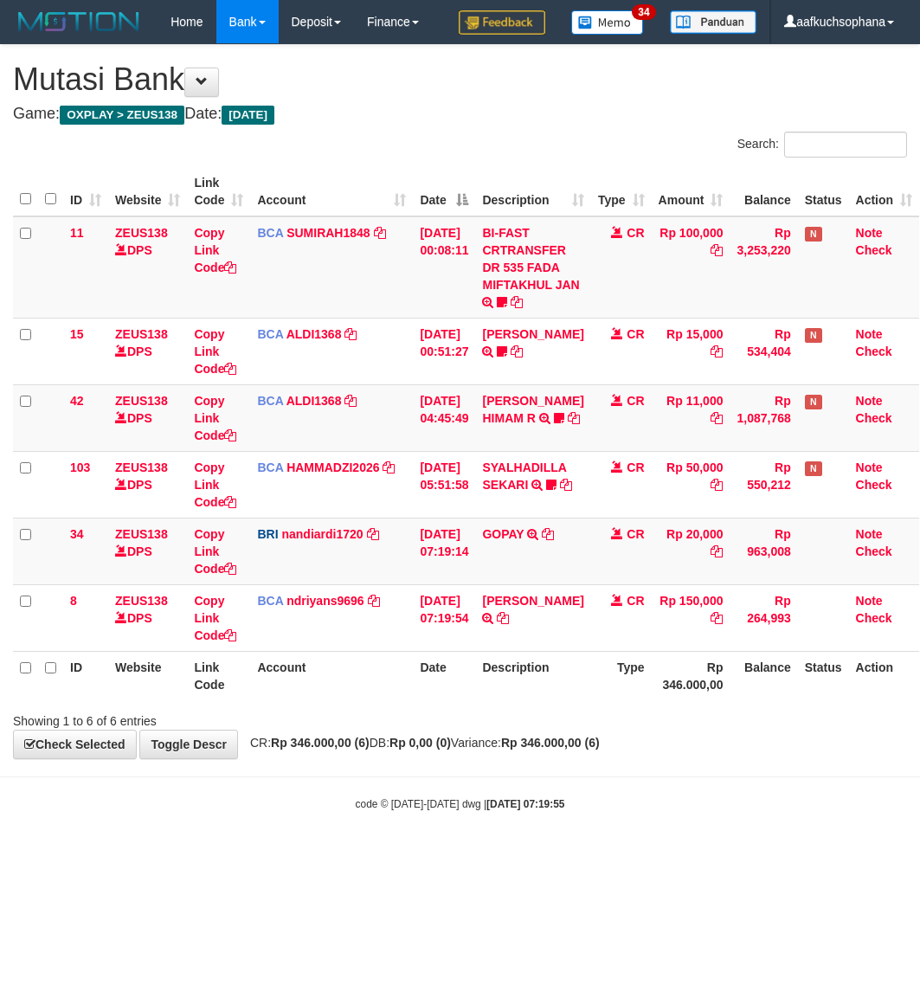
click at [396, 766] on body "Toggle navigation Home Bank Account List Load By Website Group [OXPLAY] ZEUS138…" at bounding box center [460, 427] width 920 height 855
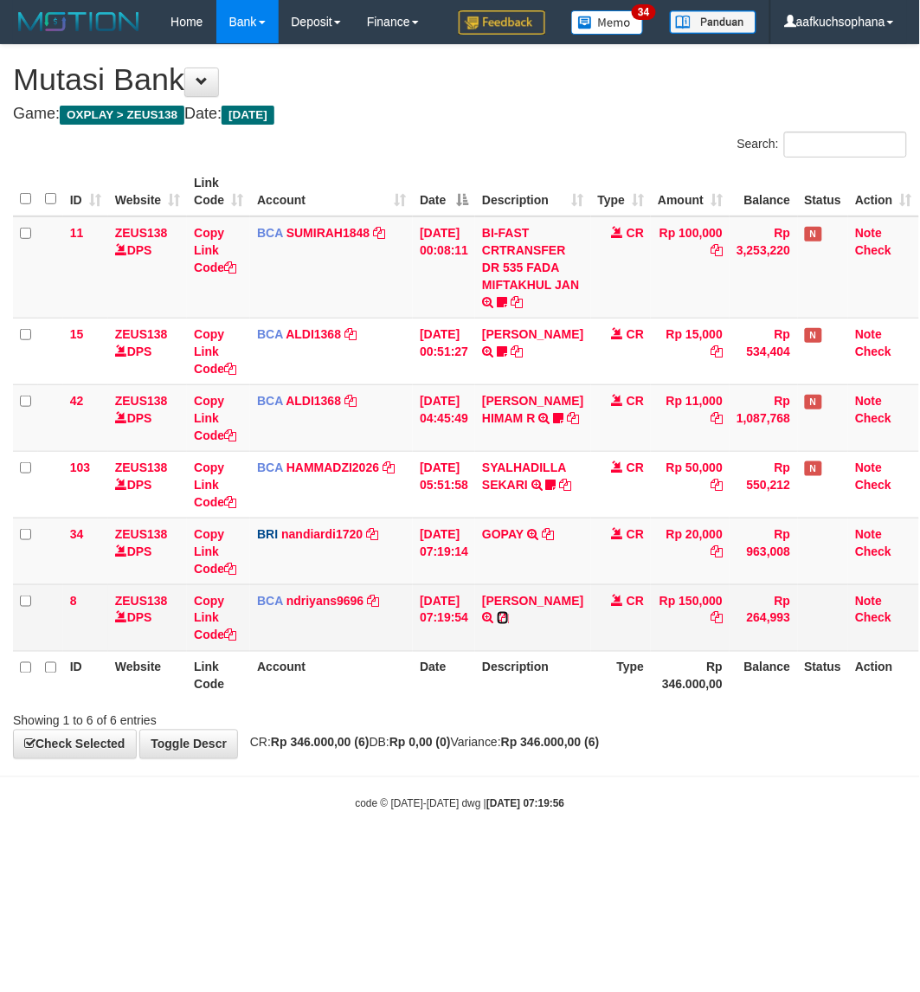
drag, startPoint x: 564, startPoint y: 613, endPoint x: 164, endPoint y: 612, distance: 399.1
click at [509, 615] on icon at bounding box center [503, 618] width 12 height 12
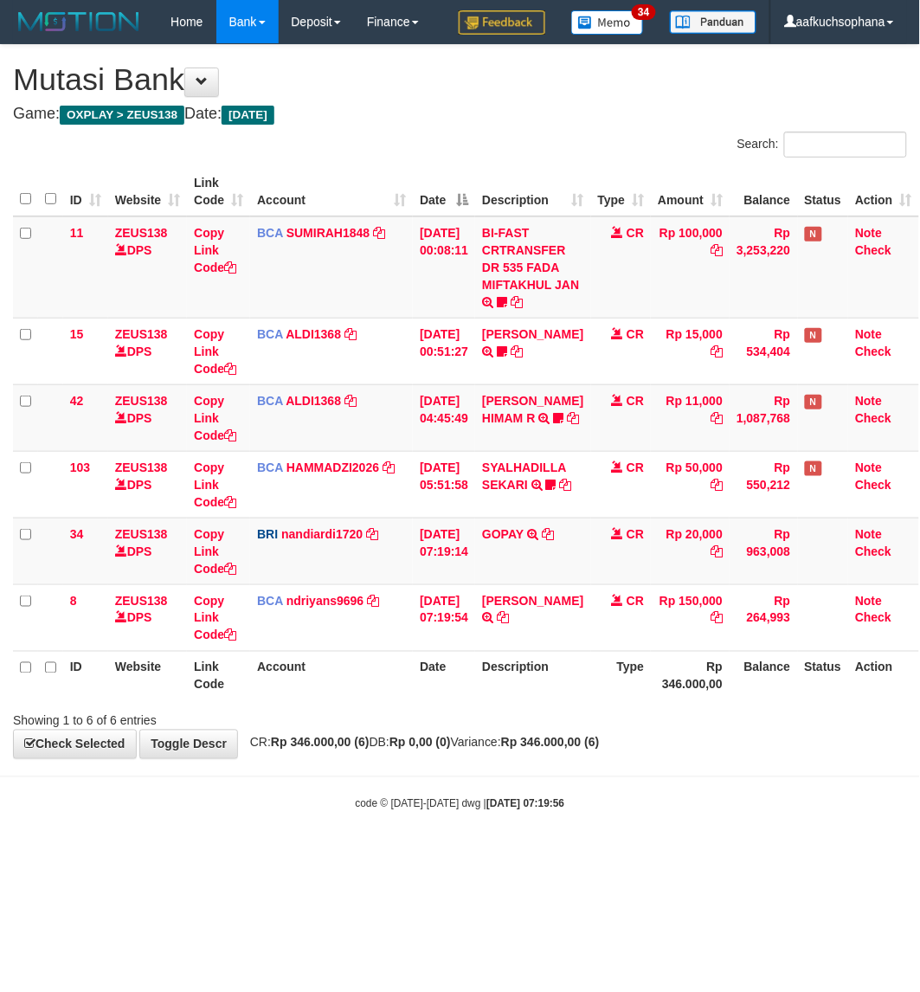
click at [695, 855] on html "Toggle navigation Home Bank Account List Load By Website Group [OXPLAY] ZEUS138…" at bounding box center [460, 427] width 920 height 855
click at [698, 855] on html "Toggle navigation Home Bank Account List Load By Website Group [OXPLAY] ZEUS138…" at bounding box center [460, 427] width 920 height 855
click at [693, 855] on html "Toggle navigation Home Bank Account List Load By Website Group [OXPLAY] ZEUS138…" at bounding box center [460, 427] width 920 height 855
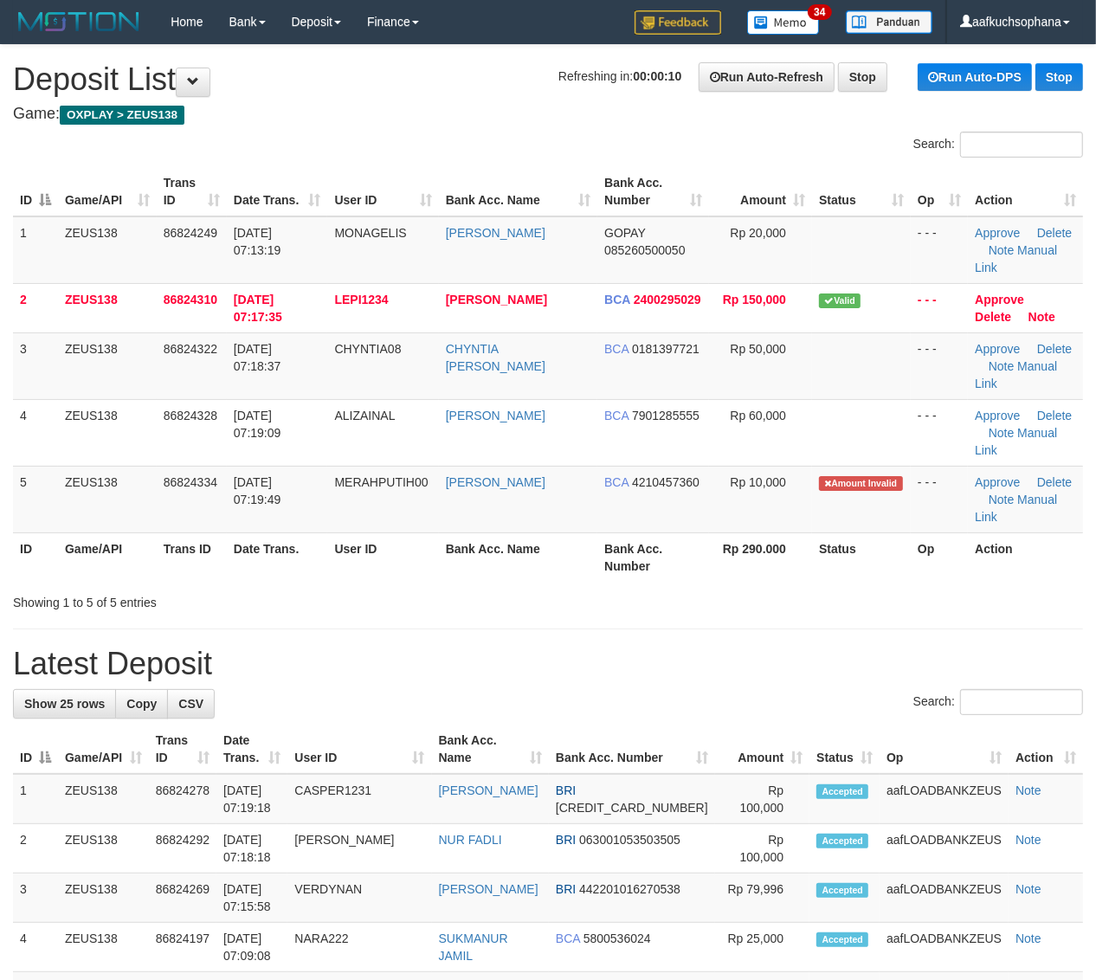
drag, startPoint x: 937, startPoint y: 617, endPoint x: 1106, endPoint y: 680, distance: 181.1
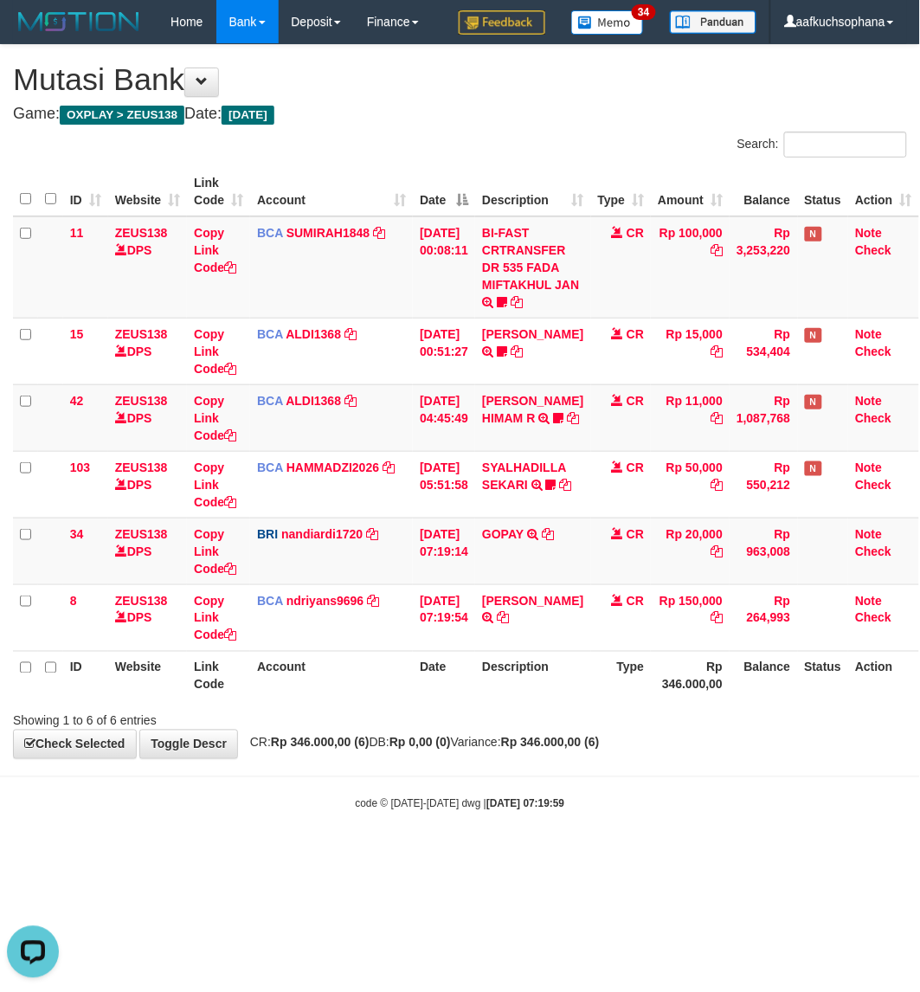
click at [849, 782] on body "Toggle navigation Home Bank Account List Load By Website Group [OXPLAY] ZEUS138…" at bounding box center [460, 427] width 920 height 855
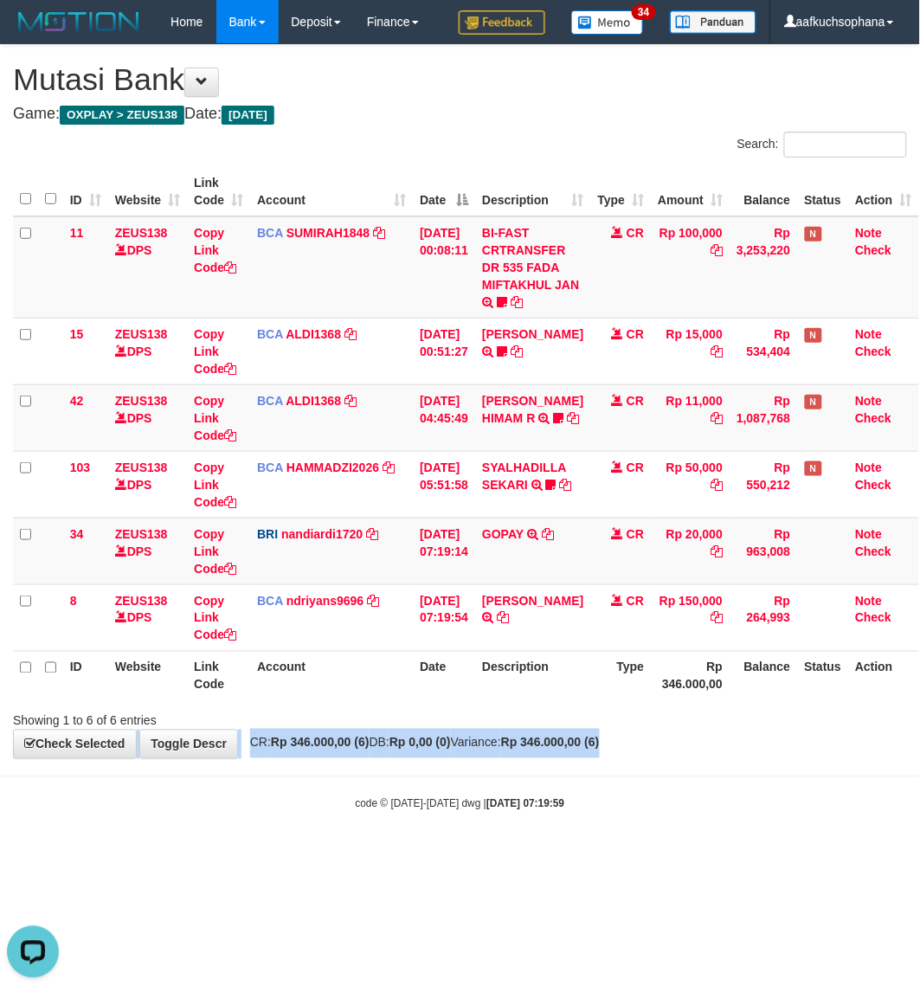
click at [819, 725] on div "**********" at bounding box center [460, 401] width 920 height 713
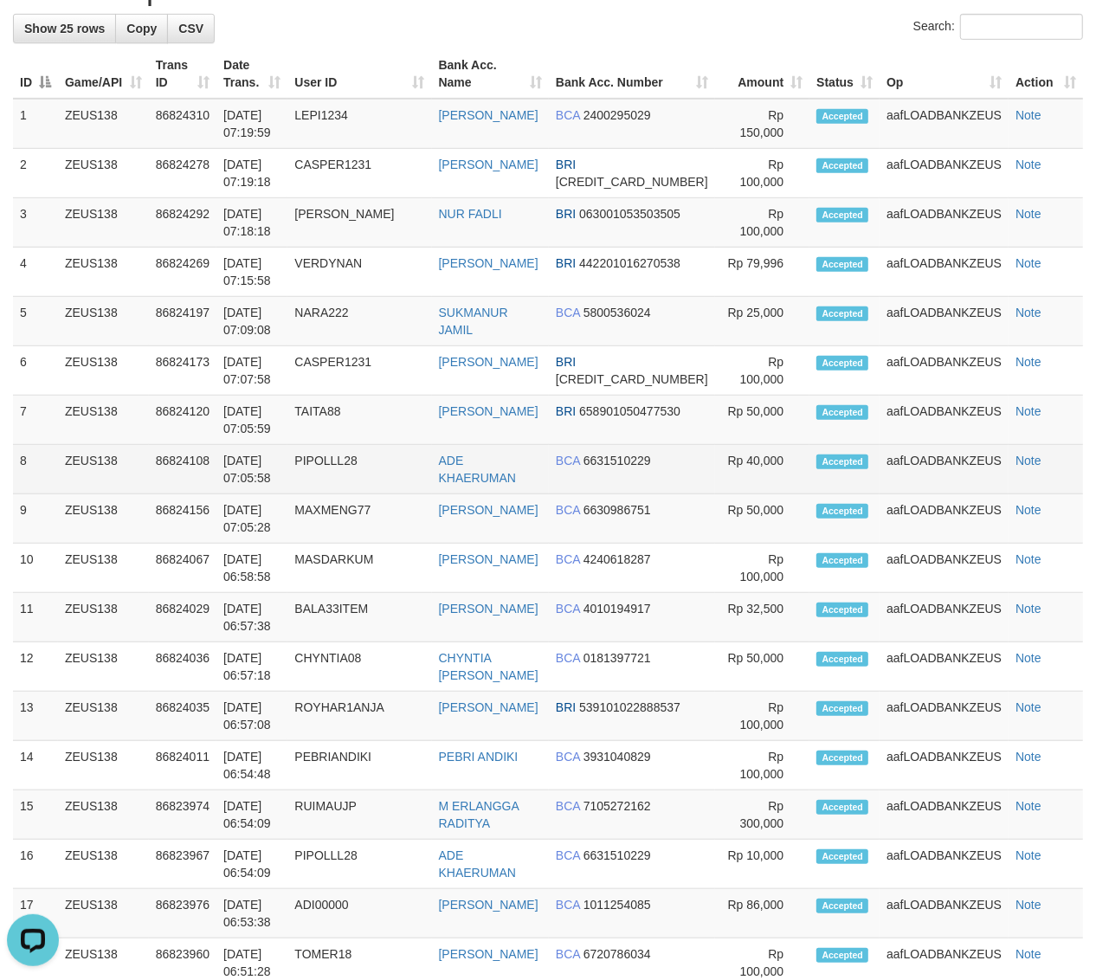
scroll to position [649, 0]
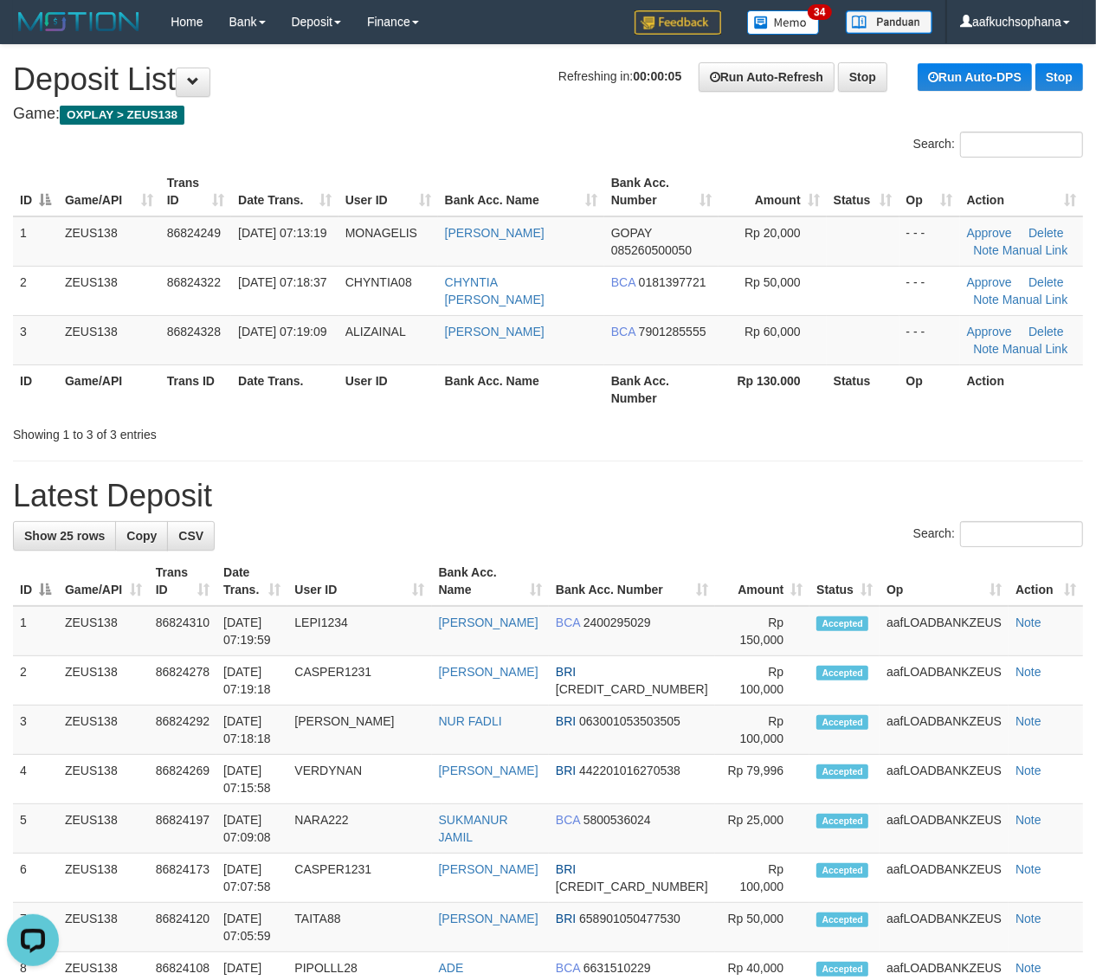
drag, startPoint x: 780, startPoint y: 442, endPoint x: 1108, endPoint y: 531, distance: 339.7
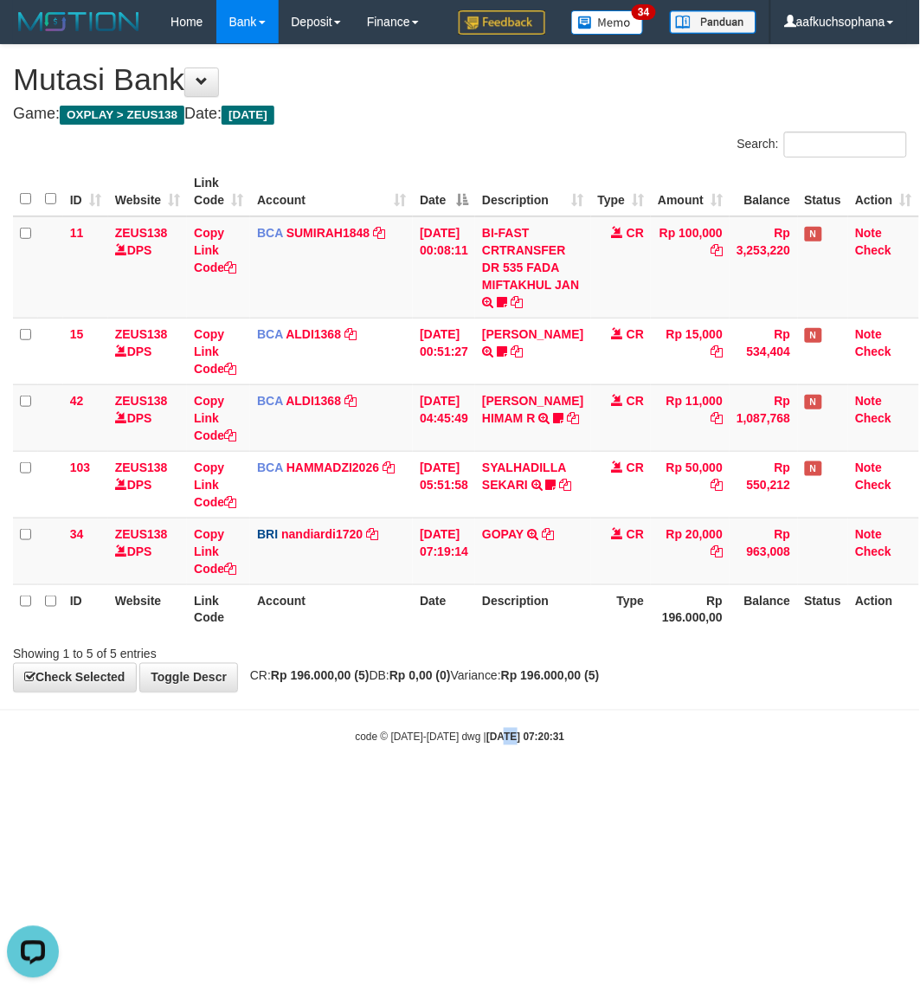
drag, startPoint x: 490, startPoint y: 783, endPoint x: 707, endPoint y: 728, distance: 224.2
click at [496, 776] on body "Toggle navigation Home Bank Account List Load By Website Group [OXPLAY] ZEUS138…" at bounding box center [460, 394] width 920 height 789
drag, startPoint x: 381, startPoint y: 820, endPoint x: 6, endPoint y: 590, distance: 439.4
click at [383, 789] on html "Toggle navigation Home Bank Account List Load By Website Group [OXPLAY] ZEUS138…" at bounding box center [460, 394] width 920 height 789
click at [673, 789] on html "Toggle navigation Home Bank Account List Load By Website Group [OXPLAY] ZEUS138…" at bounding box center [460, 394] width 920 height 789
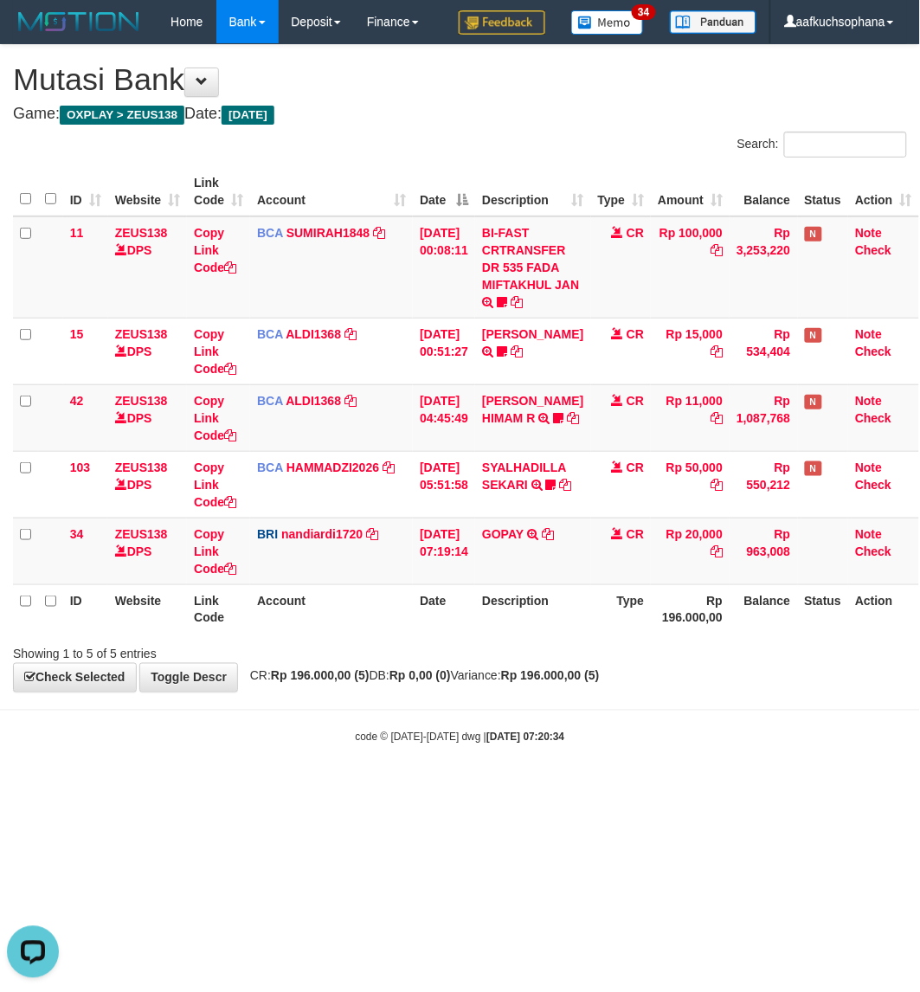
click at [673, 789] on html "Toggle navigation Home Bank Account List Load By Website Group [OXPLAY] ZEUS138…" at bounding box center [460, 394] width 920 height 789
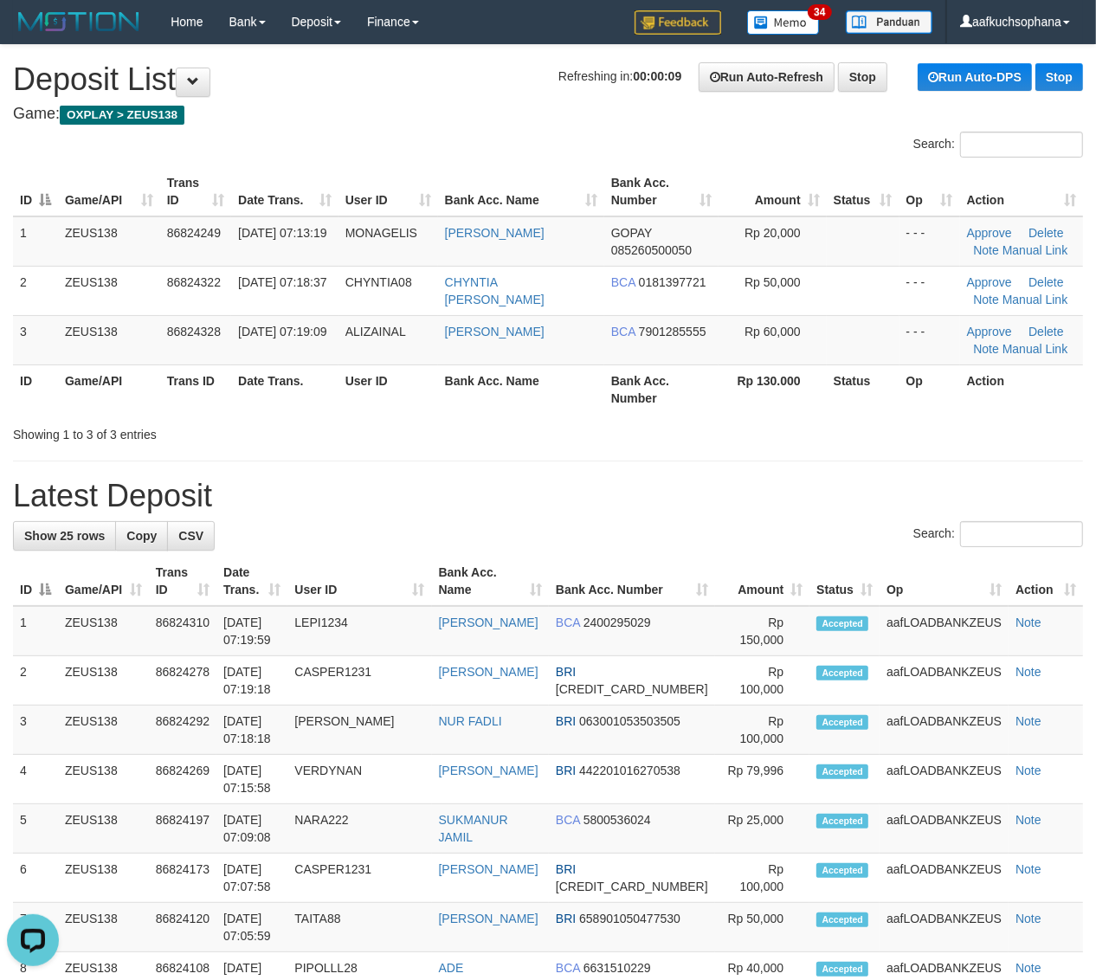
drag, startPoint x: 635, startPoint y: 390, endPoint x: 1105, endPoint y: 498, distance: 482.3
click at [649, 391] on th "Bank Acc. Number" at bounding box center [661, 388] width 114 height 49
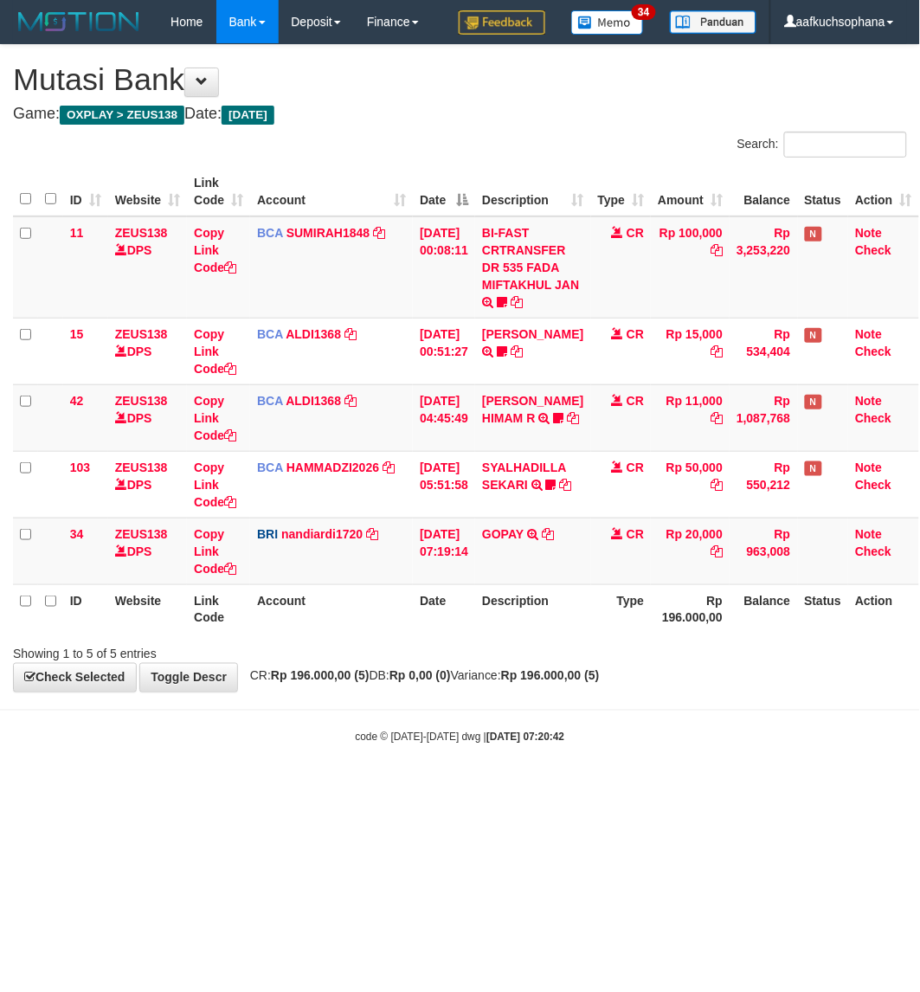
drag, startPoint x: 455, startPoint y: 923, endPoint x: 322, endPoint y: 776, distance: 197.9
click at [444, 789] on html "Toggle navigation Home Bank Account List Load By Website Group [OXPLAY] ZEUS138…" at bounding box center [460, 394] width 920 height 789
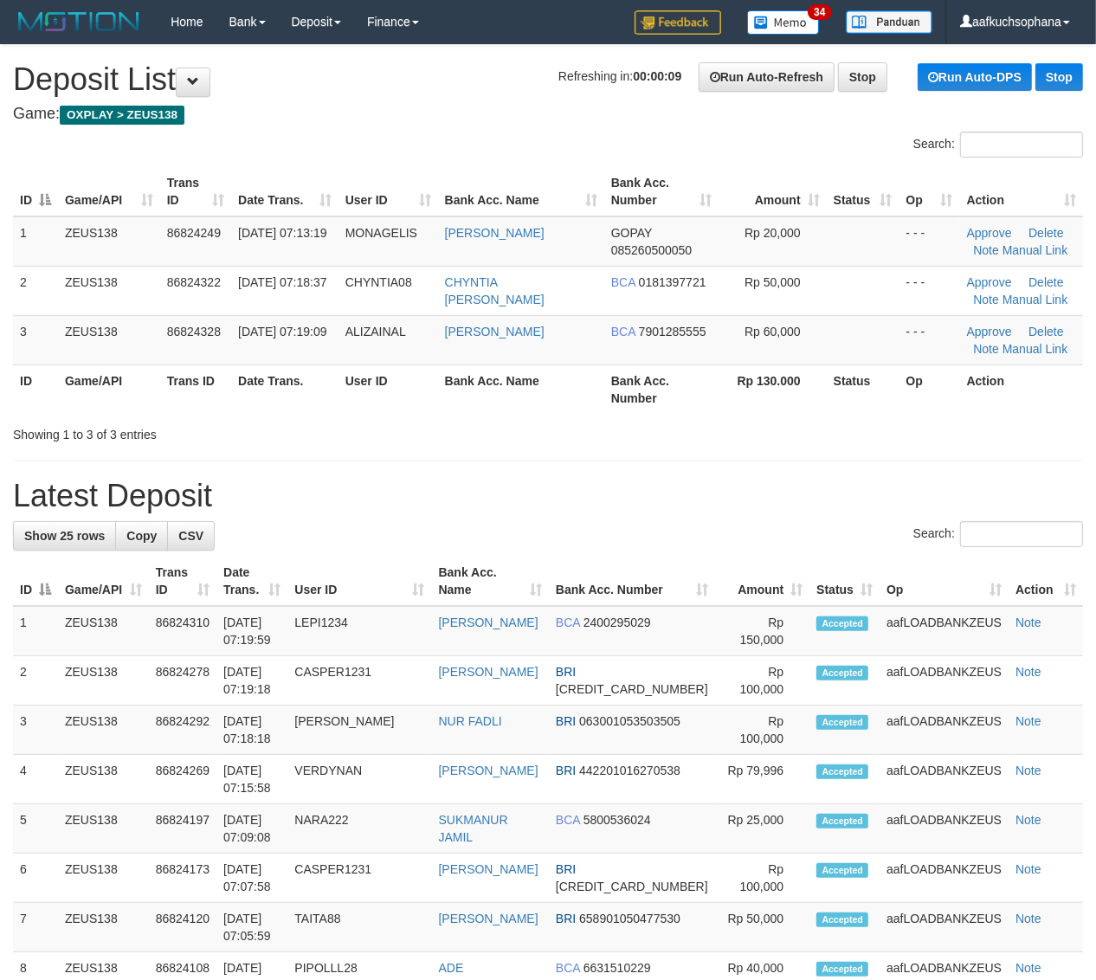
drag, startPoint x: 747, startPoint y: 460, endPoint x: 985, endPoint y: 532, distance: 248.9
click at [755, 461] on hr at bounding box center [548, 461] width 1070 height 1
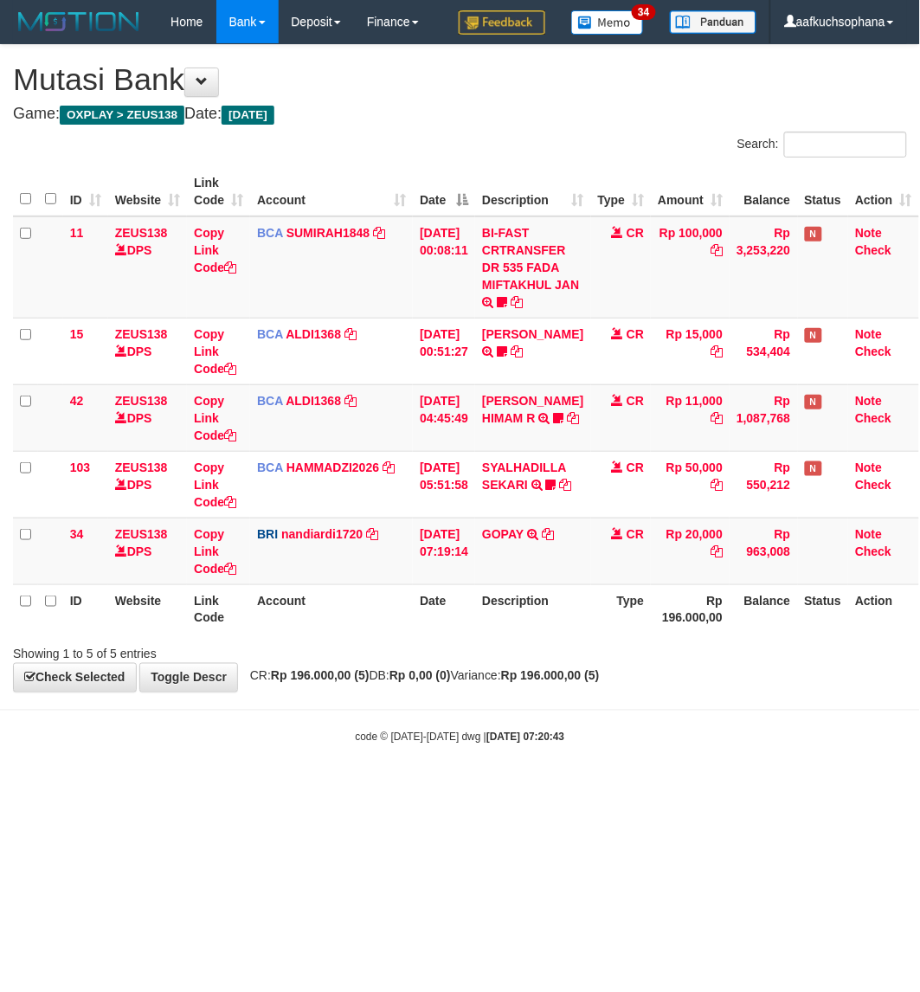
drag, startPoint x: 547, startPoint y: 795, endPoint x: 697, endPoint y: 682, distance: 187.3
click at [544, 789] on html "Toggle navigation Home Bank Account List Load By Website Group [OXPLAY] ZEUS138…" at bounding box center [460, 394] width 920 height 789
click at [677, 789] on html "Toggle navigation Home Bank Account List Load By Website Group [OXPLAY] ZEUS138…" at bounding box center [460, 394] width 920 height 789
click at [676, 789] on html "Toggle navigation Home Bank Account List Load By Website Group [OXPLAY] ZEUS138…" at bounding box center [460, 394] width 920 height 789
click at [663, 789] on html "Toggle navigation Home Bank Account List Load By Website Group [OXPLAY] ZEUS138…" at bounding box center [460, 394] width 920 height 789
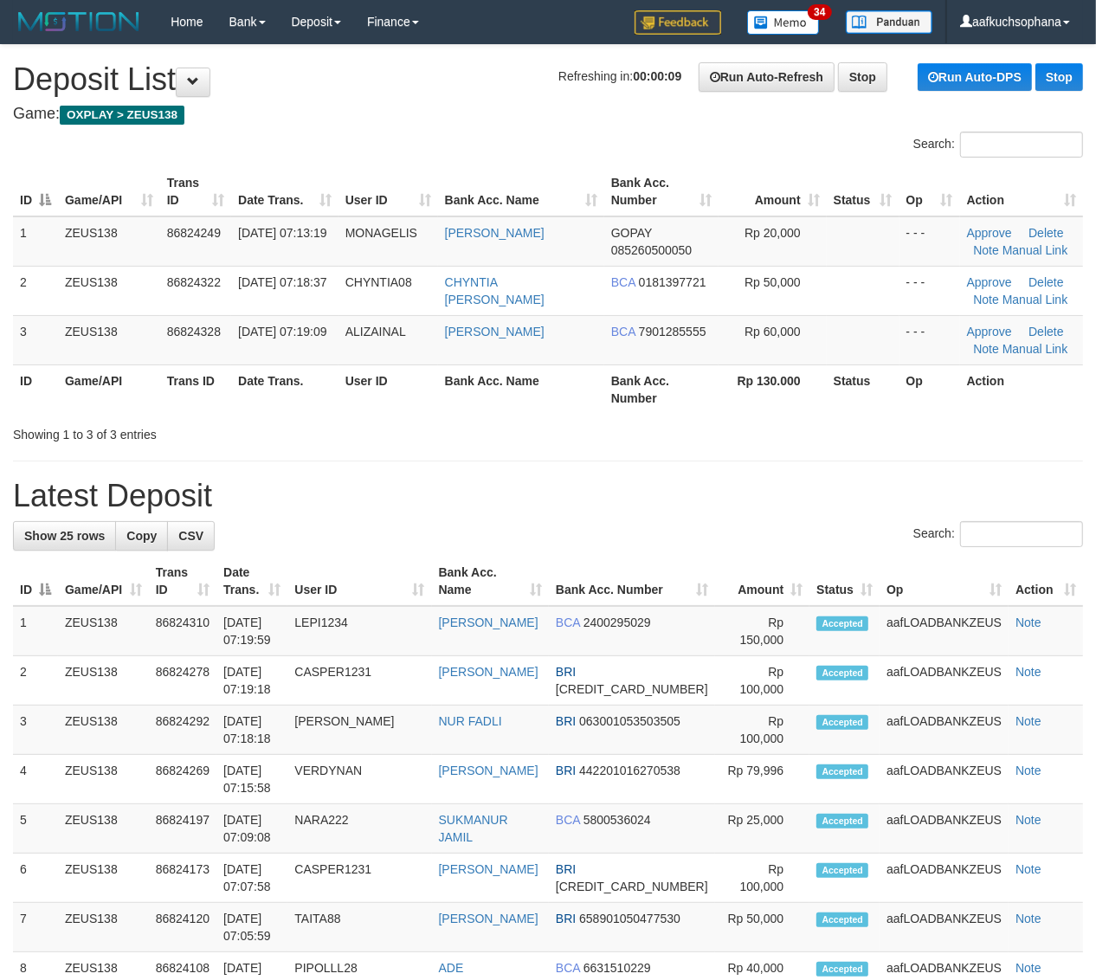
drag, startPoint x: 751, startPoint y: 422, endPoint x: 802, endPoint y: 442, distance: 54.3
click at [756, 422] on div "Showing 1 to 3 of 3 entries" at bounding box center [548, 431] width 1096 height 24
drag, startPoint x: 827, startPoint y: 452, endPoint x: 1109, endPoint y: 532, distance: 293.5
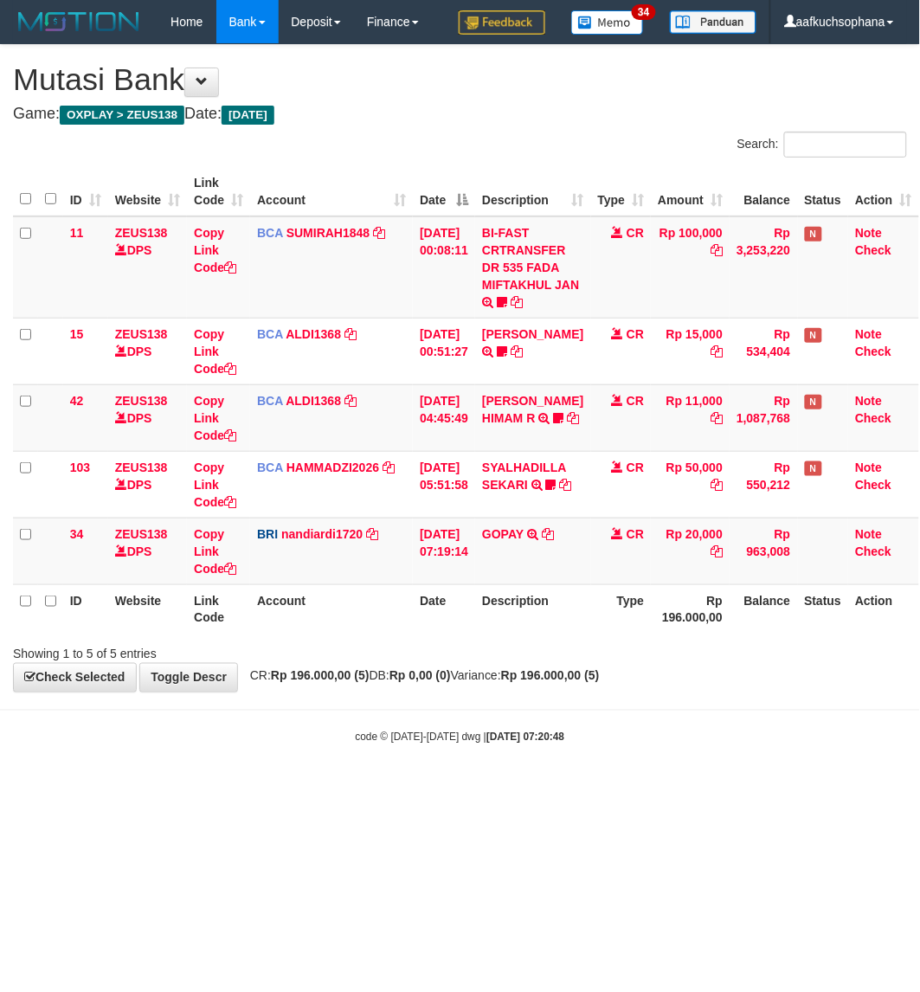
click at [599, 729] on body "Toggle navigation Home Bank Account List Load By Website Group [OXPLAY] ZEUS138…" at bounding box center [460, 394] width 920 height 789
click at [619, 764] on body "Toggle navigation Home Bank Account List Load By Website Group [OXPLAY] ZEUS138…" at bounding box center [460, 394] width 920 height 789
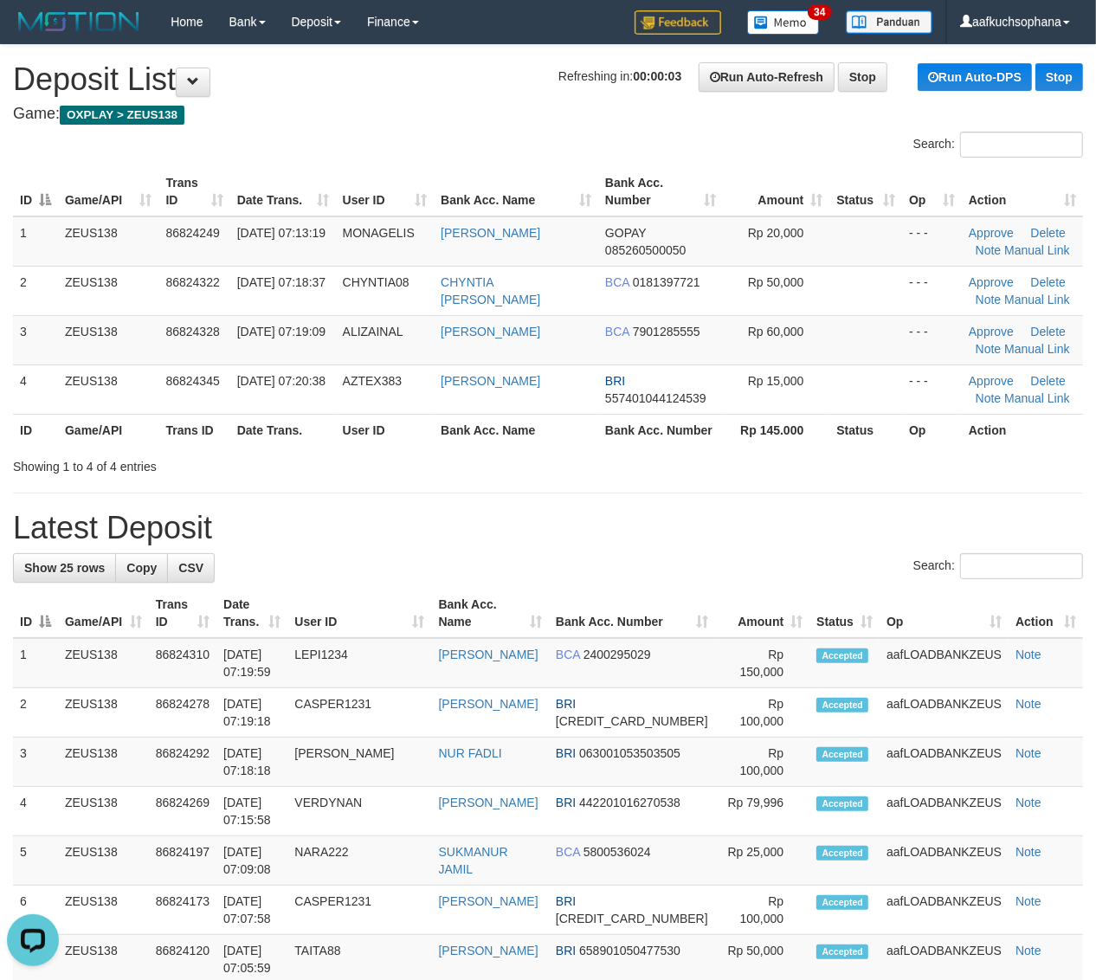
drag, startPoint x: 660, startPoint y: 507, endPoint x: 829, endPoint y: 519, distance: 169.2
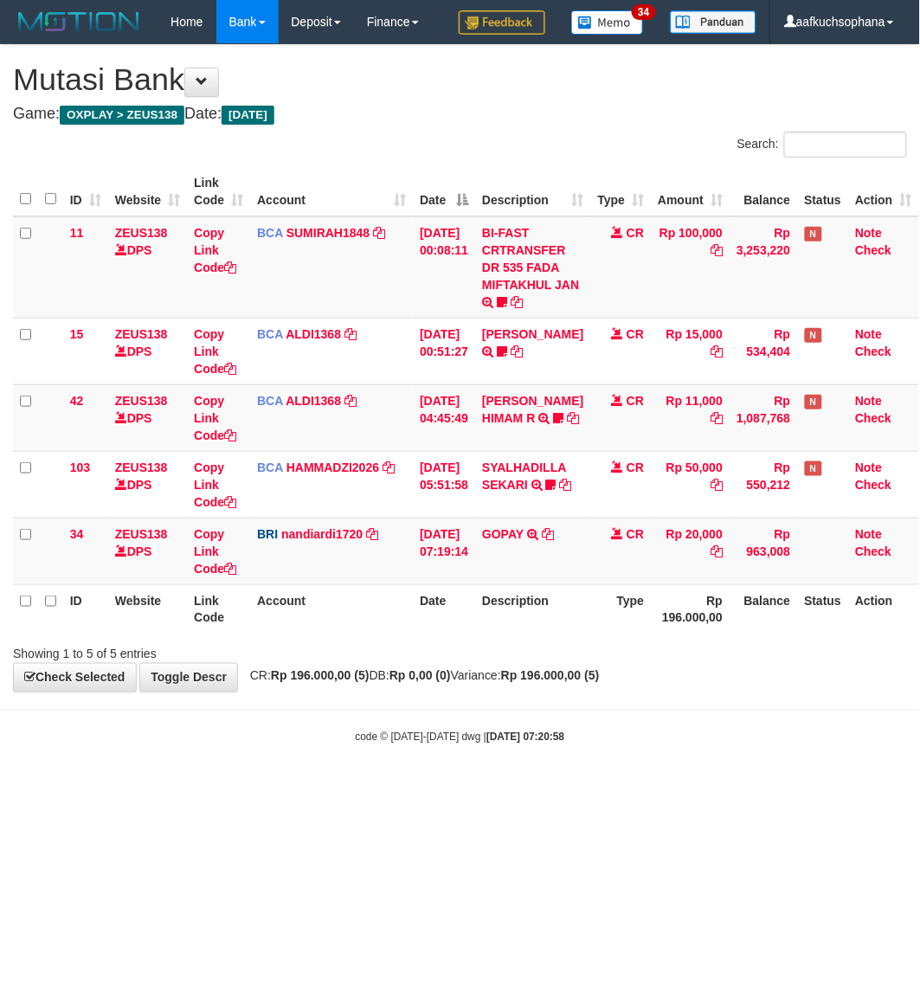
click at [721, 789] on html "Toggle navigation Home Bank Account List Load By Website Group [OXPLAY] ZEUS138…" at bounding box center [460, 394] width 920 height 789
drag, startPoint x: 721, startPoint y: 812, endPoint x: 747, endPoint y: 802, distance: 27.7
click at [719, 789] on html "Toggle navigation Home Bank Account List Load By Website Group [OXPLAY] ZEUS138…" at bounding box center [460, 394] width 920 height 789
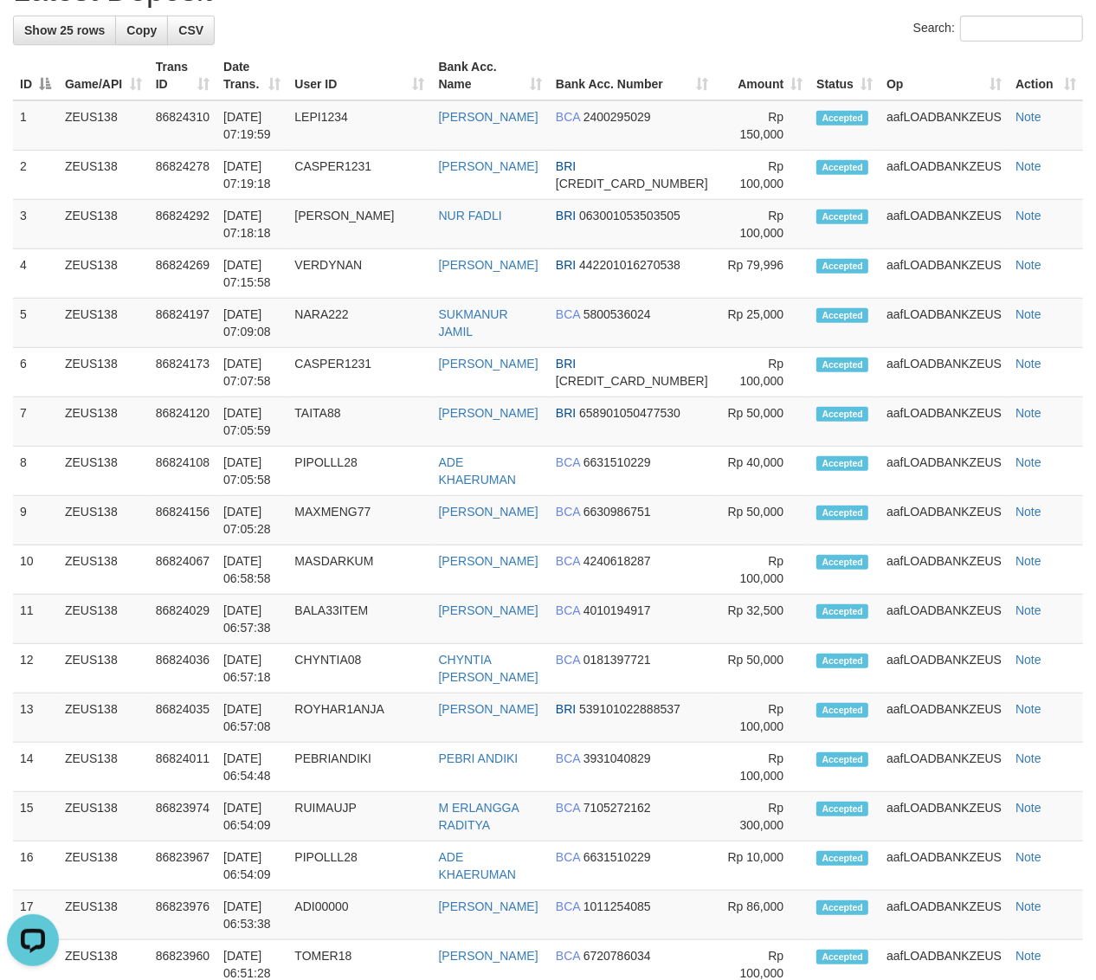
scroll to position [541, 0]
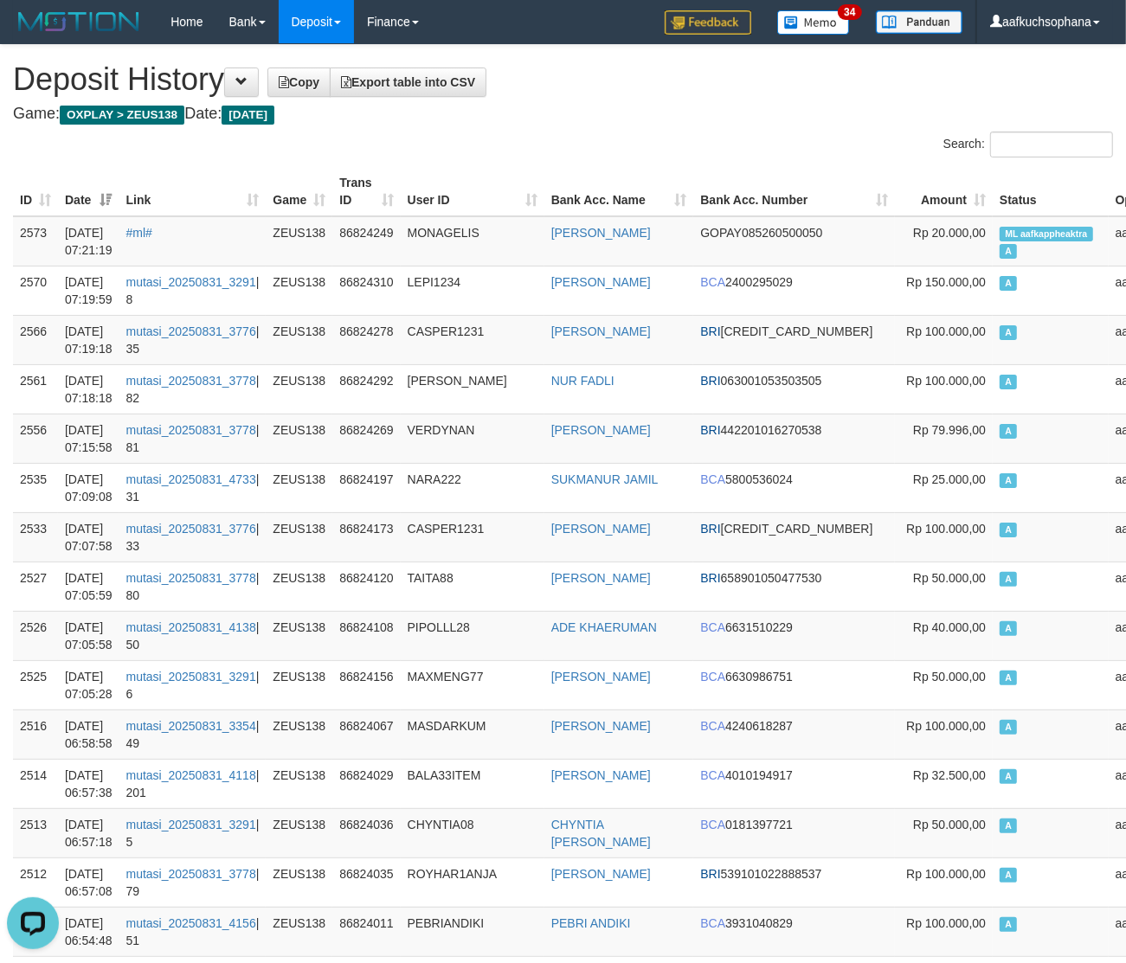
drag, startPoint x: 547, startPoint y: 81, endPoint x: 1082, endPoint y: 143, distance: 538.6
click at [551, 87] on h1 "Deposit History Copy Export table into CSV" at bounding box center [563, 79] width 1100 height 35
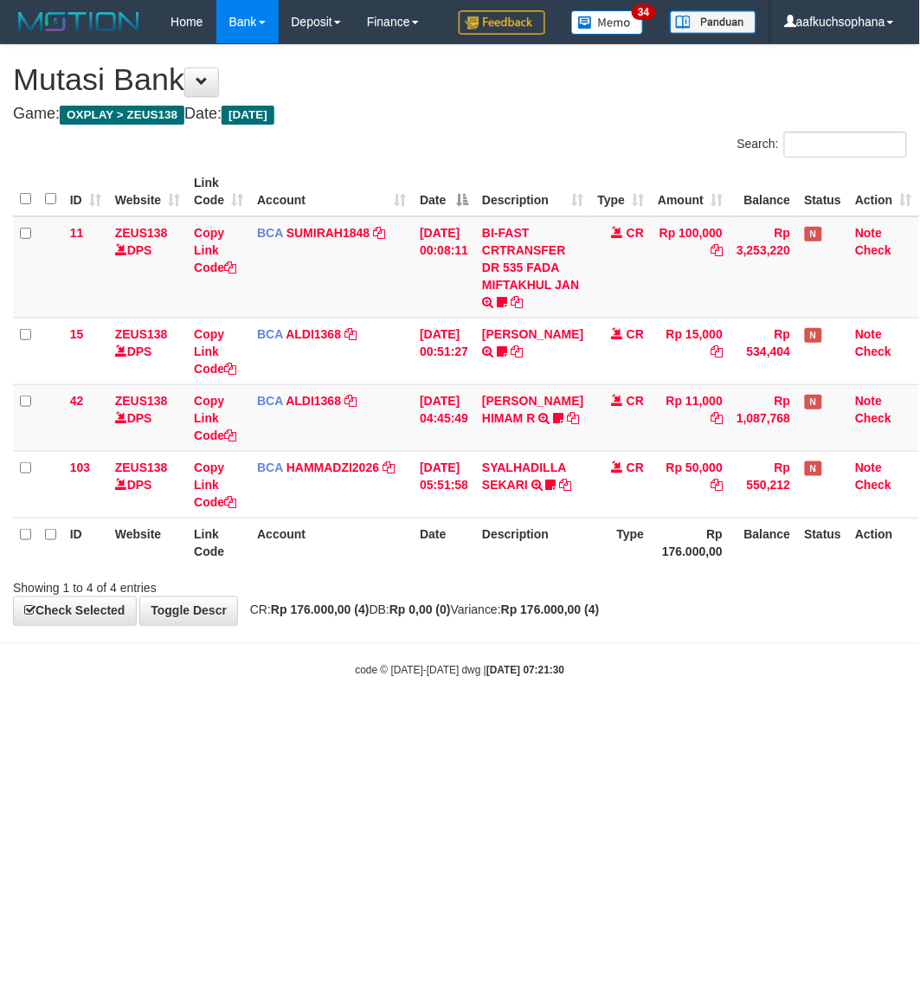
click at [542, 722] on html "Toggle navigation Home Bank Account List Load By Website Group [OXPLAY] ZEUS138…" at bounding box center [460, 361] width 920 height 722
click at [253, 722] on html "Toggle navigation Home Bank Account List Load By Website Group [OXPLAY] ZEUS138…" at bounding box center [460, 361] width 920 height 722
click at [240, 720] on body "Toggle navigation Home Bank Account List Load By Website Group [OXPLAY] ZEUS138…" at bounding box center [460, 361] width 920 height 722
drag, startPoint x: 238, startPoint y: 717, endPoint x: 222, endPoint y: 675, distance: 44.7
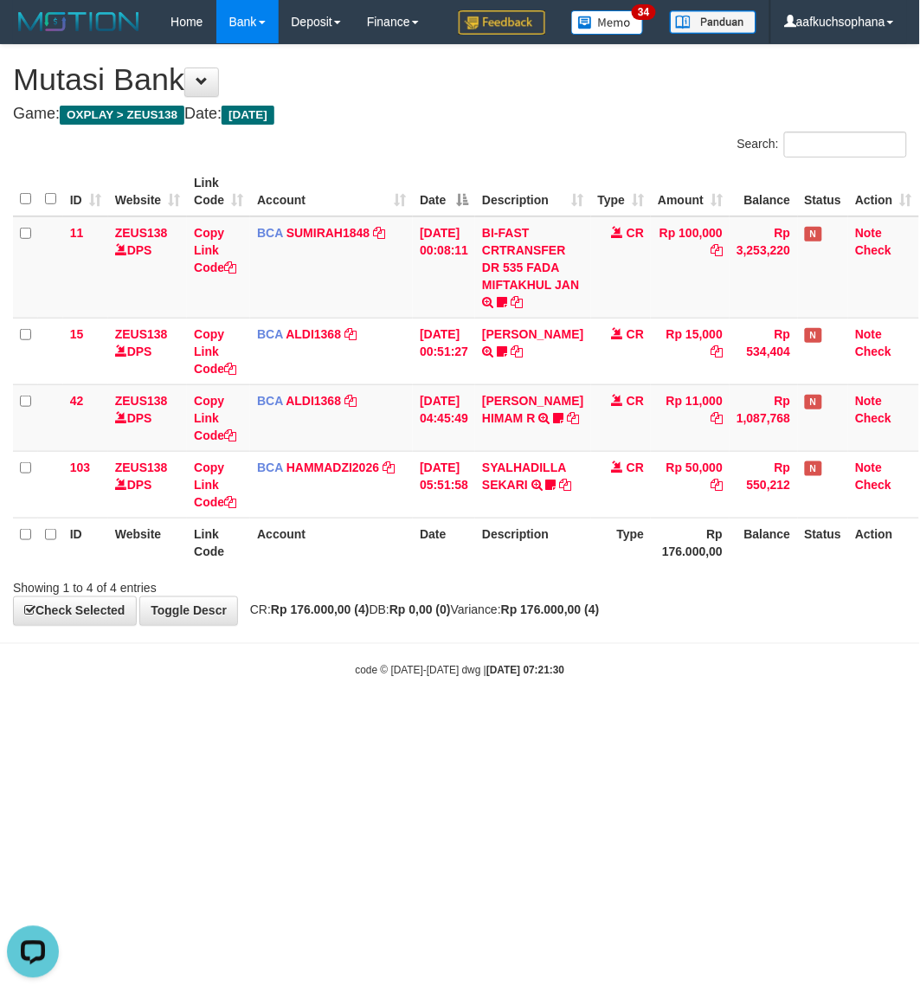
click at [235, 718] on body "Toggle navigation Home Bank Account List Load By Website Group [OXPLAY] ZEUS138…" at bounding box center [460, 361] width 920 height 722
drag, startPoint x: 602, startPoint y: 628, endPoint x: 585, endPoint y: 638, distance: 20.2
click at [587, 638] on body "Toggle navigation Home Bank Account List Load By Website Group [OXPLAY] ZEUS138…" at bounding box center [460, 361] width 920 height 722
click at [385, 718] on body "Toggle navigation Home Bank Account List Load By Website Group [OXPLAY] ZEUS138…" at bounding box center [460, 361] width 920 height 722
click at [665, 722] on html "Toggle navigation Home Bank Account List Load By Website Group [OXPLAY] ZEUS138…" at bounding box center [460, 361] width 920 height 722
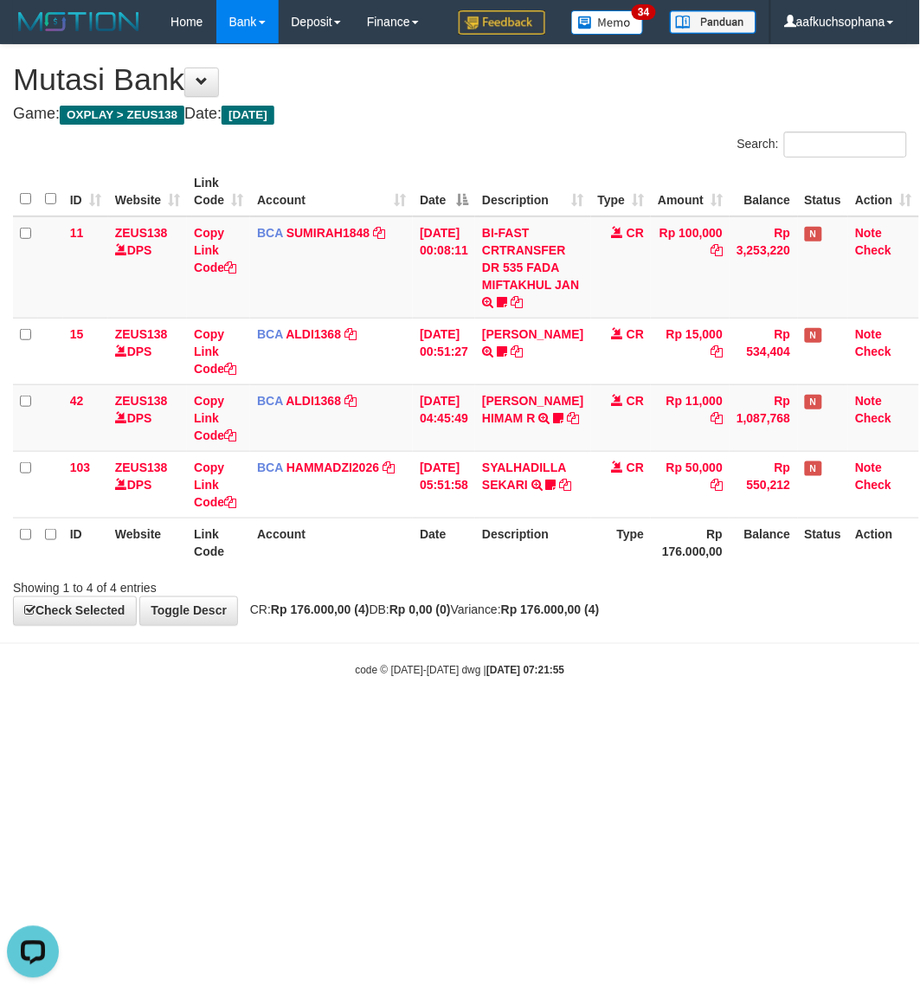
drag, startPoint x: 655, startPoint y: 786, endPoint x: 637, endPoint y: 777, distance: 20.1
click at [649, 722] on html "Toggle navigation Home Bank Account List Load By Website Group [OXPLAY] ZEUS138…" at bounding box center [460, 361] width 920 height 722
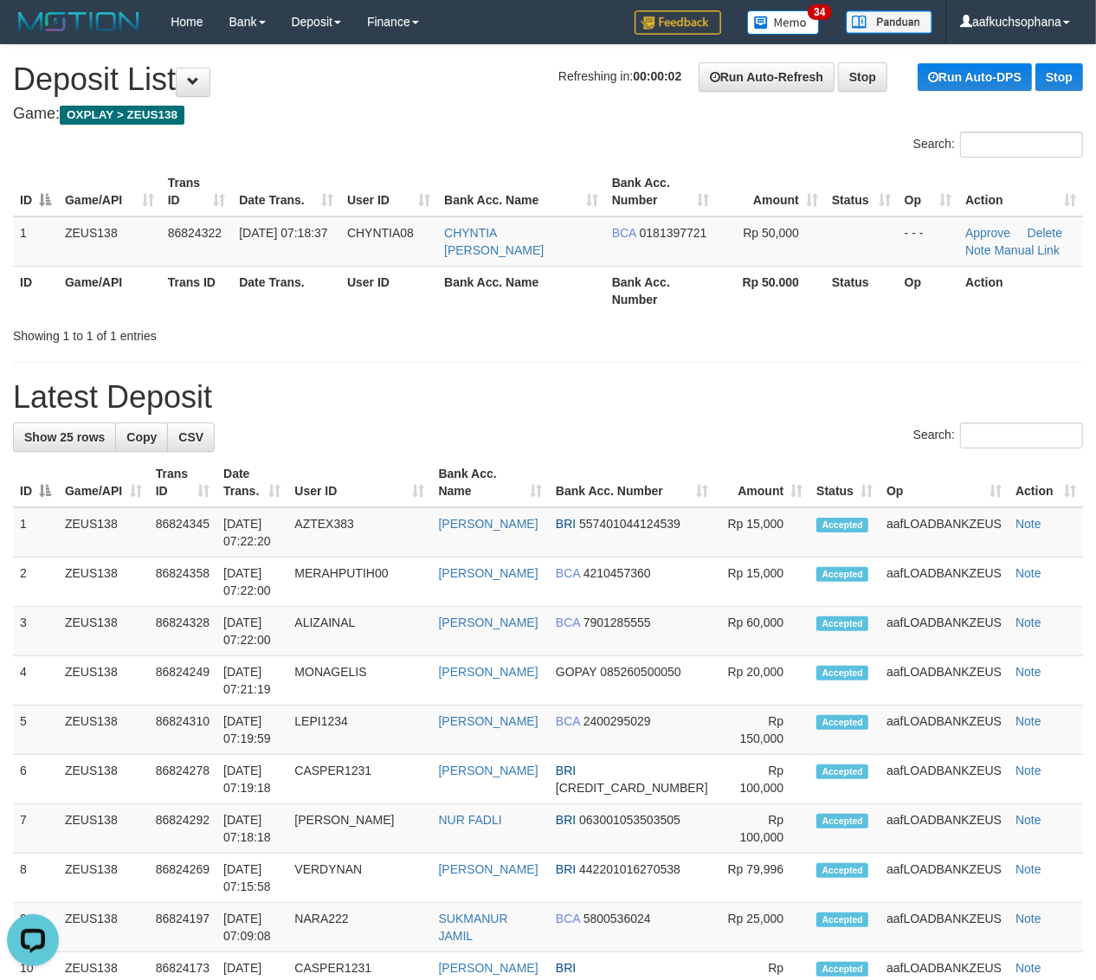
drag, startPoint x: 828, startPoint y: 364, endPoint x: 1110, endPoint y: 422, distance: 288.1
click at [827, 364] on div "**********" at bounding box center [548, 951] width 1096 height 1812
click at [837, 368] on div "**********" at bounding box center [548, 951] width 1096 height 1812
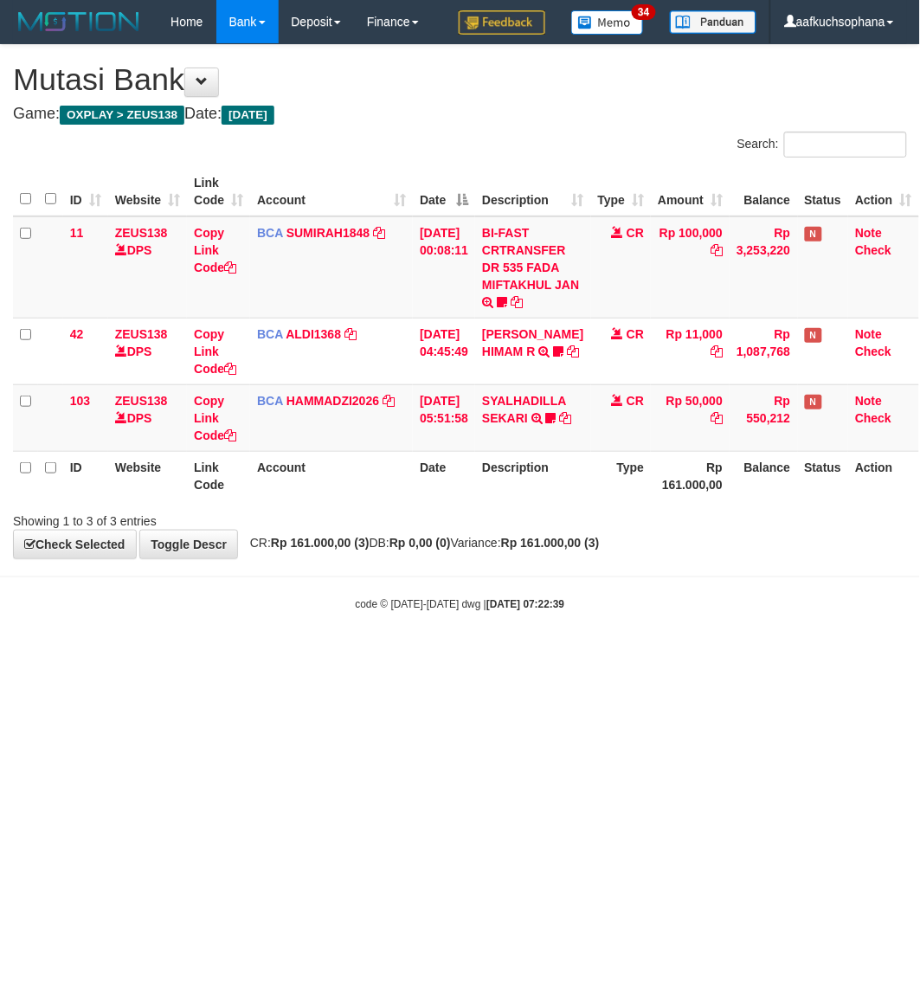
drag, startPoint x: 495, startPoint y: 723, endPoint x: 485, endPoint y: 723, distance: 10.4
click at [486, 655] on html "Toggle navigation Home Bank Account List Load By Website Group [OXPLAY] ZEUS138…" at bounding box center [460, 327] width 920 height 655
drag, startPoint x: 485, startPoint y: 723, endPoint x: 911, endPoint y: 537, distance: 464.8
click at [485, 655] on html "Toggle navigation Home Bank Account List Load By Website Group [OXPLAY] ZEUS138…" at bounding box center [460, 327] width 920 height 655
drag, startPoint x: 388, startPoint y: 721, endPoint x: 5, endPoint y: 521, distance: 431.7
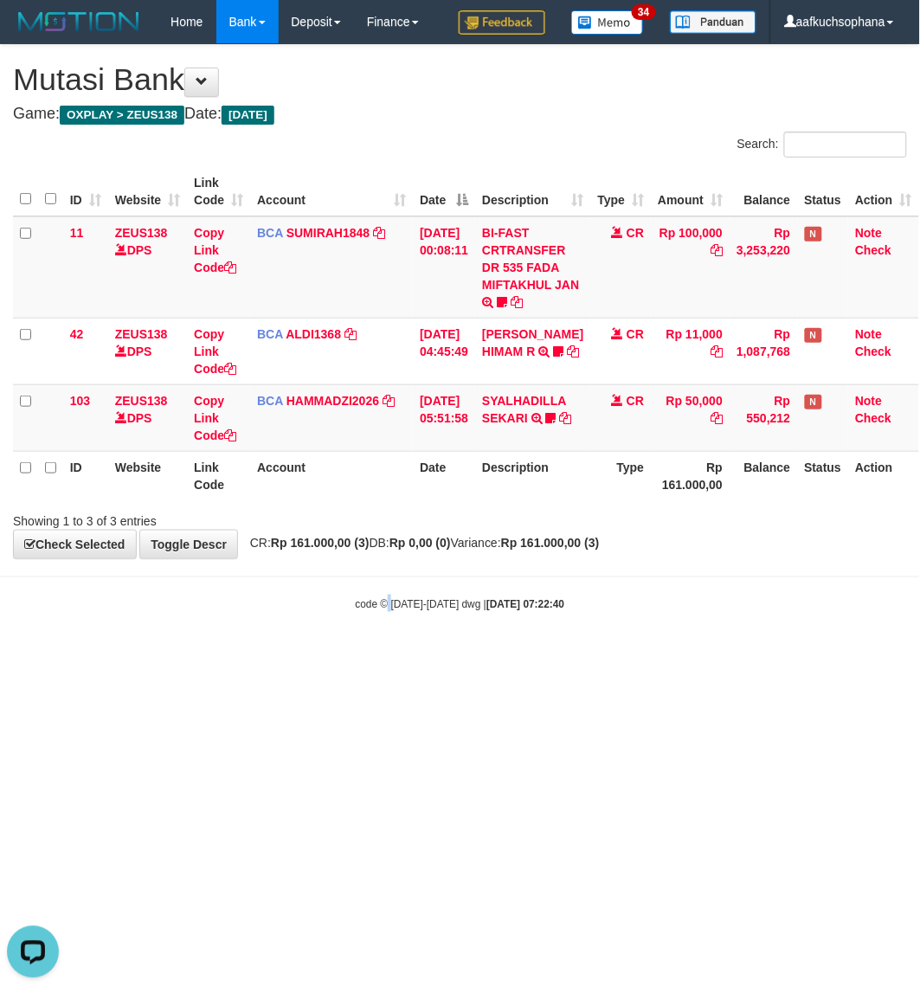
click at [387, 655] on html "Toggle navigation Home Bank Account List Load By Website Group [OXPLAY] ZEUS138…" at bounding box center [460, 327] width 920 height 655
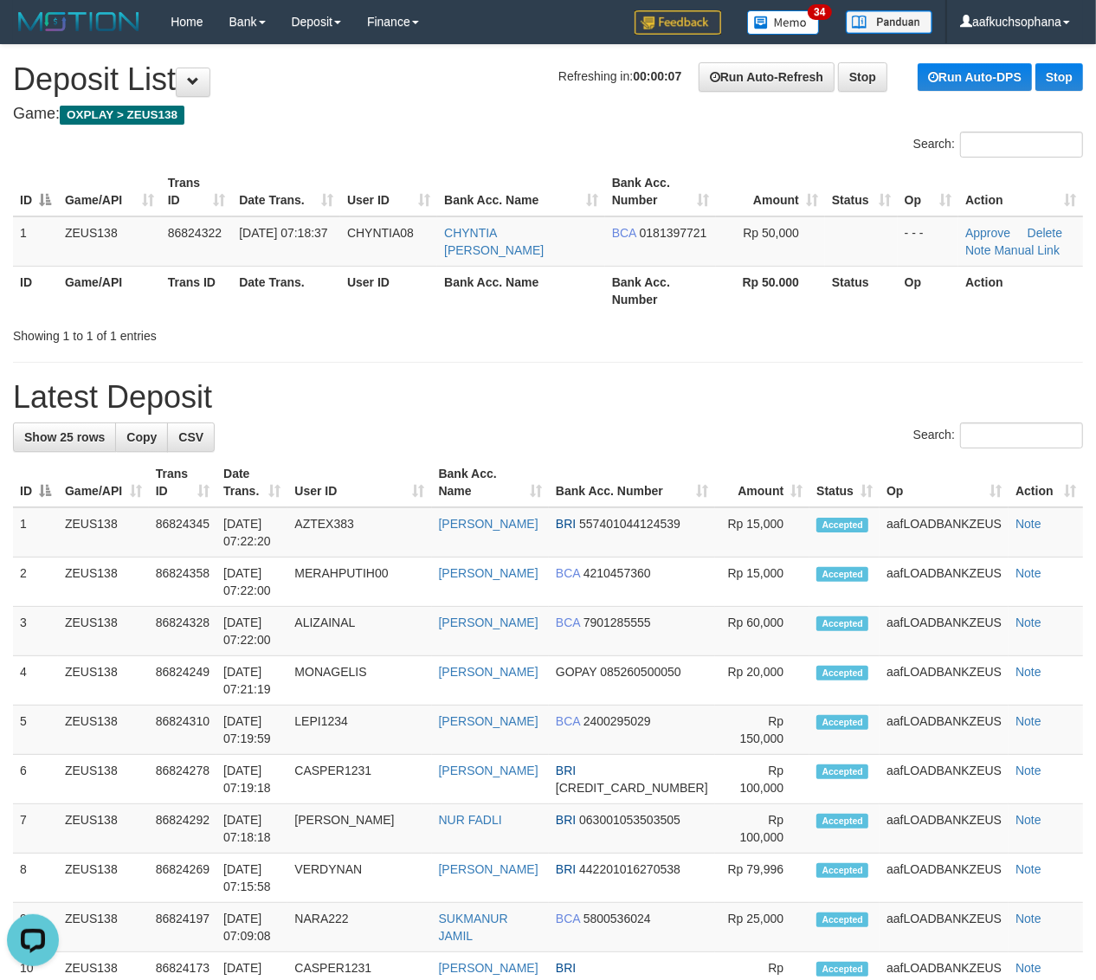
drag, startPoint x: 629, startPoint y: 372, endPoint x: 662, endPoint y: 377, distance: 33.2
click at [635, 372] on div "**********" at bounding box center [548, 951] width 1096 height 1812
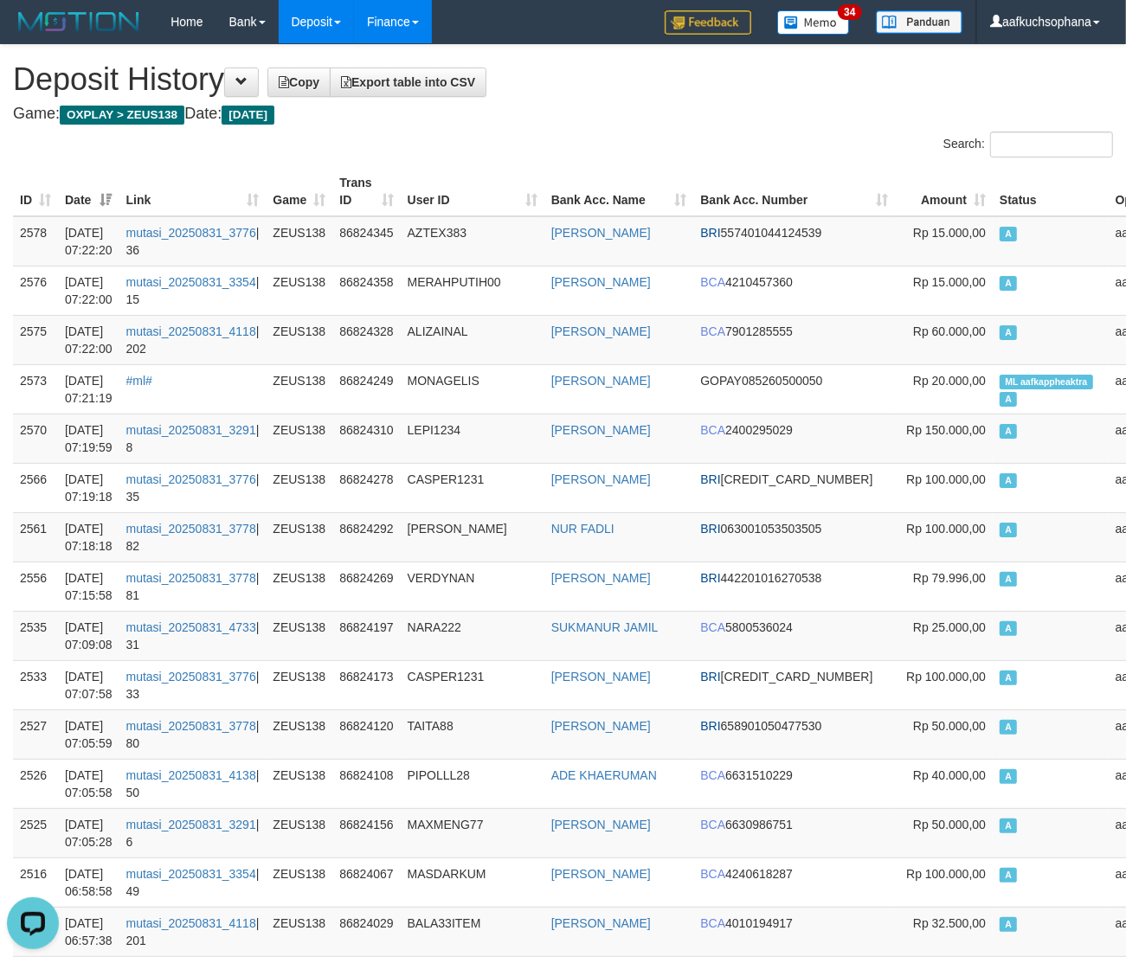
drag, startPoint x: 583, startPoint y: 105, endPoint x: 433, endPoint y: 0, distance: 182.7
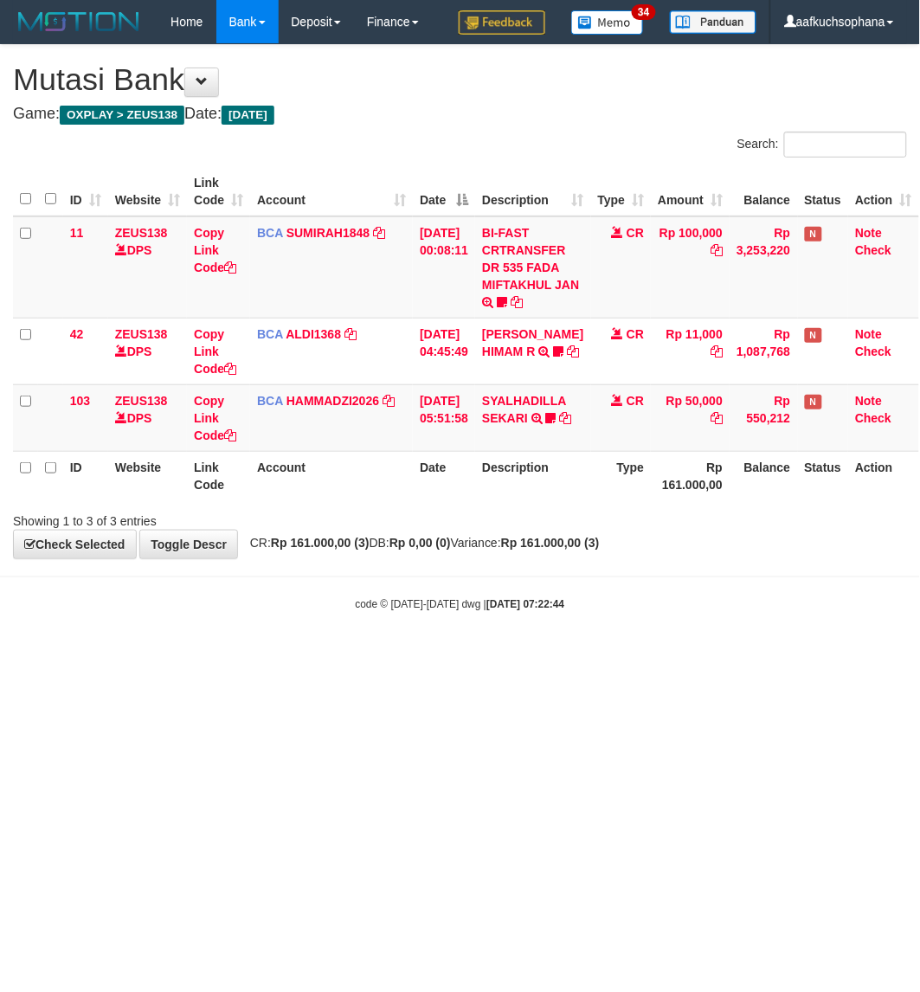
click at [555, 655] on html "Toggle navigation Home Bank Account List Load By Website Group [OXPLAY] ZEUS138…" at bounding box center [460, 327] width 920 height 655
drag, startPoint x: 555, startPoint y: 749, endPoint x: 525, endPoint y: 724, distance: 39.3
click at [555, 655] on html "Toggle navigation Home Bank Account List Load By Website Group [OXPLAY] ZEUS138…" at bounding box center [460, 327] width 920 height 655
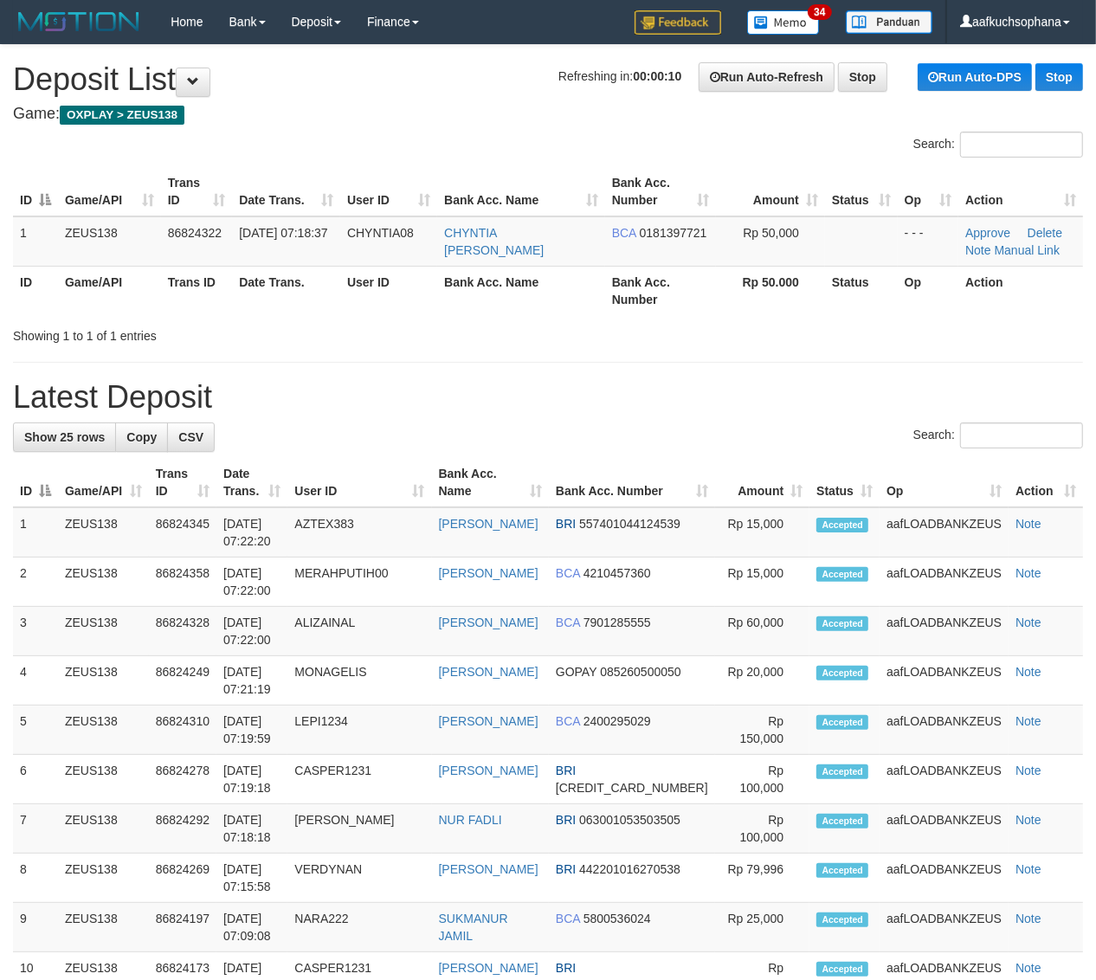
drag, startPoint x: 719, startPoint y: 385, endPoint x: 834, endPoint y: 409, distance: 116.6
click at [730, 387] on h1 "Latest Deposit" at bounding box center [548, 397] width 1070 height 35
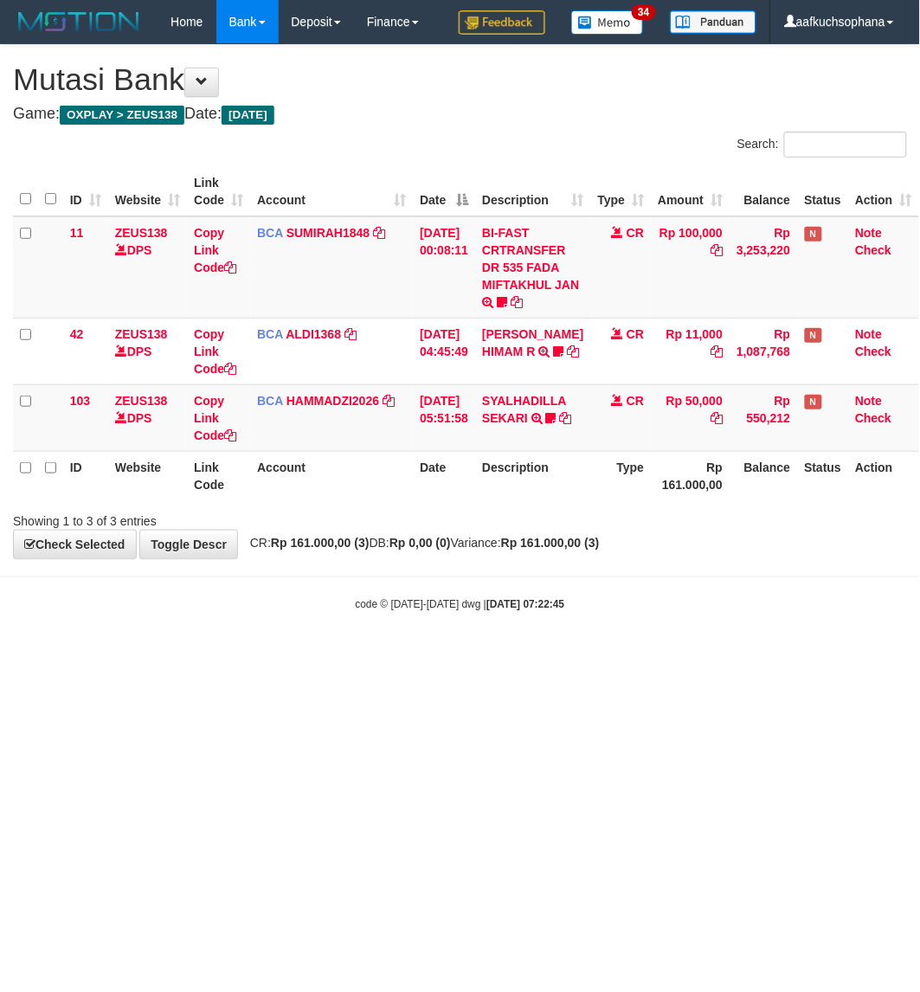
click at [581, 655] on html "Toggle navigation Home Bank Account List Load By Website Group [OXPLAY] ZEUS138…" at bounding box center [460, 327] width 920 height 655
click at [577, 655] on html "Toggle navigation Home Bank Account List Load By Website Group [OXPLAY] ZEUS138…" at bounding box center [460, 327] width 920 height 655
click at [569, 655] on html "Toggle navigation Home Bank Account List Load By Website Group [OXPLAY] ZEUS138…" at bounding box center [460, 327] width 920 height 655
click at [558, 655] on html "Toggle navigation Home Bank Account List Load By Website Group [OXPLAY] ZEUS138…" at bounding box center [460, 327] width 920 height 655
drag, startPoint x: 377, startPoint y: 680, endPoint x: 282, endPoint y: 589, distance: 131.6
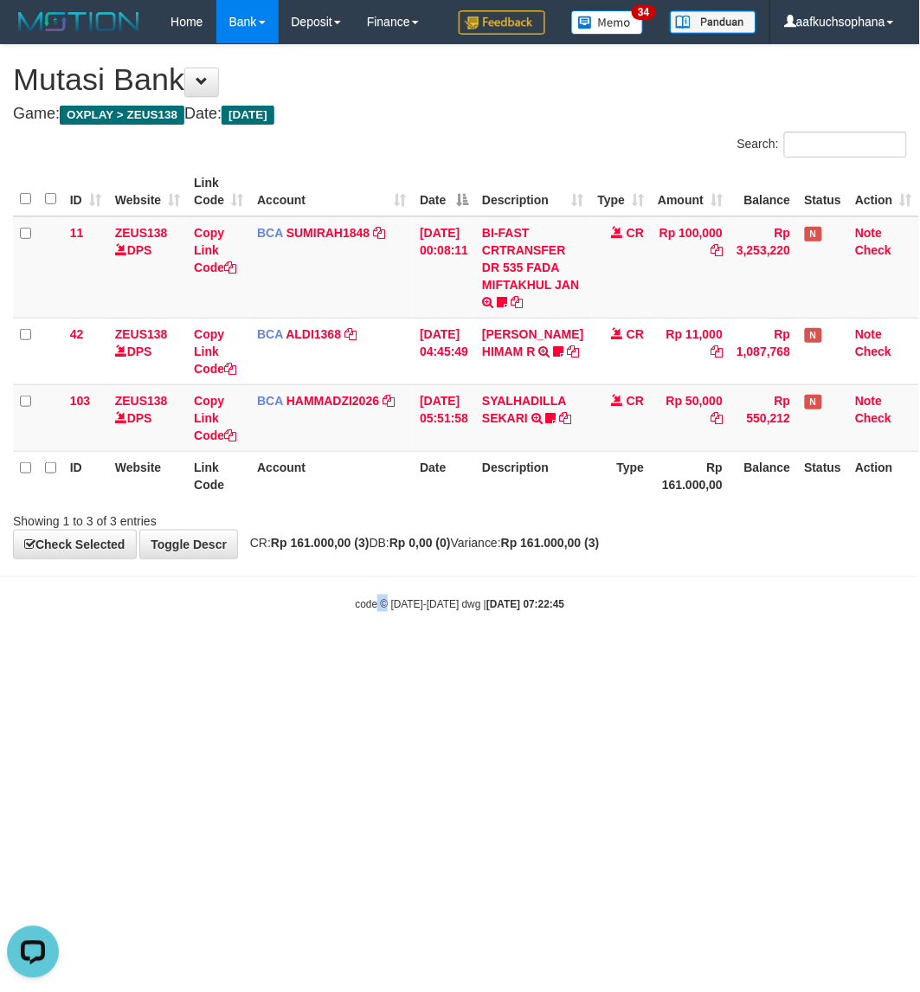
click at [383, 655] on html "Toggle navigation Home Bank Account List Load By Website Group [OXPLAY] ZEUS138…" at bounding box center [460, 327] width 920 height 655
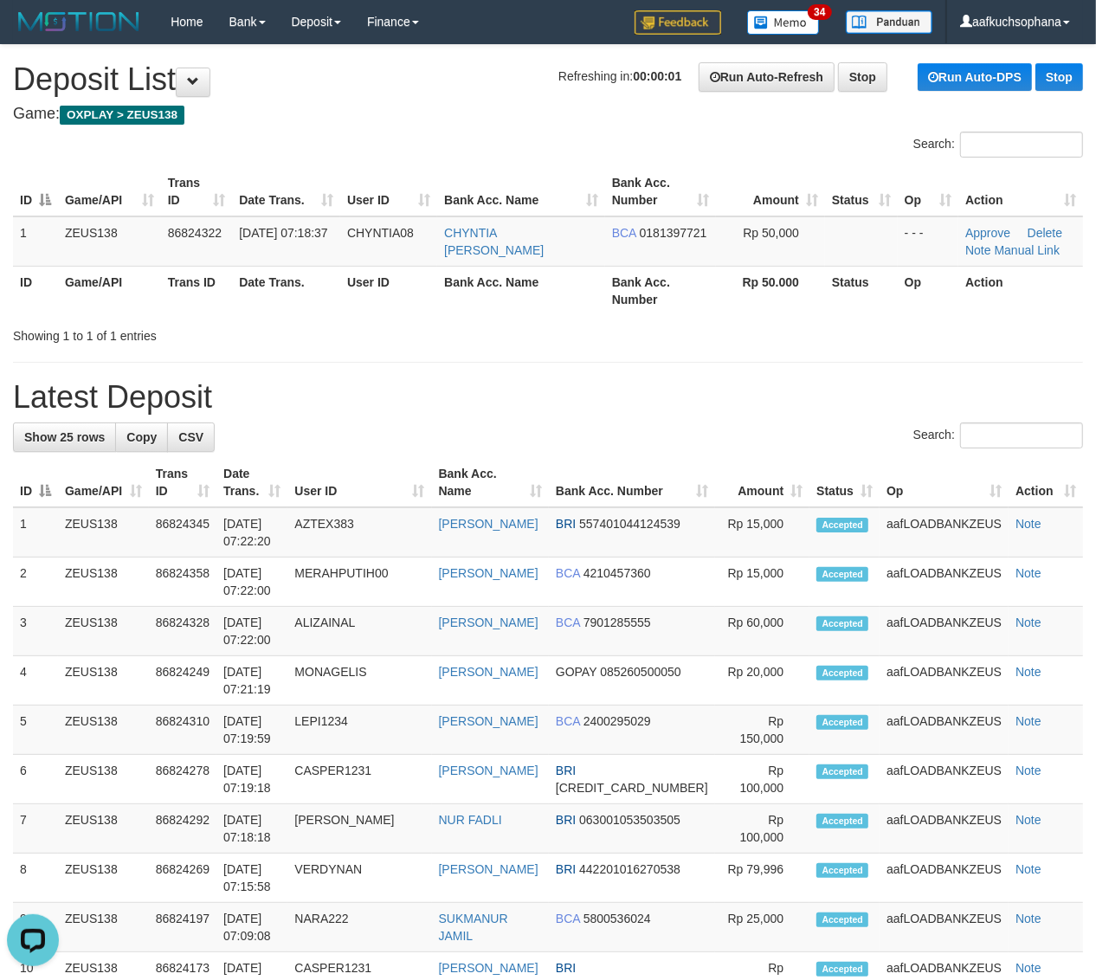
click at [918, 372] on div "**********" at bounding box center [548, 951] width 1096 height 1812
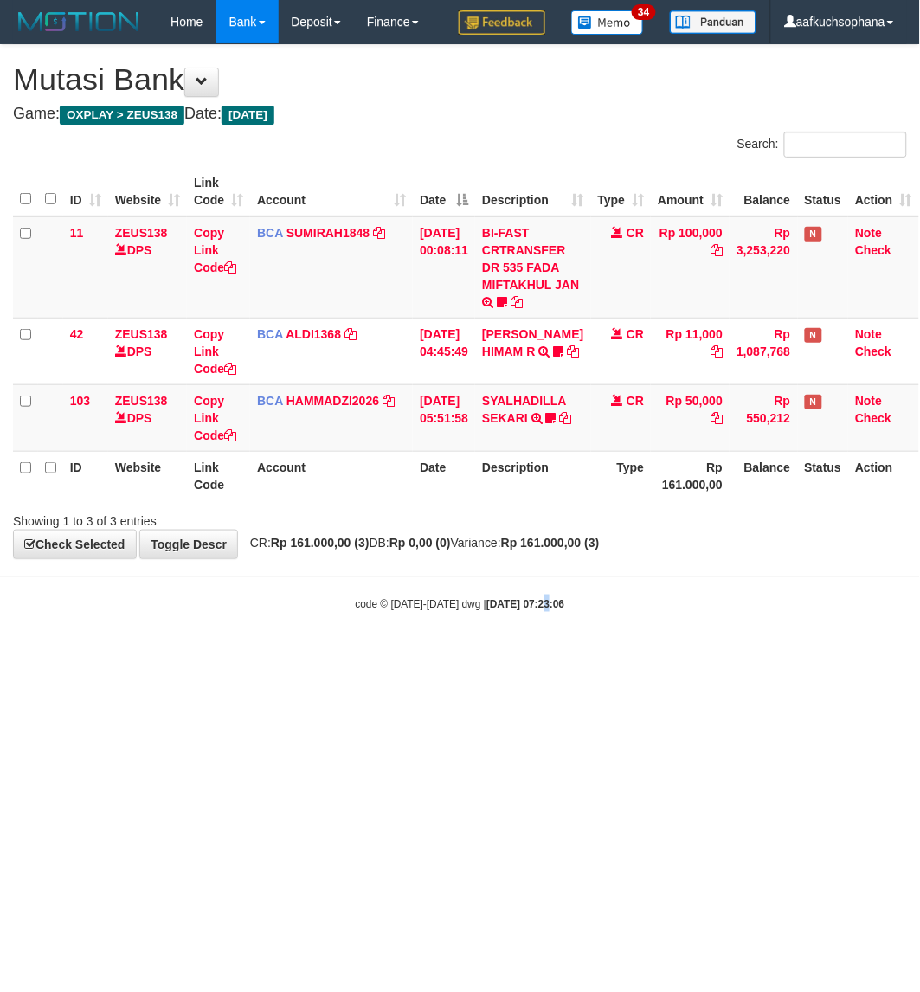
click at [525, 655] on html "Toggle navigation Home Bank Account List Load By Website Group [OXPLAY] ZEUS138…" at bounding box center [460, 327] width 920 height 655
drag, startPoint x: 442, startPoint y: 781, endPoint x: 427, endPoint y: 776, distance: 16.4
click at [434, 655] on html "Toggle navigation Home Bank Account List Load By Website Group [OXPLAY] ZEUS138…" at bounding box center [460, 327] width 920 height 655
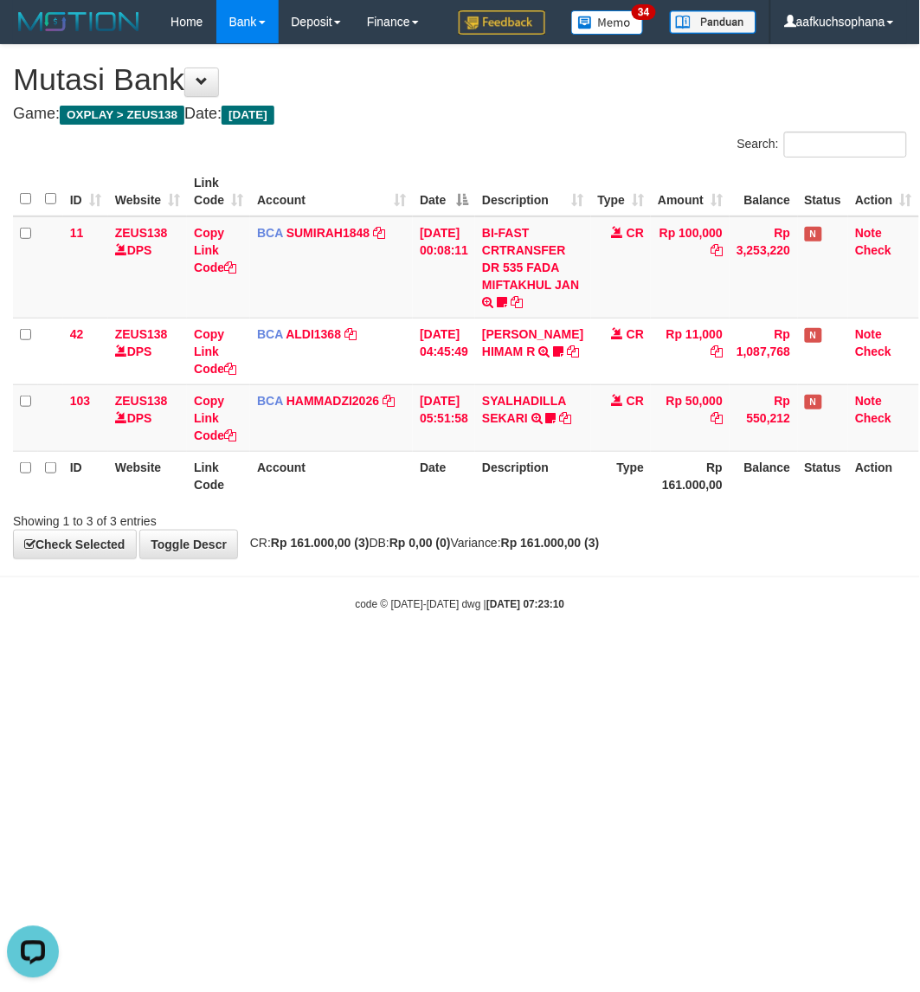
click at [619, 570] on body "Toggle navigation Home Bank Account List Load By Website Group [OXPLAY] ZEUS138…" at bounding box center [460, 327] width 920 height 655
click at [751, 655] on html "Toggle navigation Home Bank Account List Load By Website Group [OXPLAY] ZEUS138…" at bounding box center [460, 327] width 920 height 655
drag, startPoint x: 660, startPoint y: 811, endPoint x: 647, endPoint y: 810, distance: 13.0
click at [665, 655] on html "Toggle navigation Home Bank Account List Load By Website Group [OXPLAY] ZEUS138…" at bounding box center [460, 327] width 920 height 655
drag, startPoint x: 508, startPoint y: 712, endPoint x: 918, endPoint y: 647, distance: 414.7
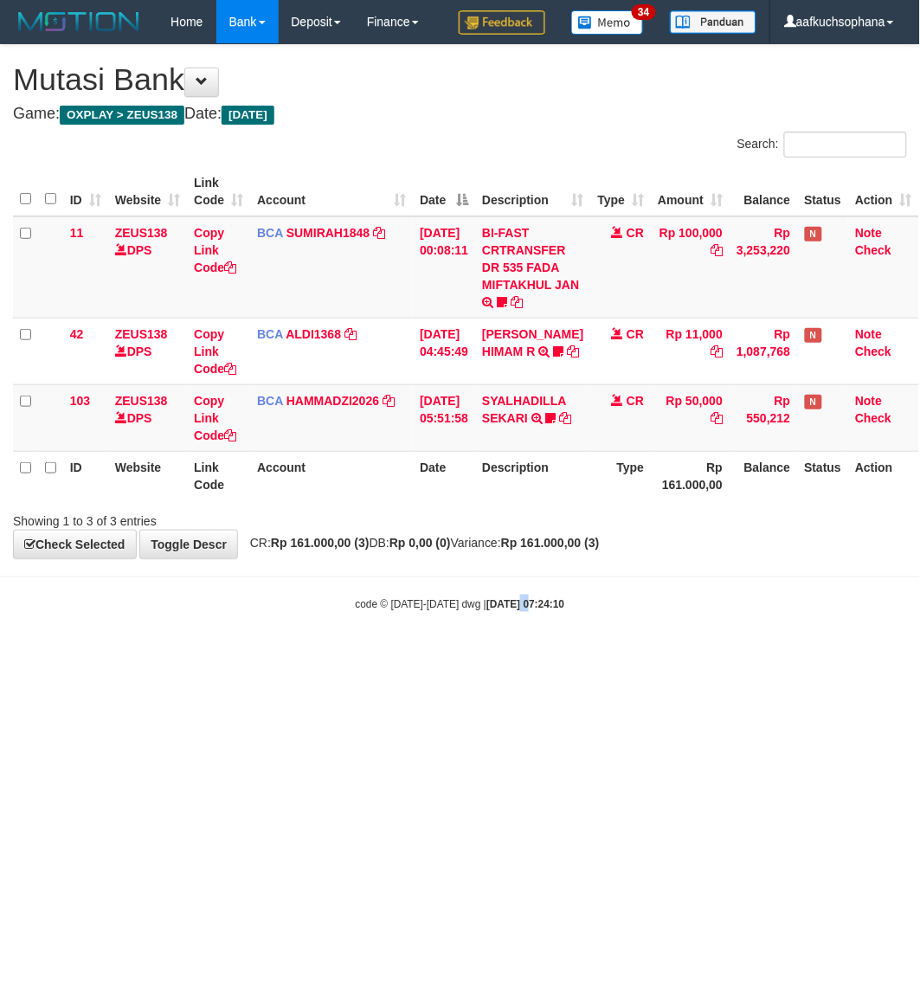
click at [512, 655] on html "Toggle navigation Home Bank Account List Load By Website Group [OXPLAY] ZEUS138…" at bounding box center [460, 327] width 920 height 655
drag, startPoint x: 628, startPoint y: 842, endPoint x: 486, endPoint y: 716, distance: 190.7
click at [626, 655] on html "Toggle navigation Home Bank Account List Load By Website Group [OXPLAY] ZEUS138…" at bounding box center [460, 327] width 920 height 655
drag, startPoint x: 615, startPoint y: 673, endPoint x: 915, endPoint y: 584, distance: 313.1
click at [617, 655] on html "Toggle navigation Home Bank Account List Load By Website Group [OXPLAY] ZEUS138…" at bounding box center [460, 327] width 920 height 655
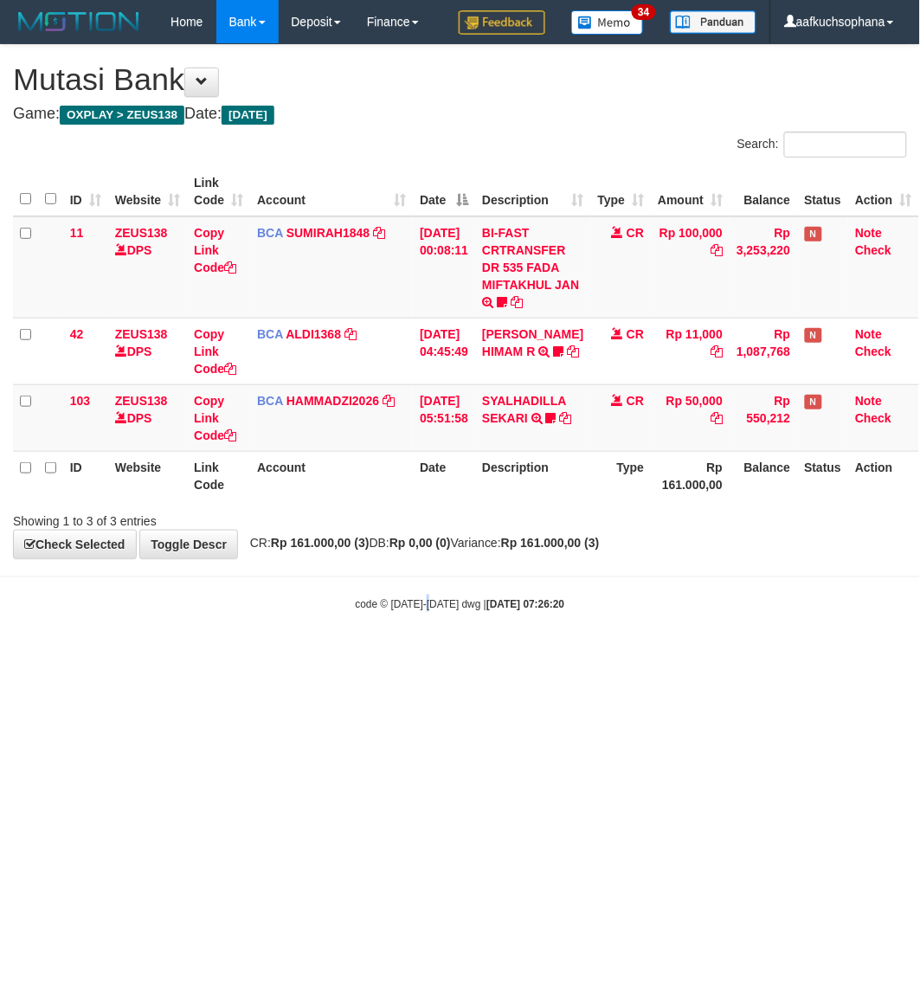
drag, startPoint x: 430, startPoint y: 766, endPoint x: 521, endPoint y: 751, distance: 92.2
click at [481, 655] on html "Toggle navigation Home Bank Account List Load By Website Group [OXPLAY] ZEUS138…" at bounding box center [460, 327] width 920 height 655
drag, startPoint x: 586, startPoint y: 706, endPoint x: 615, endPoint y: 688, distance: 34.6
click at [586, 655] on html "Toggle navigation Home Bank Account List Load By Website Group [OXPLAY] ZEUS138…" at bounding box center [460, 327] width 920 height 655
drag, startPoint x: 495, startPoint y: 673, endPoint x: 521, endPoint y: 668, distance: 26.5
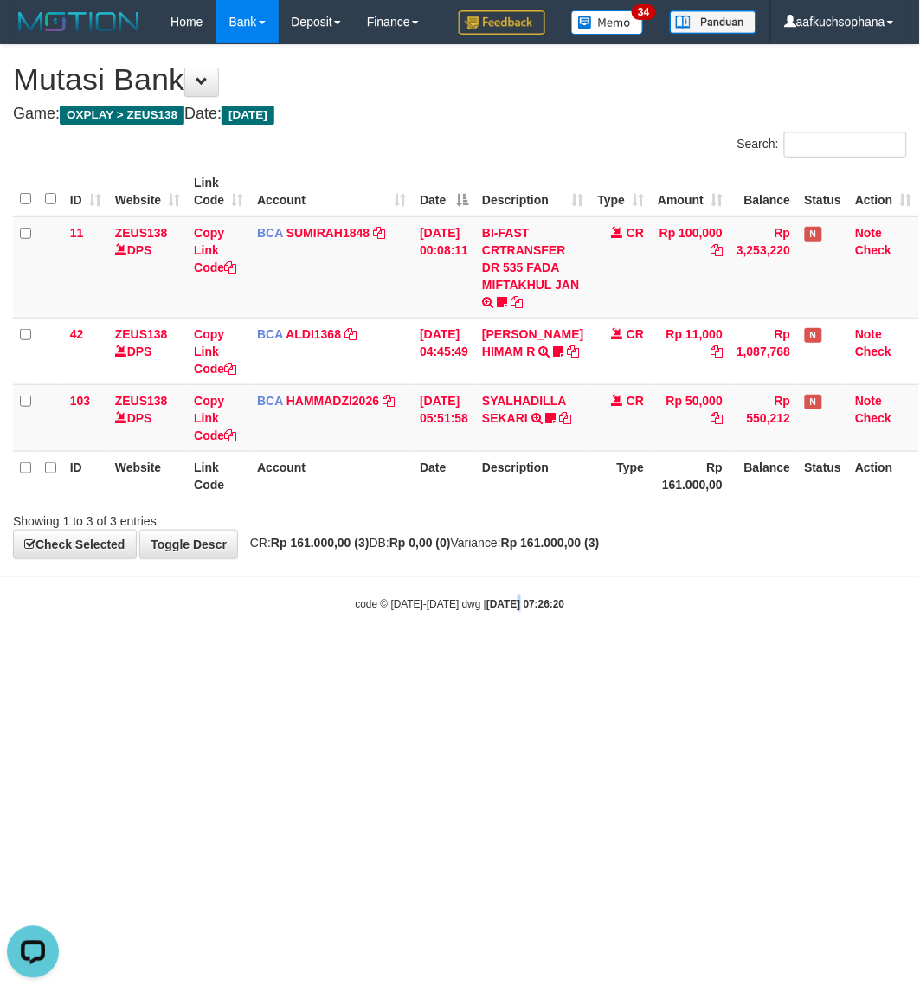
click at [517, 655] on html "Toggle navigation Home Bank Account List Load By Website Group [OXPLAY] ZEUS138…" at bounding box center [460, 327] width 920 height 655
drag, startPoint x: 651, startPoint y: 840, endPoint x: 783, endPoint y: 760, distance: 154.5
click at [654, 655] on html "Toggle navigation Home Bank Account List Load By Website Group [OXPLAY] ZEUS138…" at bounding box center [460, 327] width 920 height 655
click at [317, 655] on html "Toggle navigation Home Bank Account List Load By Website Group [OXPLAY] ZEUS138…" at bounding box center [460, 327] width 920 height 655
drag, startPoint x: 193, startPoint y: 767, endPoint x: 208, endPoint y: 751, distance: 22.1
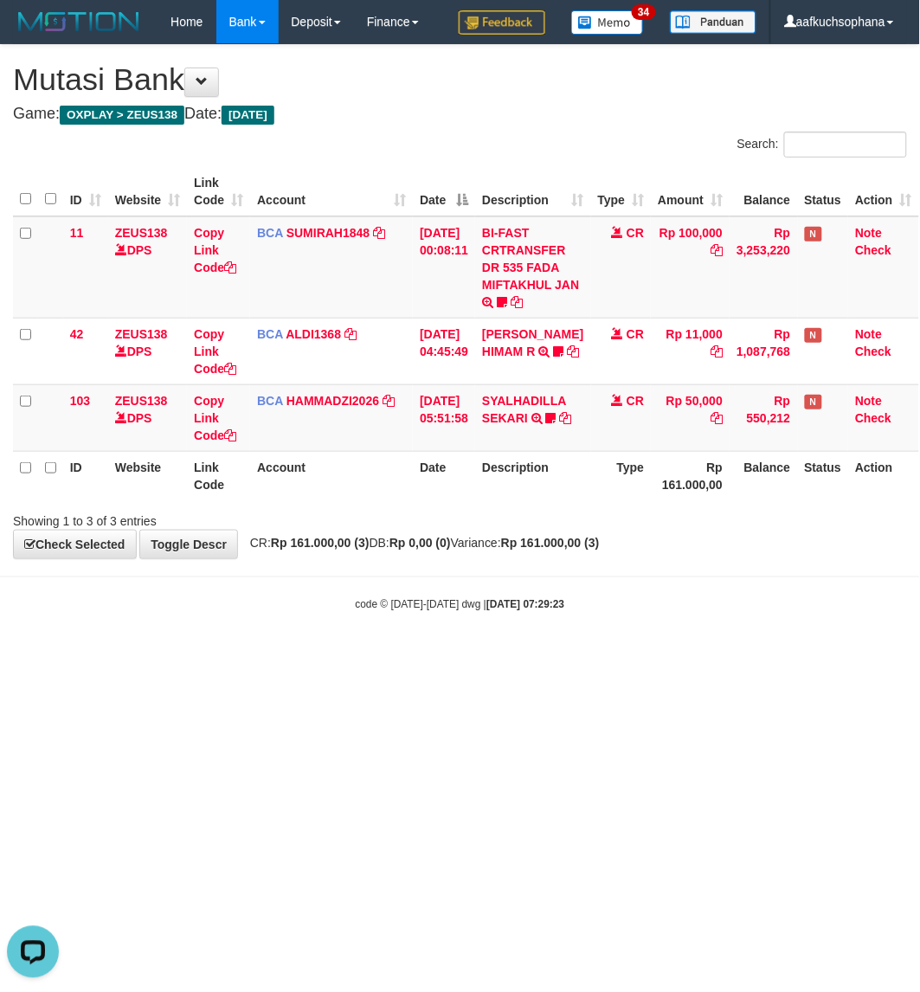
click at [195, 655] on html "Toggle navigation Home Bank Account List Load By Website Group [OXPLAY] ZEUS138…" at bounding box center [460, 327] width 920 height 655
click at [208, 655] on html "Toggle navigation Home Bank Account List Load By Website Group [OXPLAY] ZEUS138…" at bounding box center [460, 327] width 920 height 655
drag, startPoint x: 227, startPoint y: 723, endPoint x: 241, endPoint y: 725, distance: 14.0
click at [231, 655] on html "Toggle navigation Home Bank Account List Load By Website Group [OXPLAY] ZEUS138…" at bounding box center [460, 327] width 920 height 655
click at [660, 655] on html "Toggle navigation Home Bank Account List Load By Website Group [OXPLAY] ZEUS138…" at bounding box center [460, 327] width 920 height 655
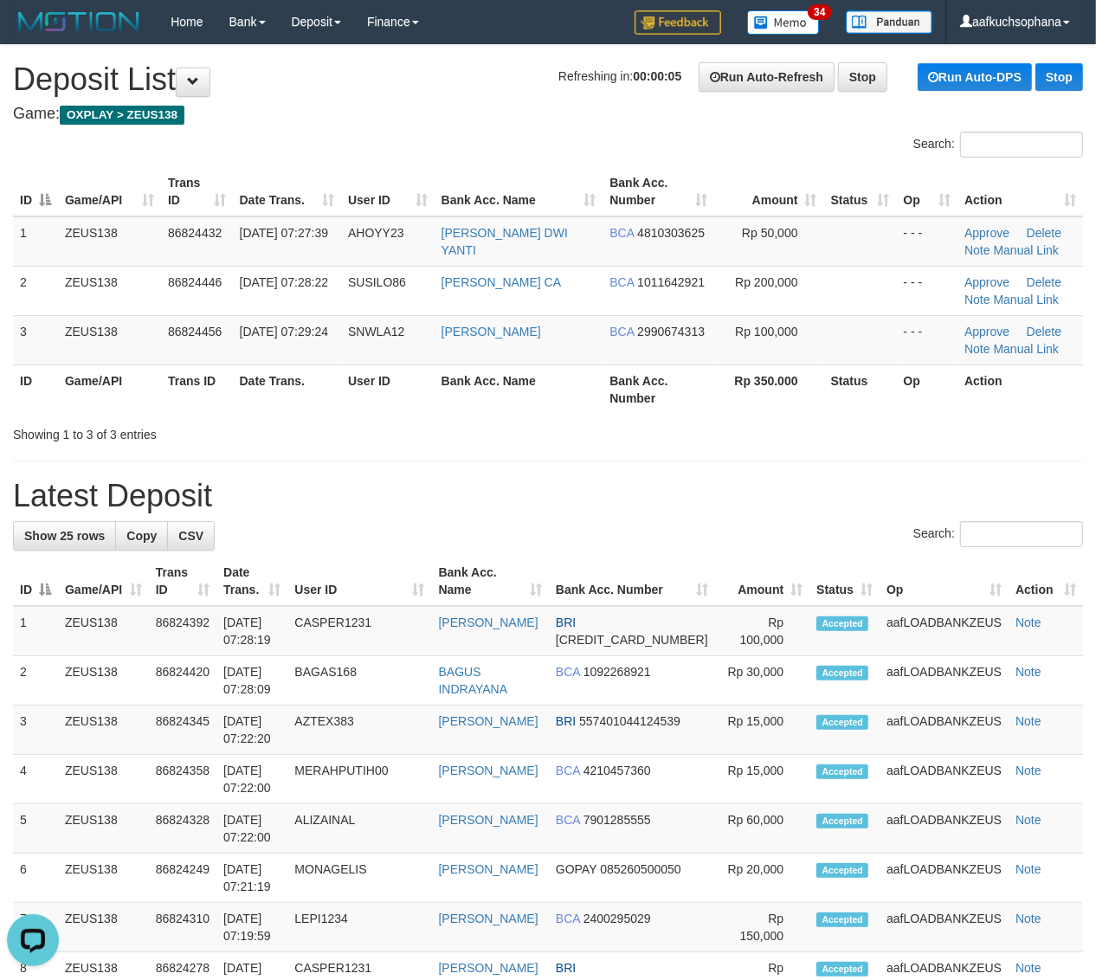
drag, startPoint x: 686, startPoint y: 473, endPoint x: 894, endPoint y: 474, distance: 208.6
drag, startPoint x: 603, startPoint y: 466, endPoint x: 621, endPoint y: 467, distance: 17.4
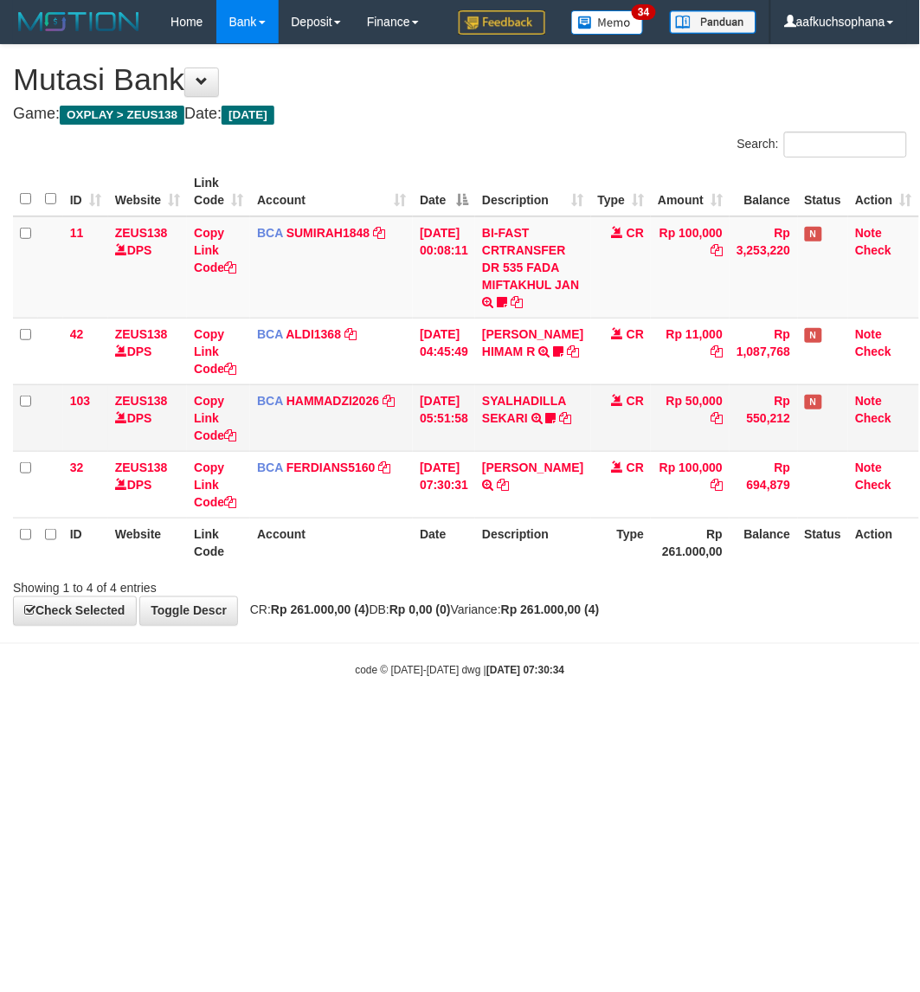
drag, startPoint x: 597, startPoint y: 858, endPoint x: 253, endPoint y: 440, distance: 541.8
click at [594, 722] on html "Toggle navigation Home Bank Account List Load By Website Group [OXPLAY] ZEUS138…" at bounding box center [460, 361] width 920 height 722
drag, startPoint x: 333, startPoint y: 790, endPoint x: 2, endPoint y: 541, distance: 414.8
click at [316, 722] on html "Toggle navigation Home Bank Account List Load By Website Group [OXPLAY] ZEUS138…" at bounding box center [460, 361] width 920 height 722
drag, startPoint x: 338, startPoint y: 750, endPoint x: 346, endPoint y: 751, distance: 8.7
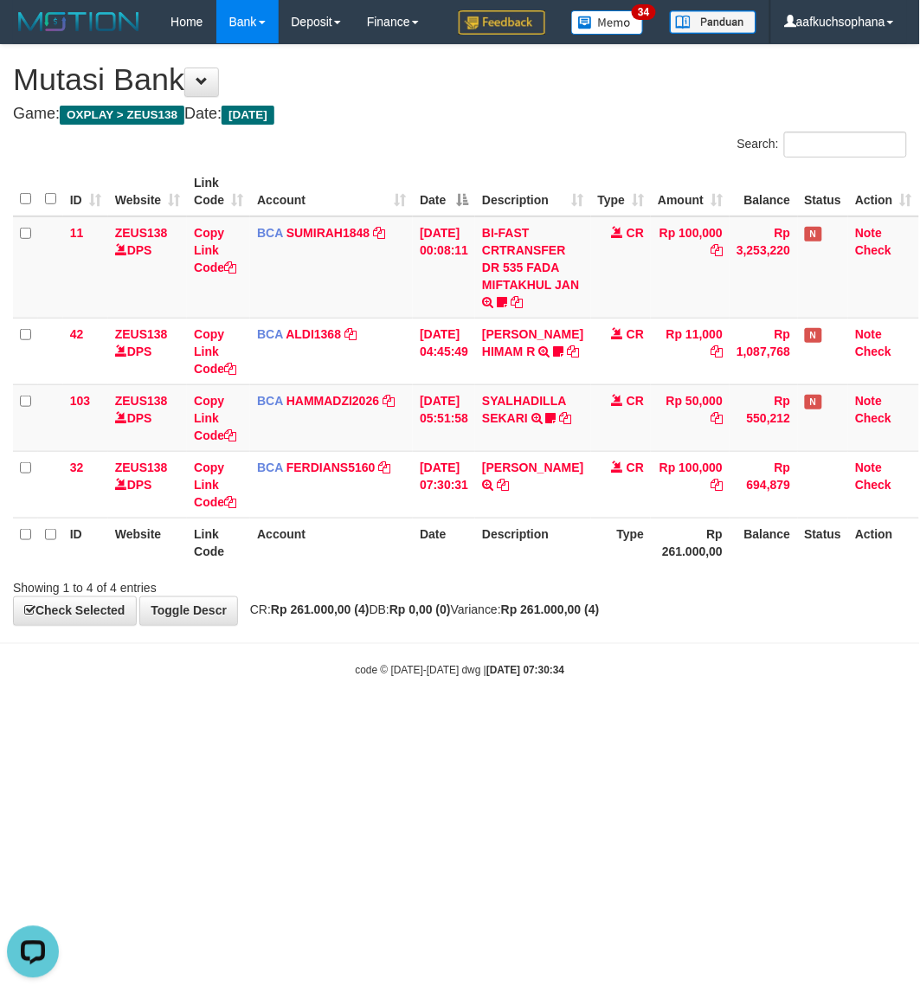
click at [346, 722] on html "Toggle navigation Home Bank Account List Load By Website Group [OXPLAY] ZEUS138…" at bounding box center [460, 361] width 920 height 722
click at [466, 708] on body "Toggle navigation Home Bank Account List Load By Website Group [OXPLAY] ZEUS138…" at bounding box center [460, 361] width 920 height 722
click at [633, 722] on html "Toggle navigation Home Bank Account List Load By Website Group [OXPLAY] ZEUS138…" at bounding box center [460, 361] width 920 height 722
drag, startPoint x: 403, startPoint y: 768, endPoint x: 390, endPoint y: 763, distance: 14.8
click at [398, 722] on html "Toggle navigation Home Bank Account List Load By Website Group [OXPLAY] ZEUS138…" at bounding box center [460, 361] width 920 height 722
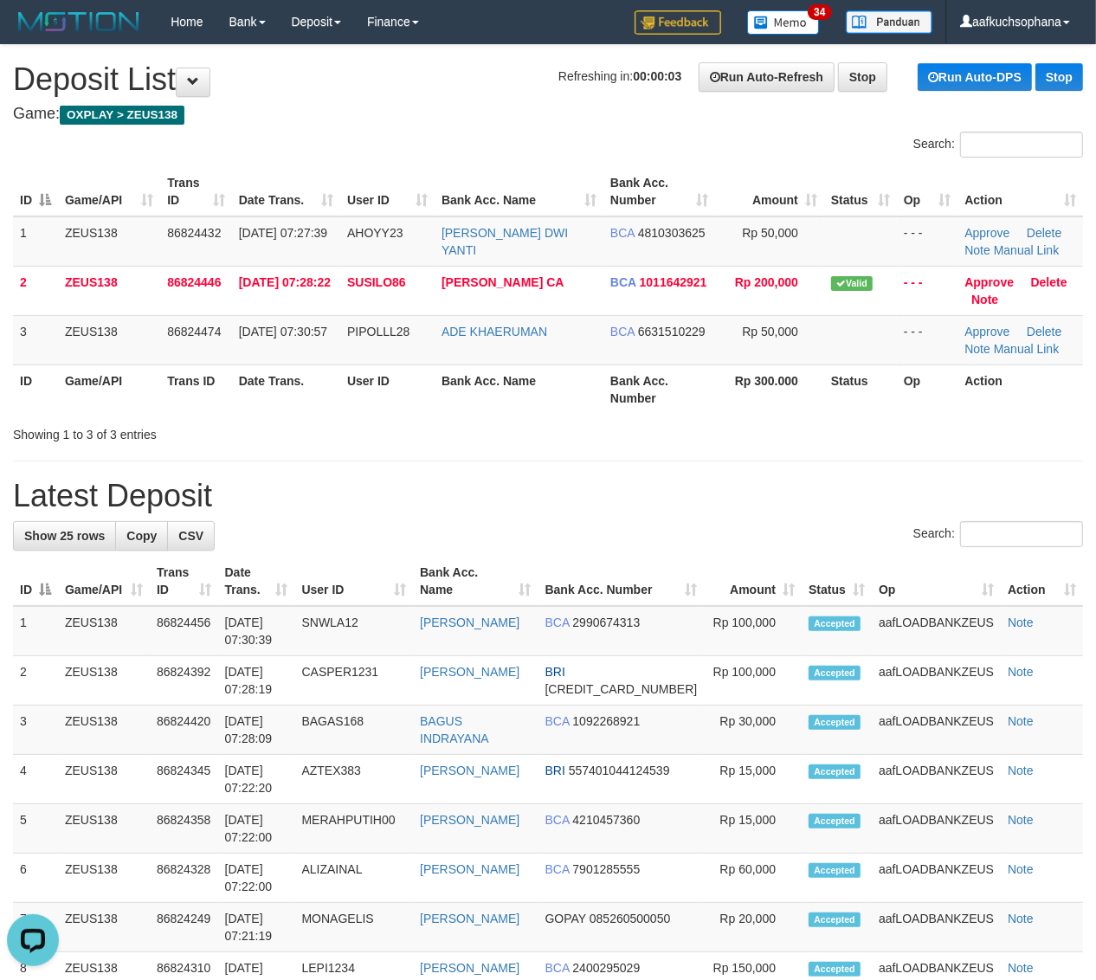
drag, startPoint x: 783, startPoint y: 437, endPoint x: 1092, endPoint y: 561, distance: 332.1
click at [798, 441] on div "Showing 1 to 3 of 3 entries" at bounding box center [548, 431] width 1096 height 24
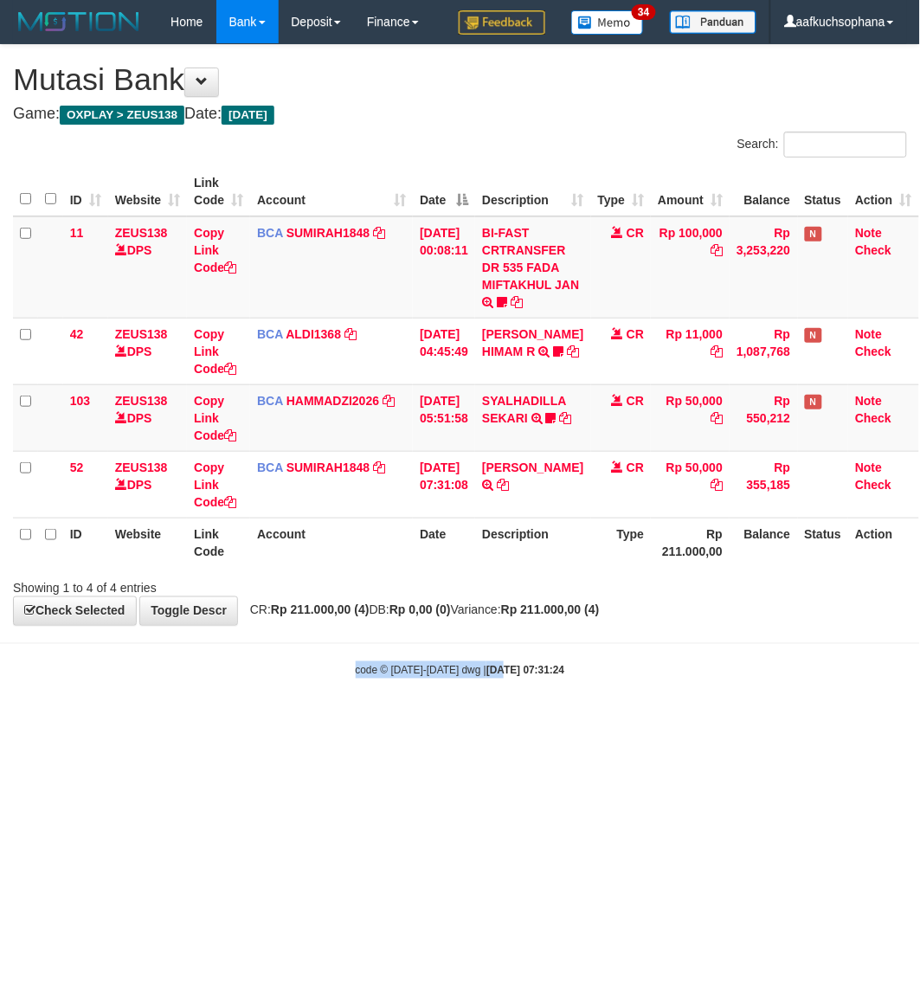
drag, startPoint x: 487, startPoint y: 651, endPoint x: 919, endPoint y: 655, distance: 432.0
click at [498, 651] on body "Toggle navigation Home Bank Account List Load By Website Group [OXPLAY] ZEUS138…" at bounding box center [460, 361] width 920 height 722
drag, startPoint x: 492, startPoint y: 775, endPoint x: 472, endPoint y: 757, distance: 26.4
click at [486, 722] on html "Toggle navigation Home Bank Account List Load By Website Group [OXPLAY] ZEUS138…" at bounding box center [460, 361] width 920 height 722
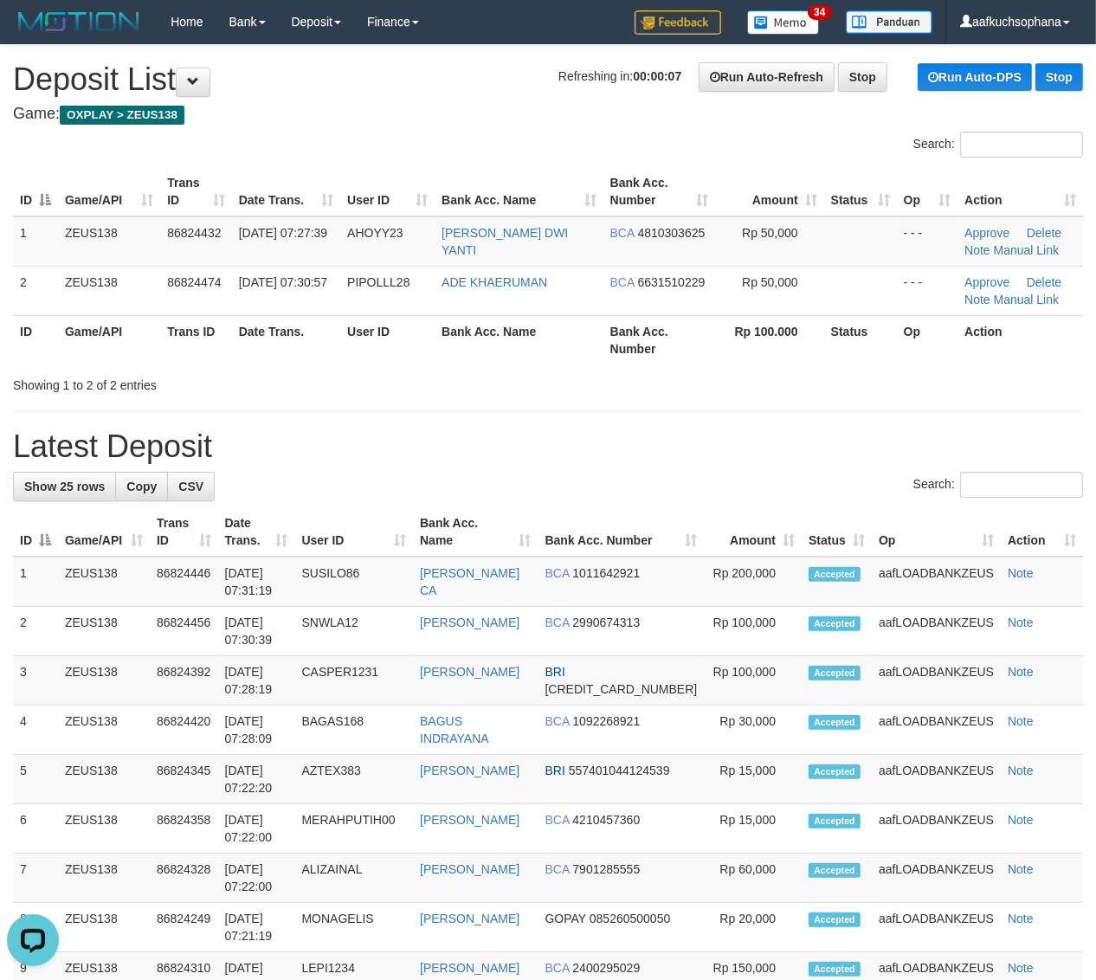
click at [628, 433] on h1 "Latest Deposit" at bounding box center [548, 446] width 1070 height 35
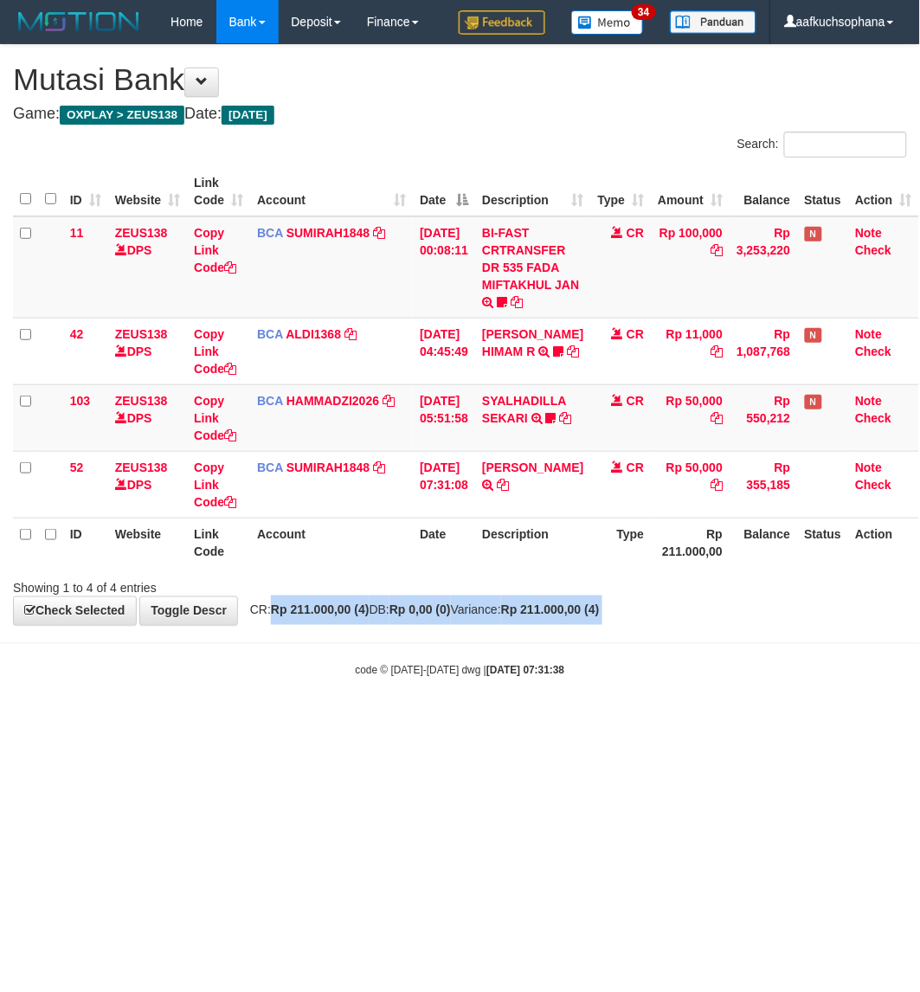
drag, startPoint x: 274, startPoint y: 623, endPoint x: 270, endPoint y: 649, distance: 26.3
click at [270, 649] on body "Toggle navigation Home Bank Account List Load By Website Group [OXPLAY] ZEUS138…" at bounding box center [460, 361] width 920 height 722
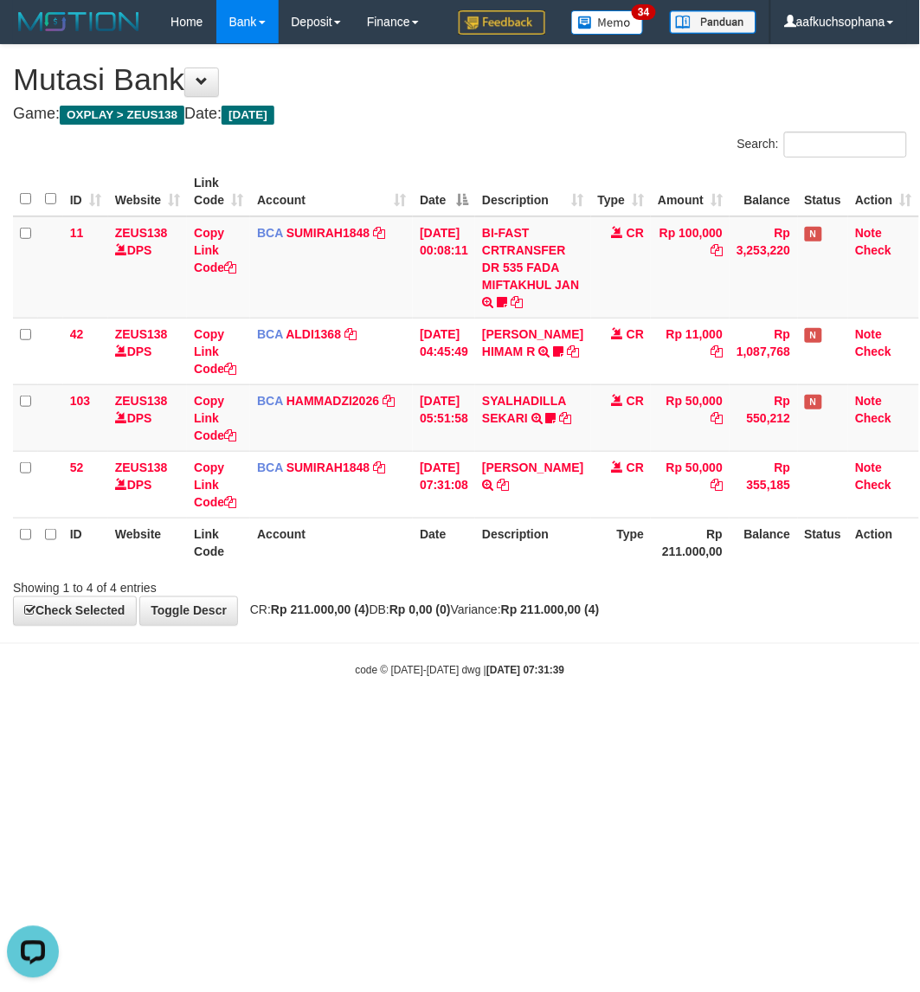
click at [673, 722] on html "Toggle navigation Home Bank Account List Load By Website Group [OXPLAY] ZEUS138…" at bounding box center [460, 361] width 920 height 722
drag, startPoint x: 668, startPoint y: 815, endPoint x: 651, endPoint y: 808, distance: 19.0
click at [667, 722] on html "Toggle navigation Home Bank Account List Load By Website Group [OXPLAY] ZEUS138…" at bounding box center [460, 361] width 920 height 722
click at [348, 722] on html "Toggle navigation Home Bank Account List Load By Website Group [OXPLAY] ZEUS138…" at bounding box center [460, 361] width 920 height 722
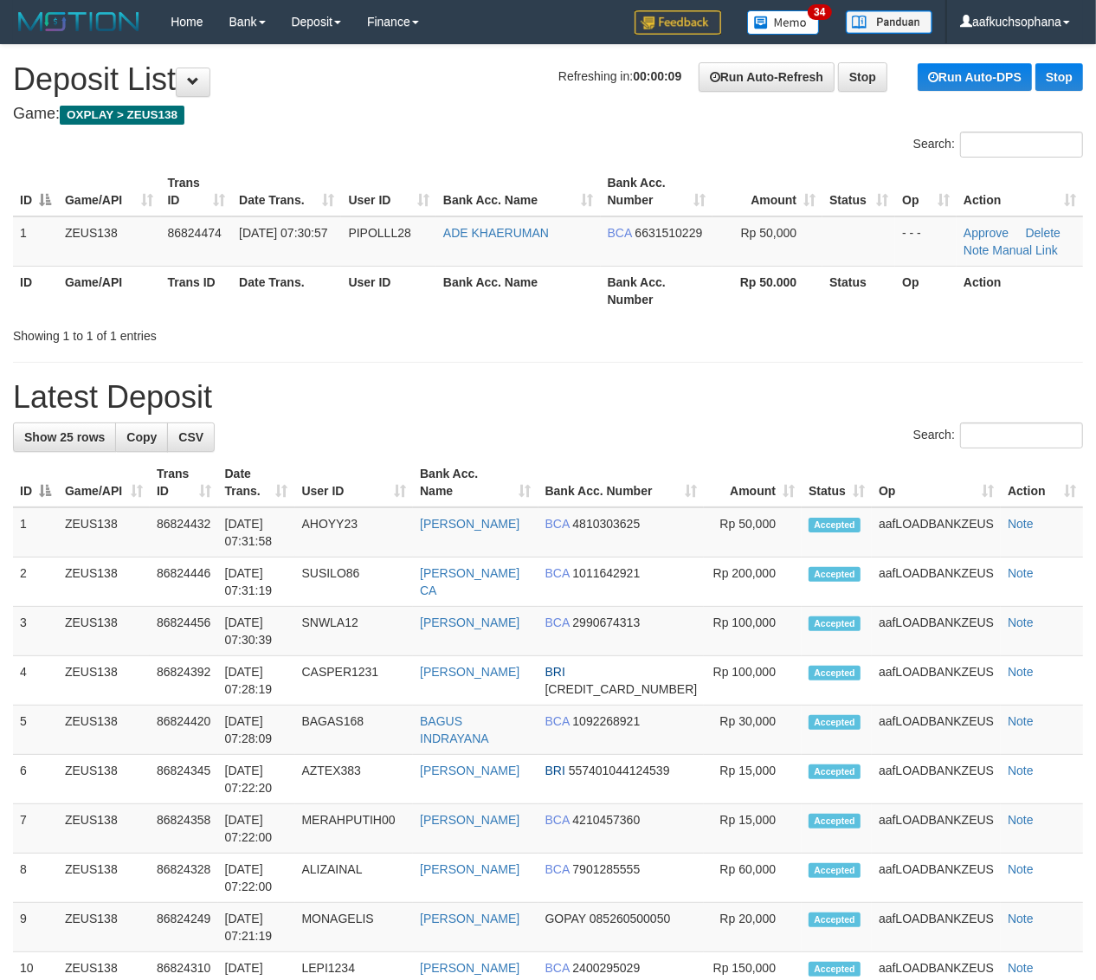
drag, startPoint x: 705, startPoint y: 335, endPoint x: 1099, endPoint y: 414, distance: 401.7
click at [731, 348] on div "**********" at bounding box center [548, 951] width 1096 height 1812
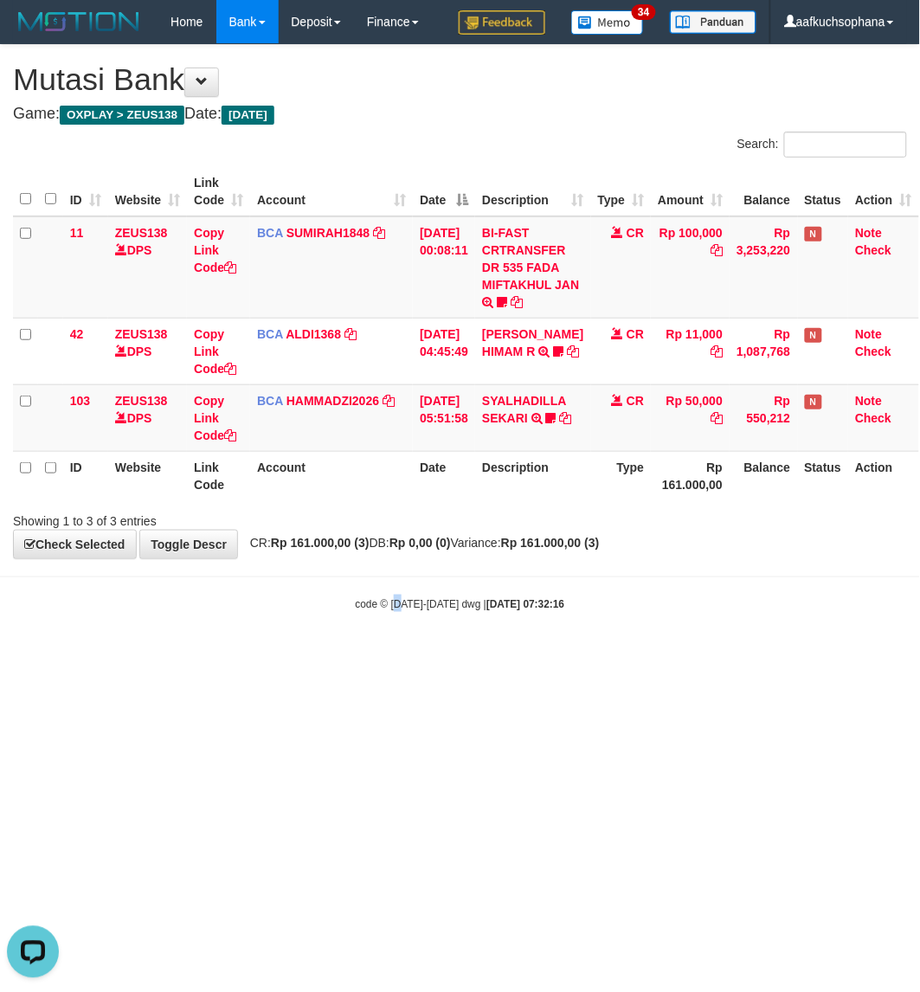
drag, startPoint x: 398, startPoint y: 686, endPoint x: 132, endPoint y: 487, distance: 332.2
click at [396, 655] on html "Toggle navigation Home Bank Account List Load By Website Group [OXPLAY] ZEUS138…" at bounding box center [460, 327] width 920 height 655
click at [486, 655] on html "Toggle navigation Home Bank Account List Load By Website Group [OXPLAY] ZEUS138…" at bounding box center [460, 327] width 920 height 655
drag, startPoint x: 493, startPoint y: 682, endPoint x: 814, endPoint y: 667, distance: 320.6
click at [509, 655] on html "Toggle navigation Home Bank Account List Load By Website Group [OXPLAY] ZEUS138…" at bounding box center [460, 327] width 920 height 655
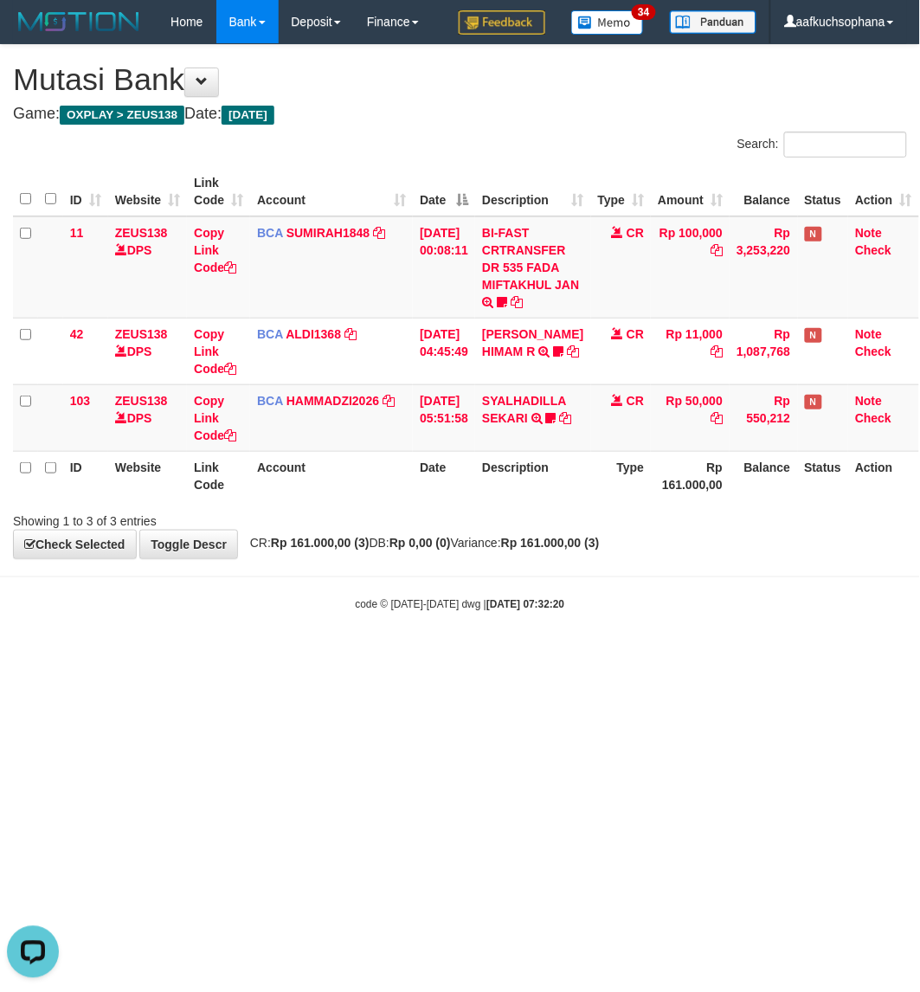
drag, startPoint x: 673, startPoint y: 654, endPoint x: 630, endPoint y: 697, distance: 60.6
click at [671, 654] on body "Toggle navigation Home Bank Account List Load By Website Group [OXPLAY] ZEUS138…" at bounding box center [460, 327] width 920 height 655
drag, startPoint x: 633, startPoint y: 691, endPoint x: 915, endPoint y: 613, distance: 292.8
click at [650, 655] on html "Toggle navigation Home Bank Account List Load By Website Group [OXPLAY] ZEUS138…" at bounding box center [460, 327] width 920 height 655
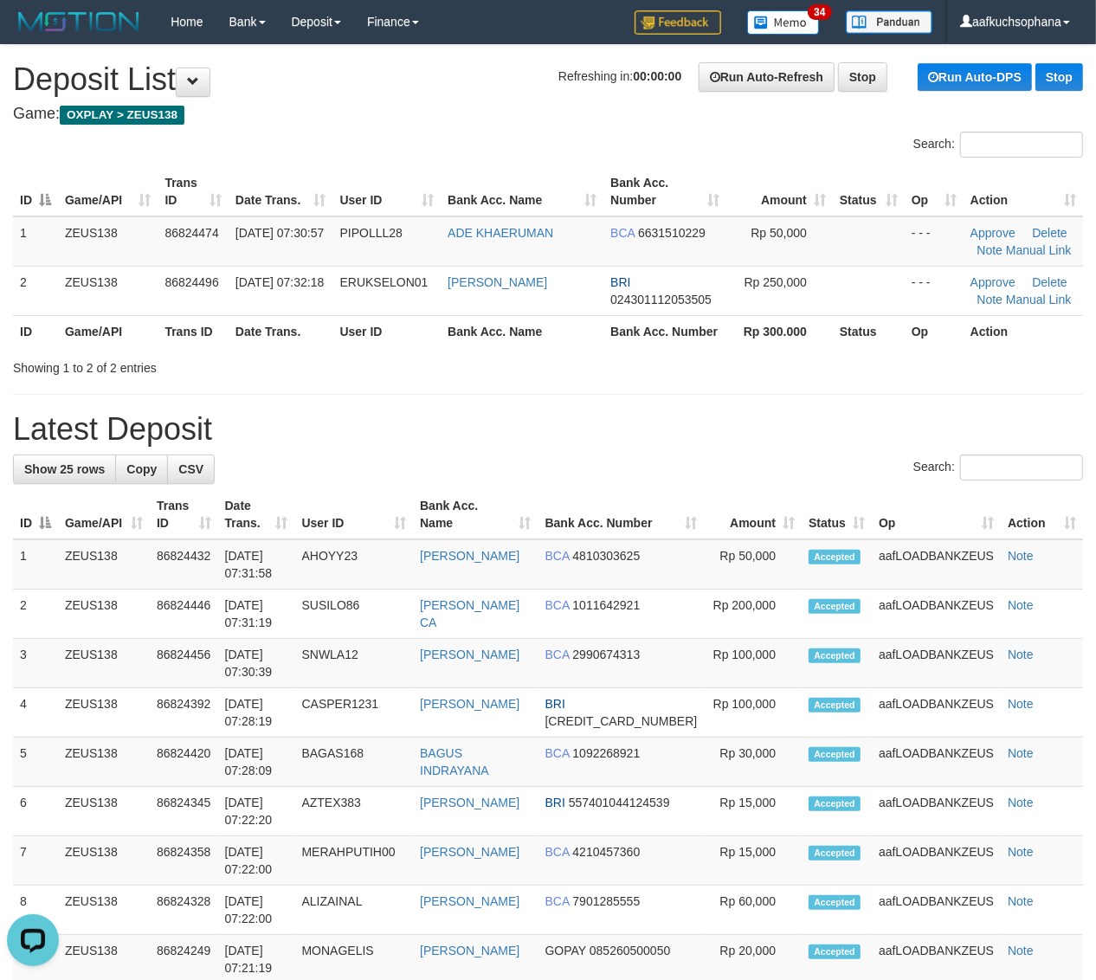
drag, startPoint x: 714, startPoint y: 431, endPoint x: 1110, endPoint y: 515, distance: 404.4
click at [737, 435] on h1 "Latest Deposit" at bounding box center [548, 429] width 1070 height 35
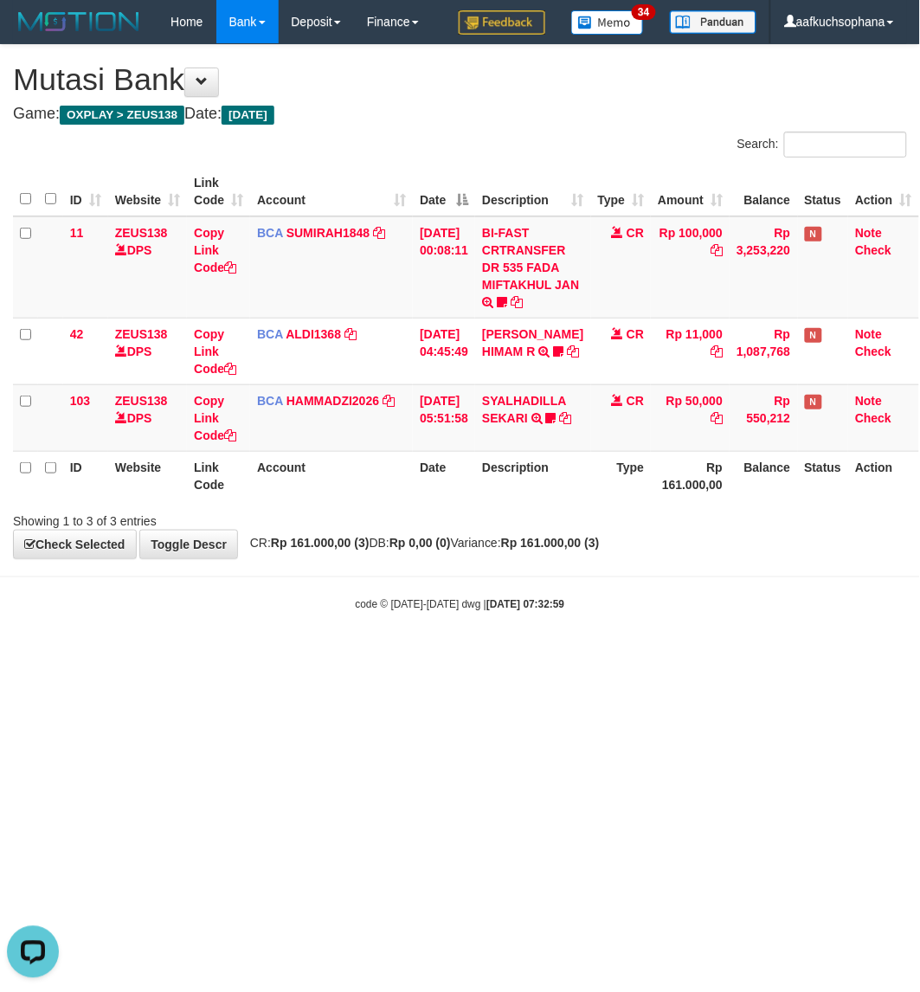
drag, startPoint x: 212, startPoint y: 929, endPoint x: 201, endPoint y: 928, distance: 11.3
click at [209, 655] on html "Toggle navigation Home Bank Account List Load By Website Group [OXPLAY] ZEUS138…" at bounding box center [460, 327] width 920 height 655
click at [196, 655] on html "Toggle navigation Home Bank Account List Load By Website Group [OXPLAY] ZEUS138…" at bounding box center [460, 327] width 920 height 655
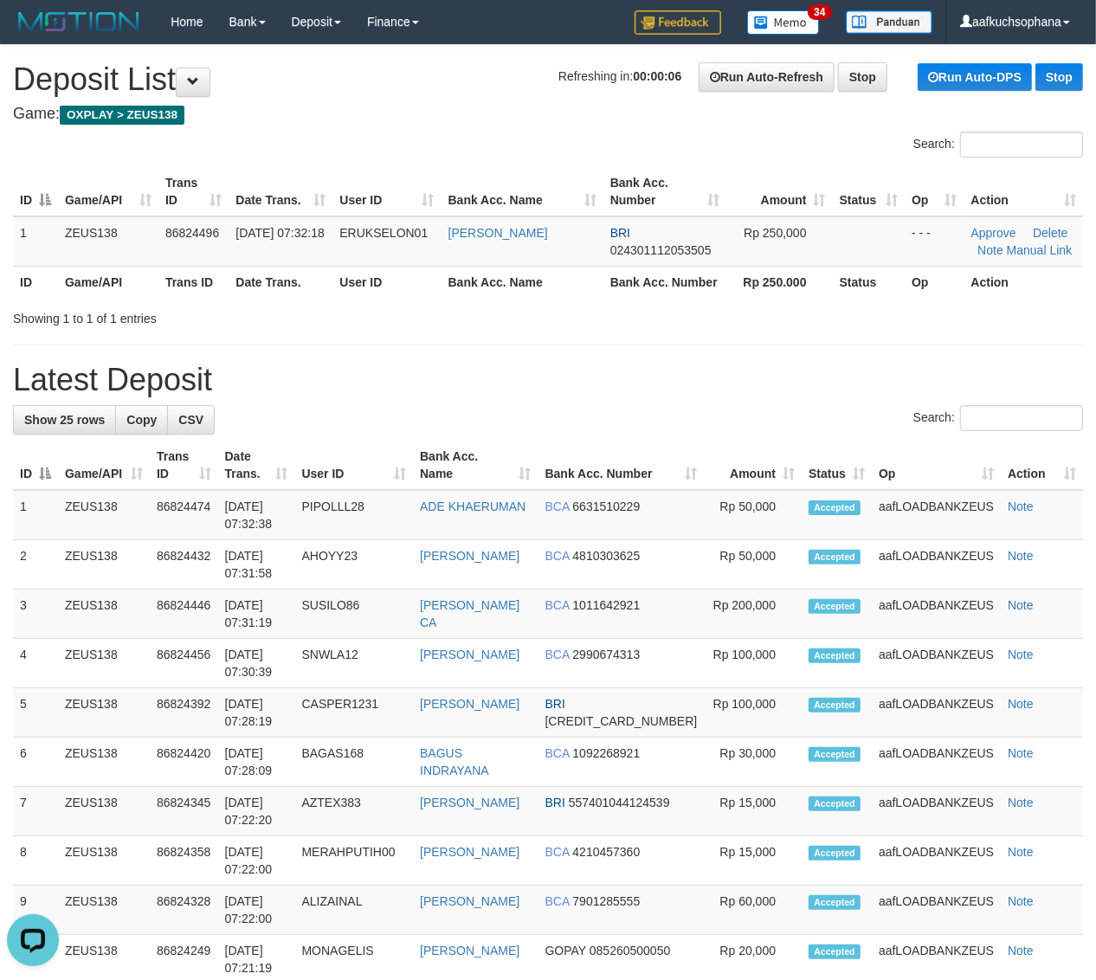
click at [926, 396] on div "**********" at bounding box center [548, 942] width 1096 height 1794
